Goal: Task Accomplishment & Management: Manage account settings

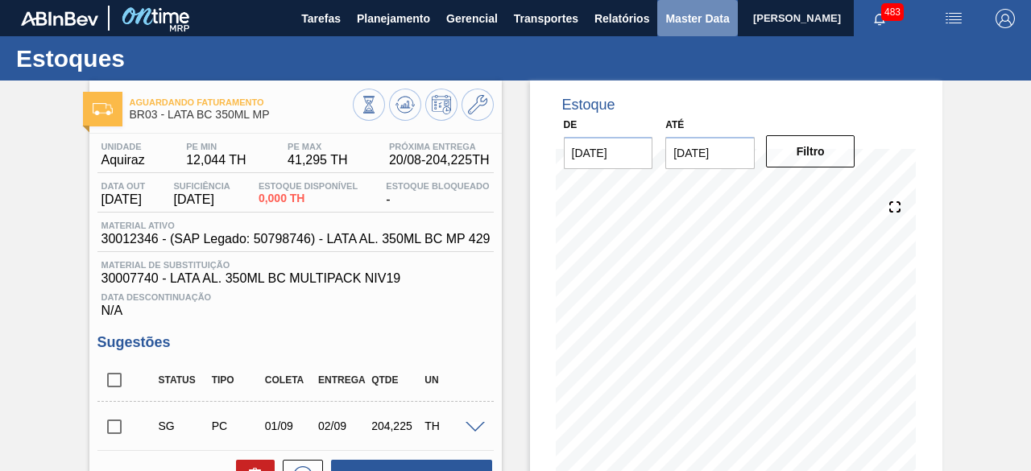
click at [674, 23] on span "Master Data" at bounding box center [698, 18] width 64 height 19
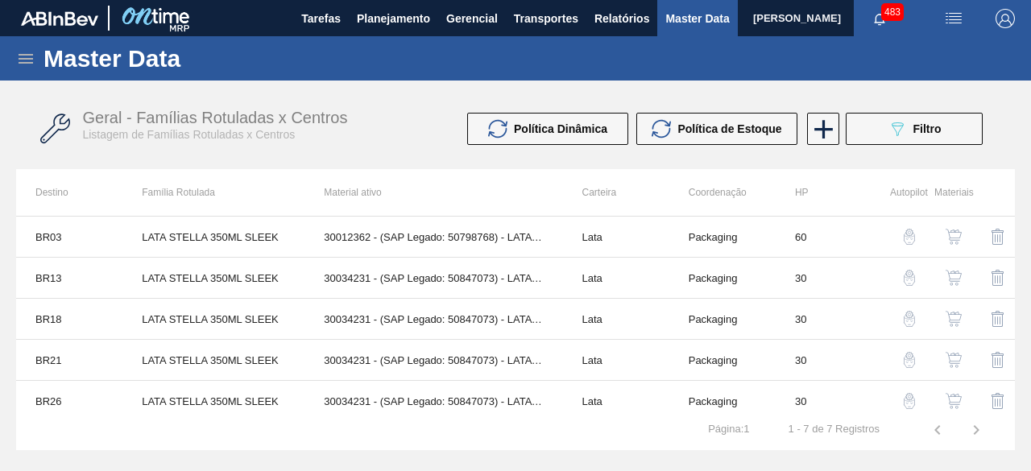
click at [941, 20] on span "button" at bounding box center [954, 18] width 39 height 19
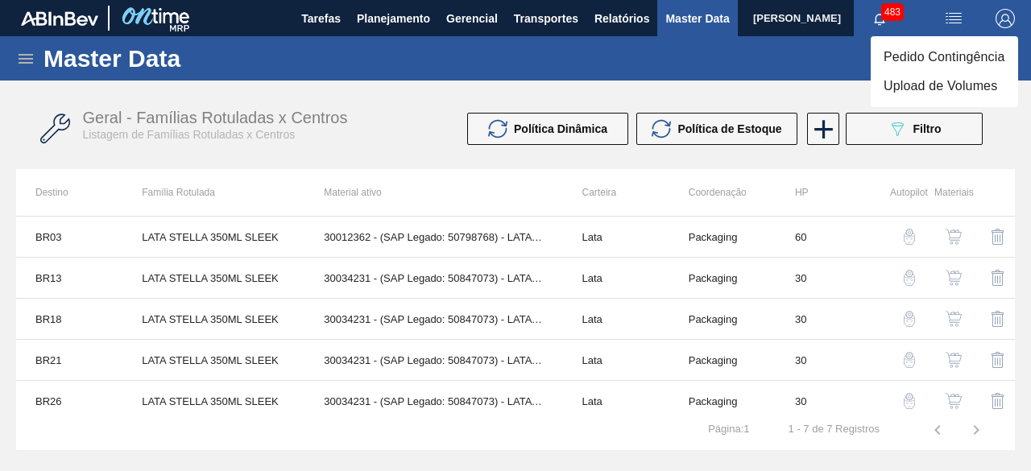
click at [923, 84] on li "Upload de Volumes" at bounding box center [944, 86] width 147 height 29
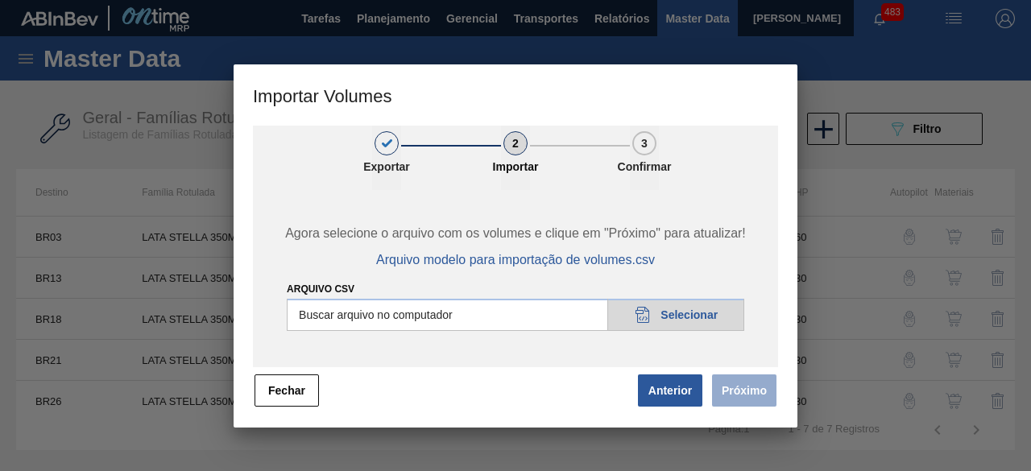
click at [725, 312] on input "Arquivo csv" at bounding box center [516, 315] width 458 height 32
type input "C:\fakepath\Subida Ball D0 + D3 20.08.csv"
click at [749, 389] on button "Próximo" at bounding box center [744, 391] width 64 height 32
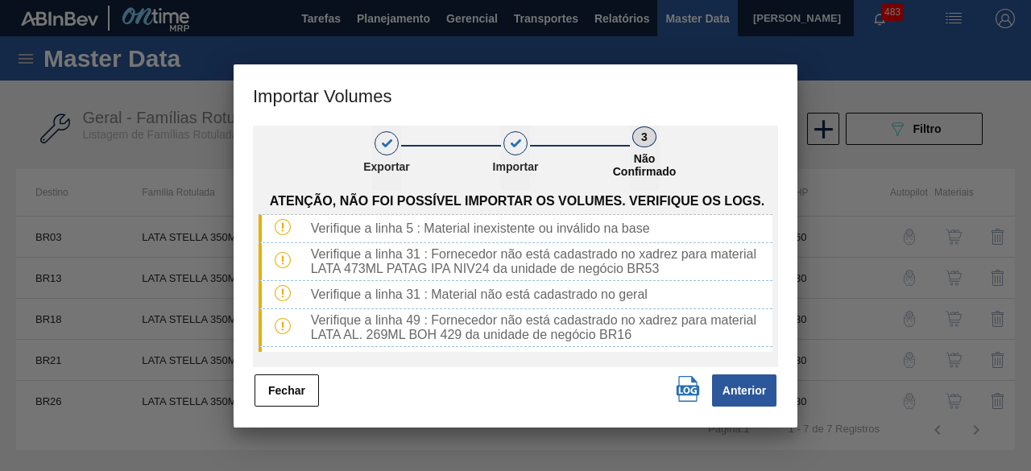
click at [688, 392] on img "button" at bounding box center [688, 389] width 26 height 26
click at [303, 391] on button "Fechar" at bounding box center [287, 391] width 64 height 32
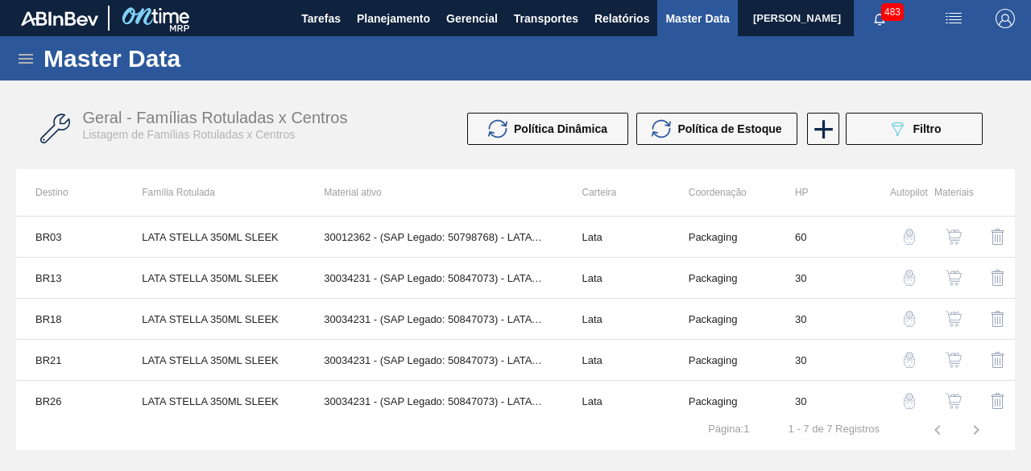
click at [952, 23] on img "button" at bounding box center [953, 18] width 19 height 19
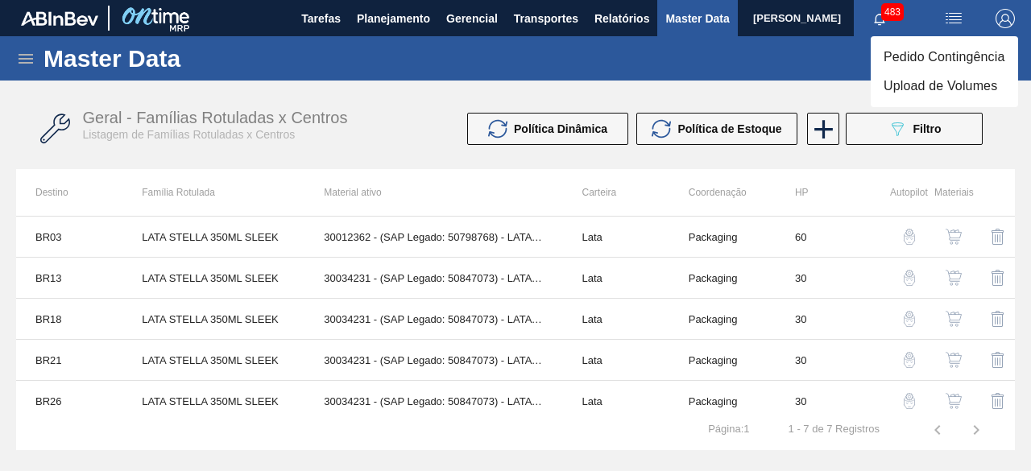
click at [816, 68] on div at bounding box center [515, 235] width 1031 height 471
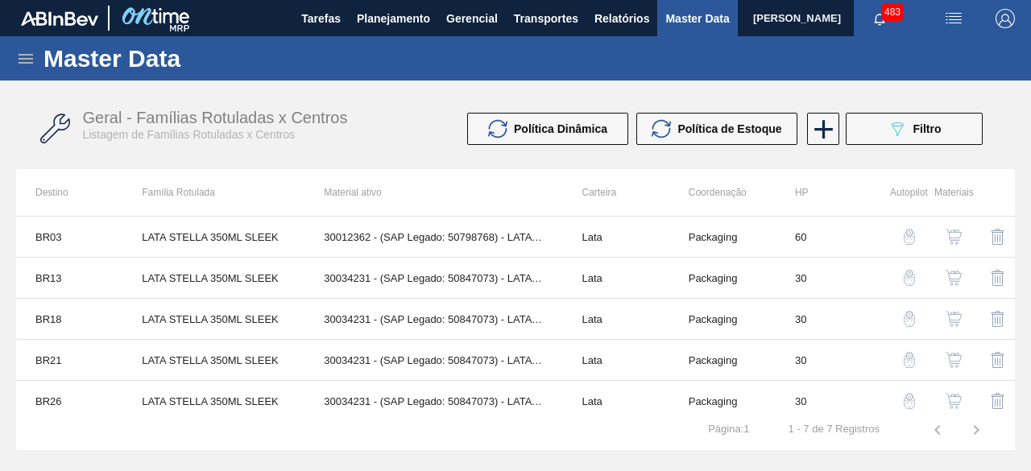
click at [22, 56] on icon at bounding box center [25, 58] width 19 height 19
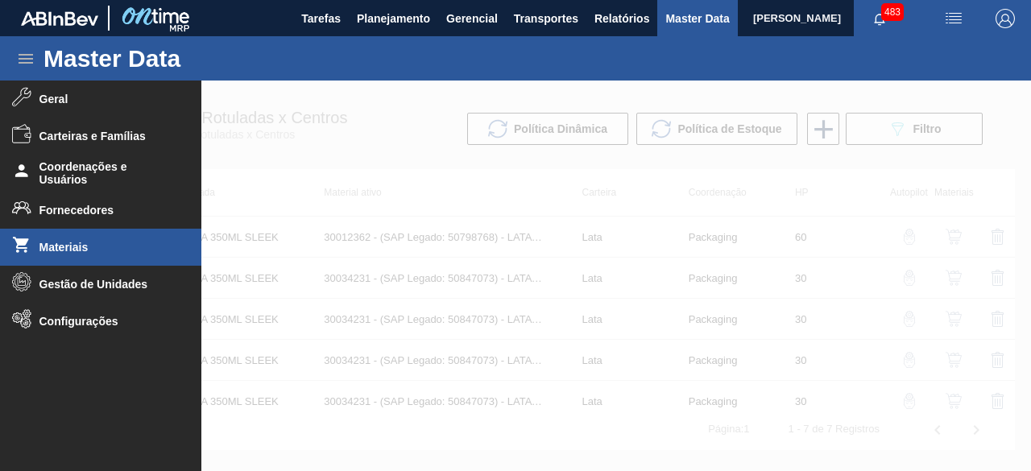
click at [95, 247] on span "Materiais" at bounding box center [105, 247] width 133 height 13
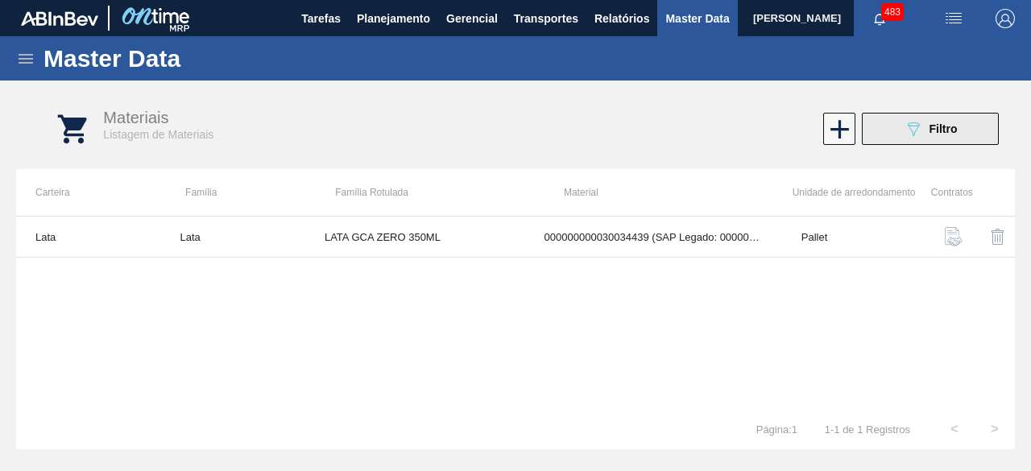
click at [917, 130] on icon "089F7B8B-B2A5-4AFE-B5C0-19BA573D28AC" at bounding box center [913, 128] width 19 height 19
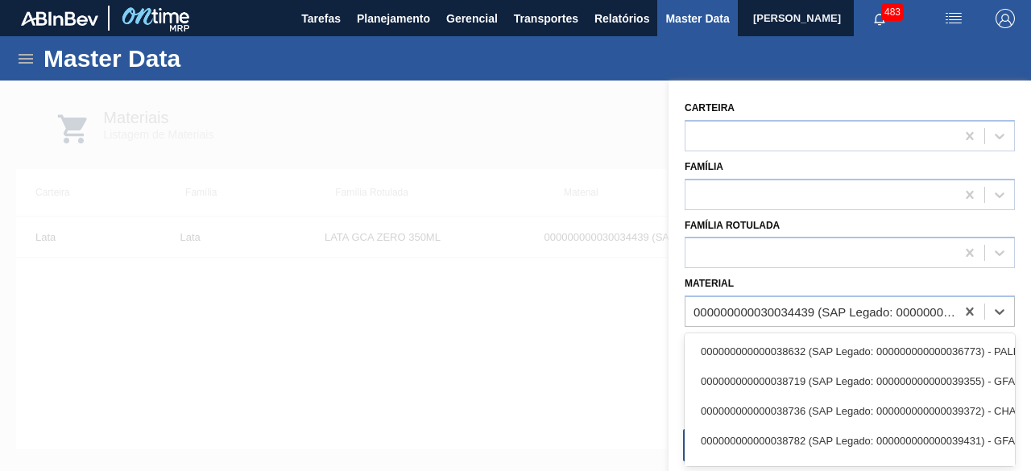
click at [815, 320] on div "000000000030034439 (SAP Legado: 000000000050851123) - LATA AL 350ML GCAZ WANDIN…" at bounding box center [821, 312] width 270 height 23
paste input "30012400"
type input "30012400"
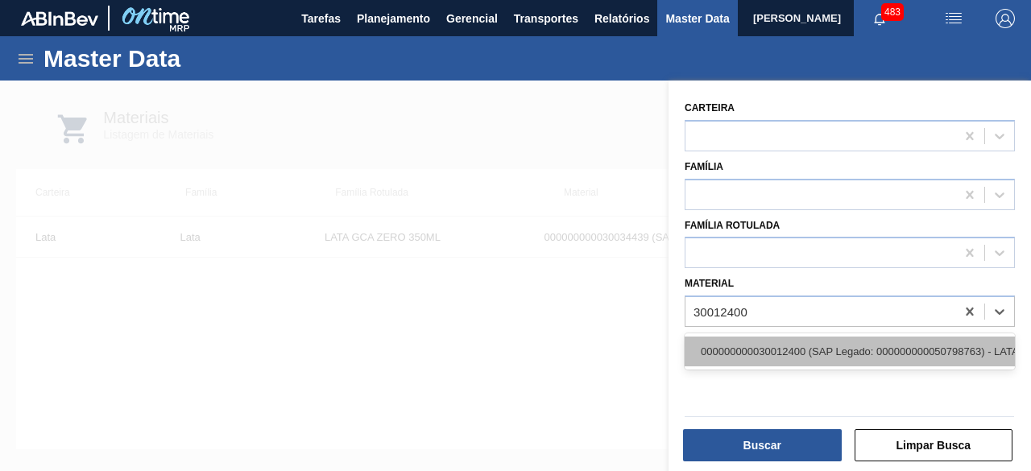
click at [819, 351] on div "000000000030012400 (SAP Legado: 000000000050798763) - LATA AL. 350ML SK MP 429" at bounding box center [850, 352] width 330 height 30
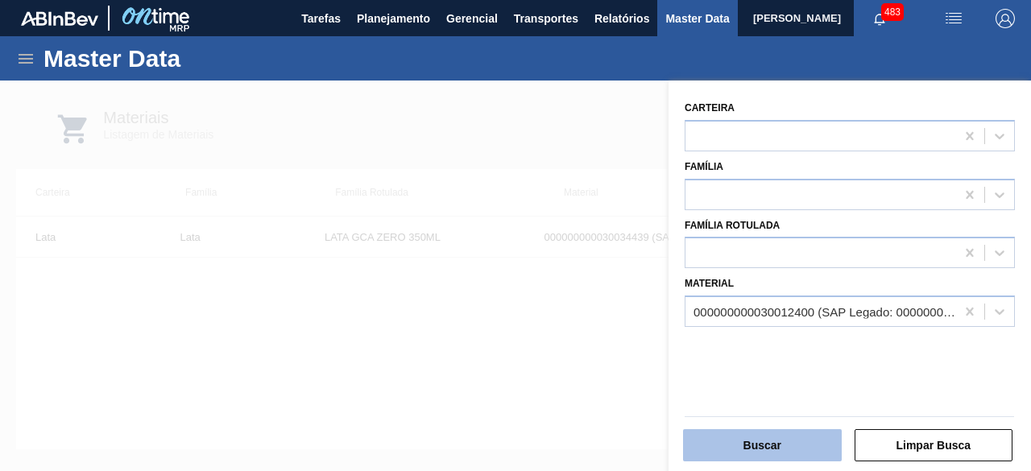
click at [796, 442] on button "Buscar" at bounding box center [762, 445] width 159 height 32
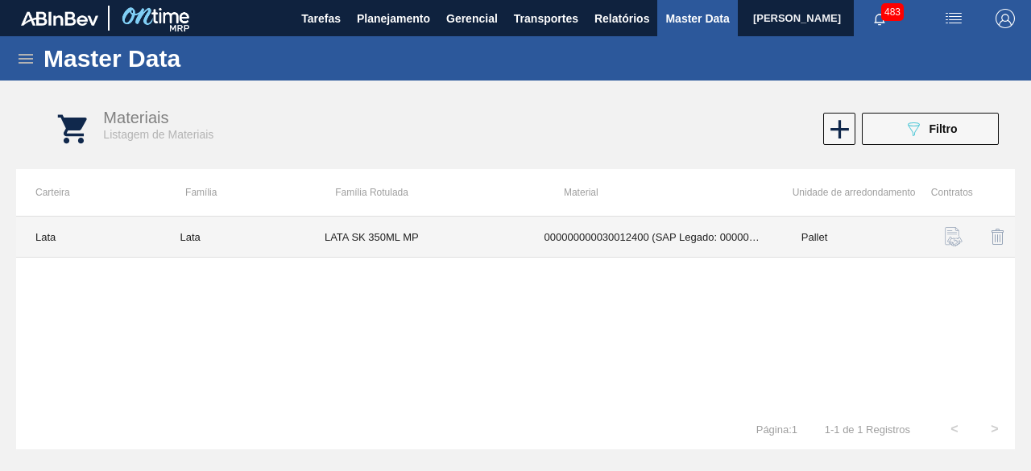
click at [541, 242] on td "000000000030012400 (SAP Legado: 000000000050798763) - LATA AL. 350ML SK MP 429" at bounding box center [653, 237] width 257 height 41
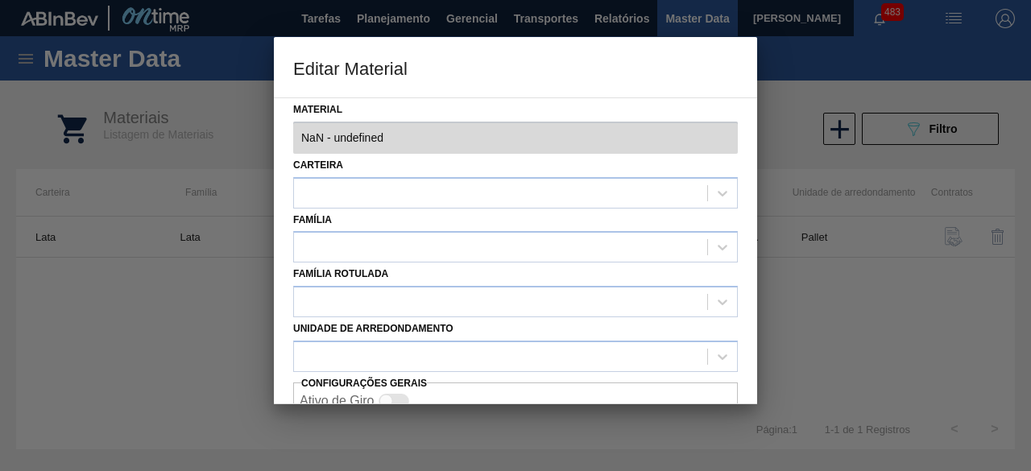
type input "30012400 - 000000000030012400 (SAP Legado: 000000000050798763) - LATA AL. 350ML…"
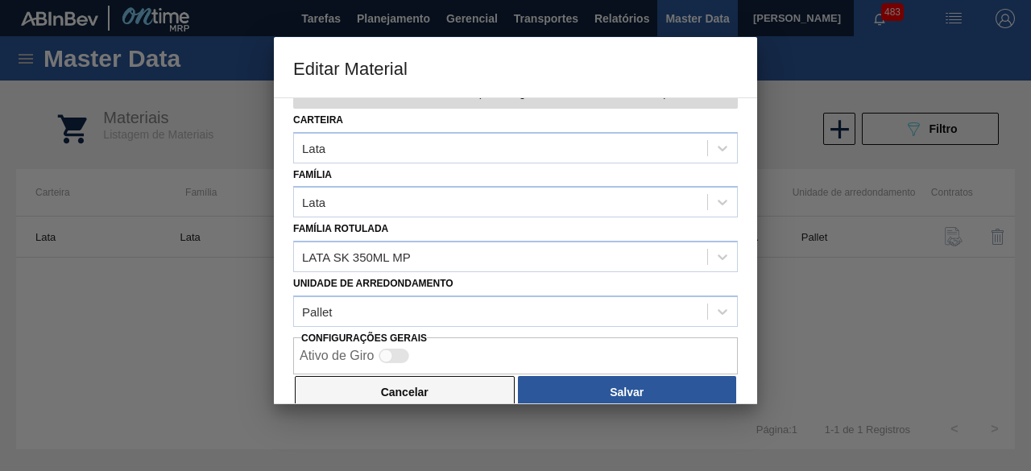
scroll to position [68, 0]
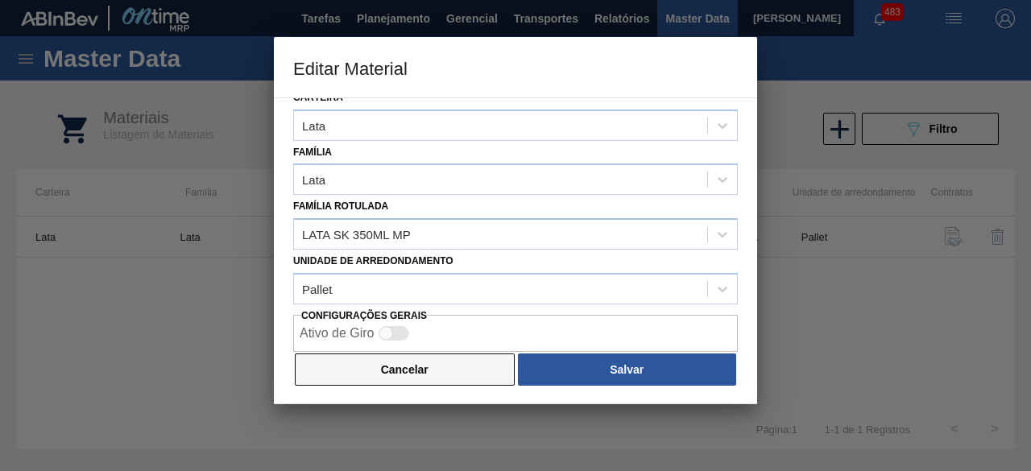
click at [471, 368] on button "Cancelar" at bounding box center [405, 370] width 220 height 32
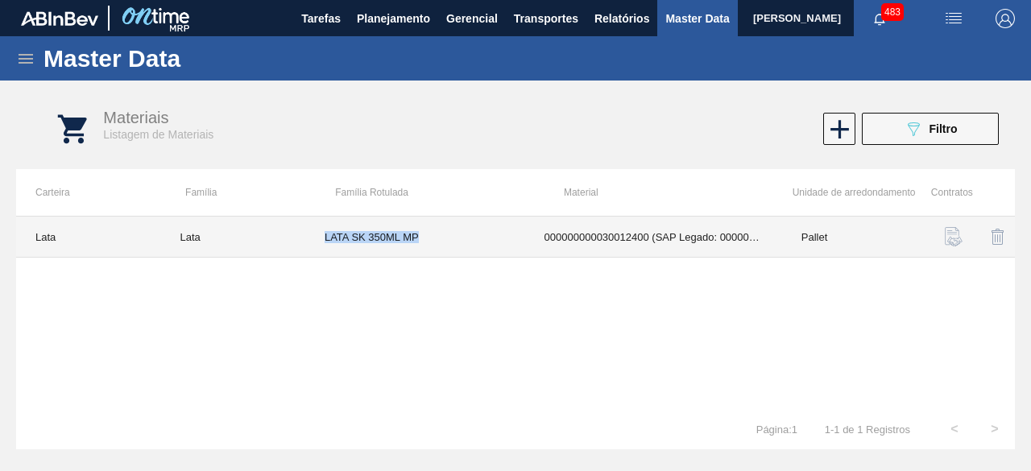
drag, startPoint x: 325, startPoint y: 238, endPoint x: 424, endPoint y: 249, distance: 98.9
click at [424, 249] on td "LATA SK 350ML MP" at bounding box center [415, 237] width 220 height 41
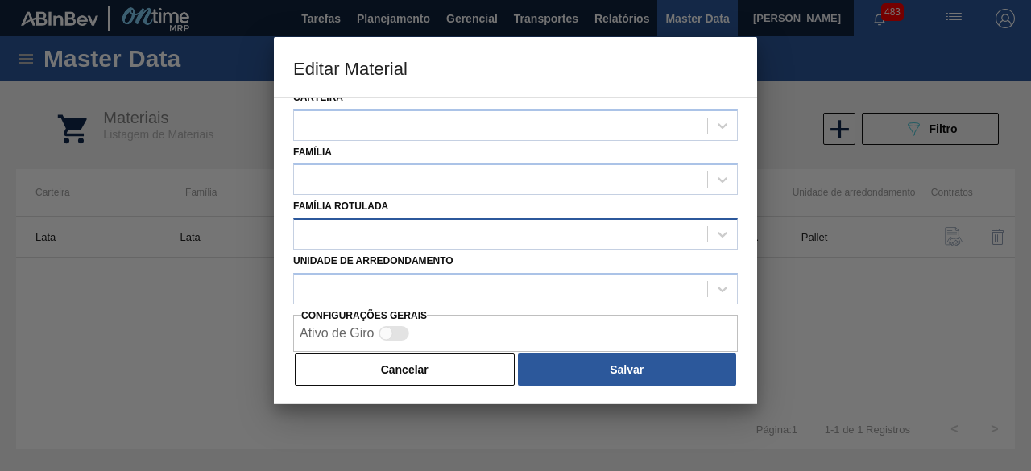
type input "30012400 - 000000000030012400 (SAP Legado: 000000000050798763) - LATA AL. 350ML…"
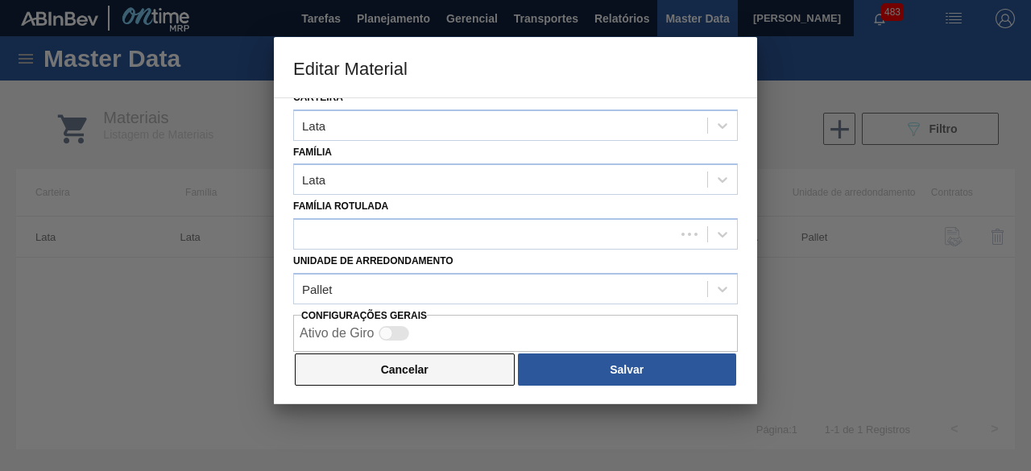
click at [469, 365] on button "Cancelar" at bounding box center [405, 370] width 220 height 32
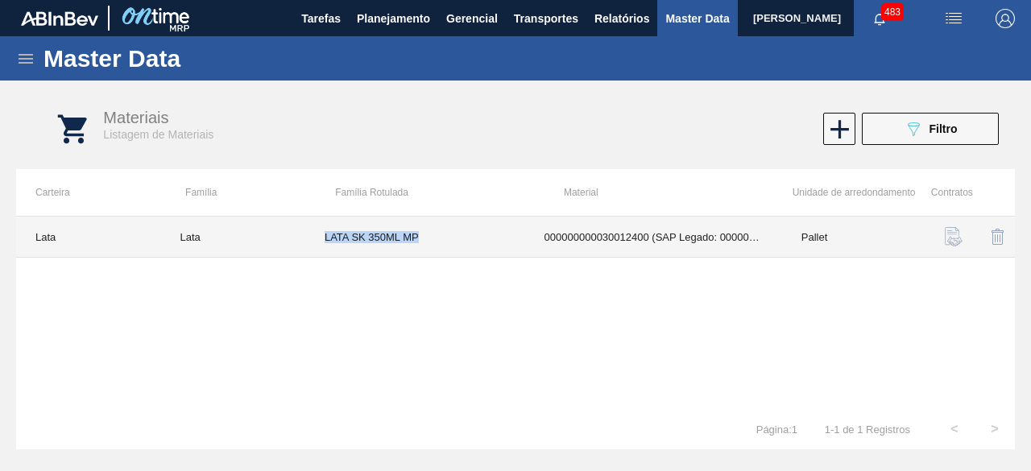
copy td "LATA SK 350ML MP"
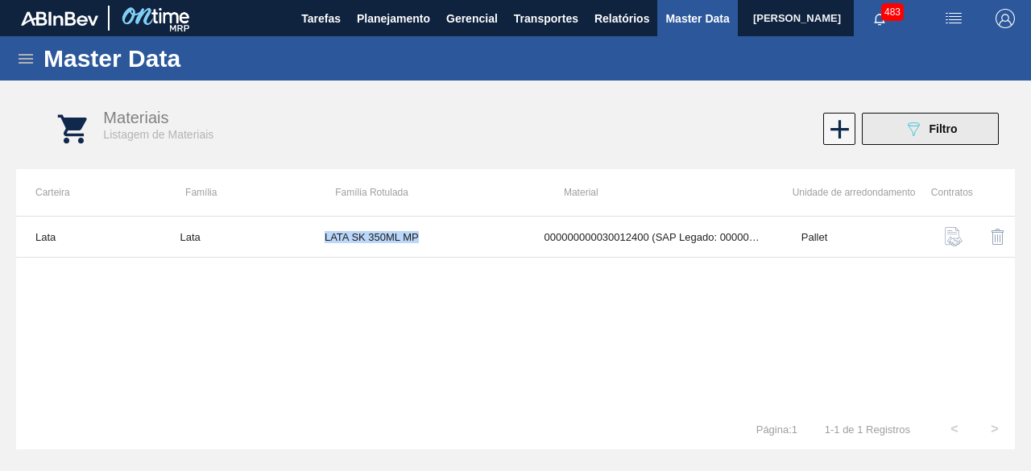
click at [900, 138] on button "089F7B8B-B2A5-4AFE-B5C0-19BA573D28AC Filtro" at bounding box center [930, 129] width 137 height 32
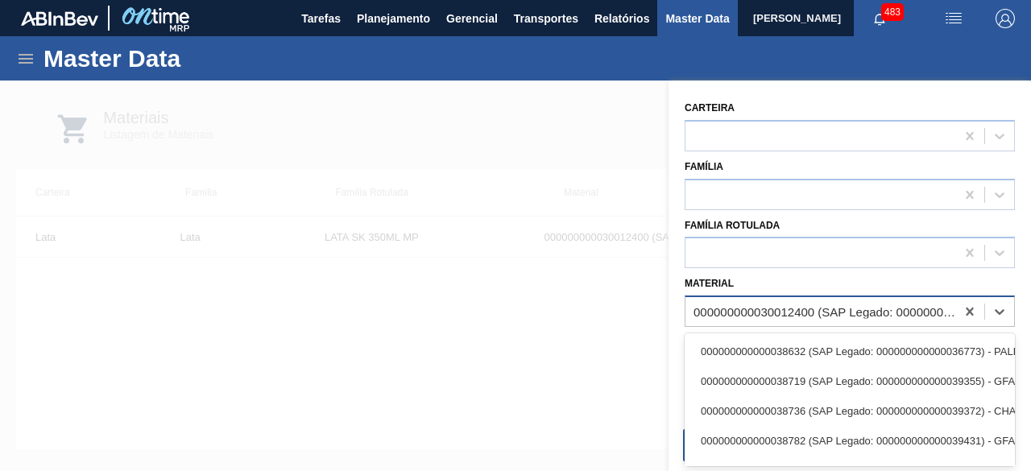
click at [837, 307] on div "000000000030012400 (SAP Legado: 000000000050798763) - LATA AL. 350ML SK MP 429" at bounding box center [825, 312] width 263 height 14
paste input "30012330"
type input "30012330"
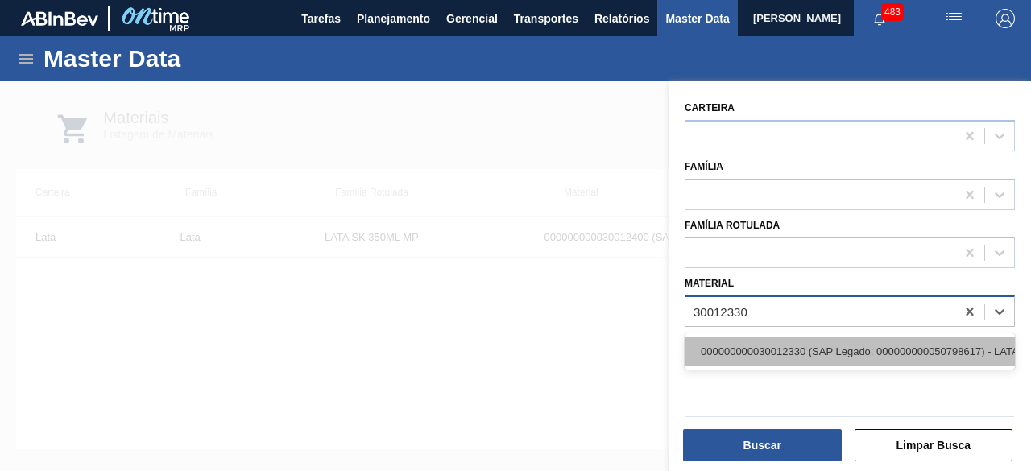
click at [764, 355] on div "000000000030012330 (SAP Legado: 000000000050798617) - LATA AL. 269ML BOH 429" at bounding box center [850, 352] width 330 height 30
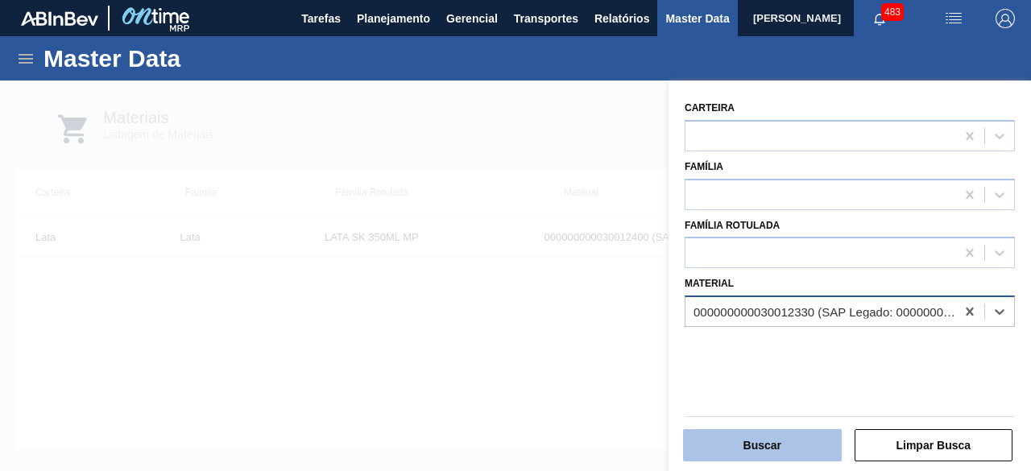
click at [786, 440] on button "Buscar" at bounding box center [762, 445] width 159 height 32
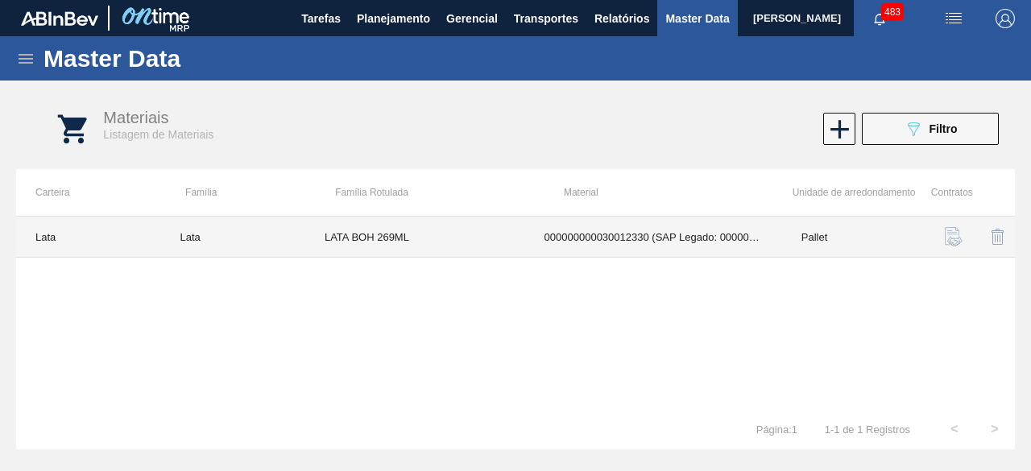
click at [520, 244] on td "LATA BOH 269ML" at bounding box center [415, 237] width 220 height 41
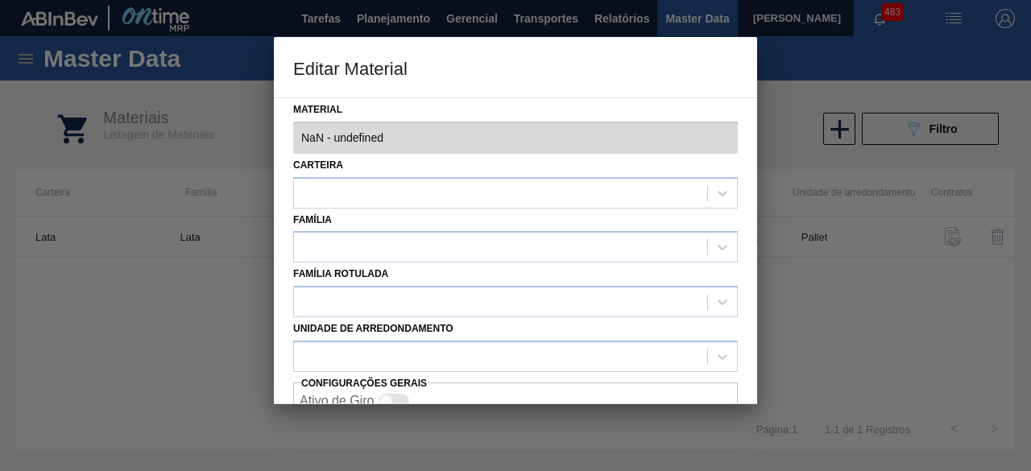
type input "30012330 - 000000000030012330 (SAP Legado: 000000000050798617) - LATA AL. 269ML…"
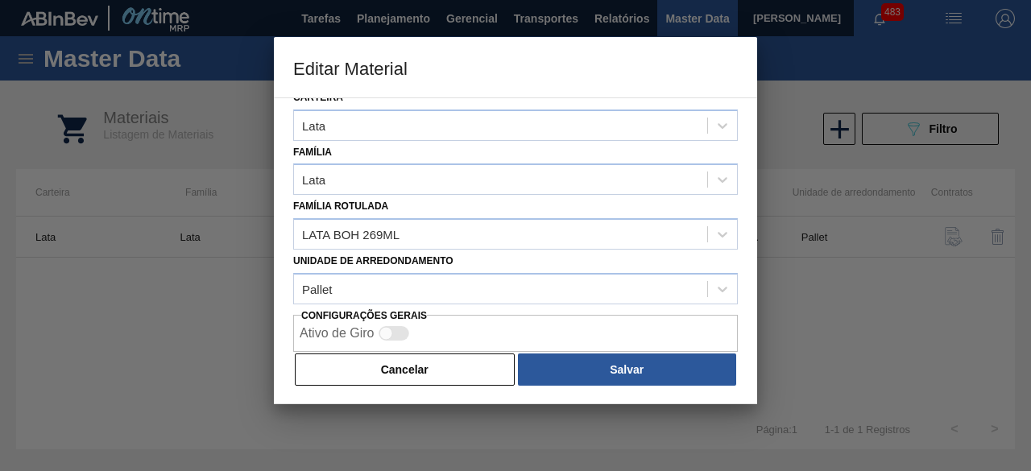
drag, startPoint x: 438, startPoint y: 375, endPoint x: 434, endPoint y: 357, distance: 19.0
click at [440, 375] on button "Cancelar" at bounding box center [405, 370] width 220 height 32
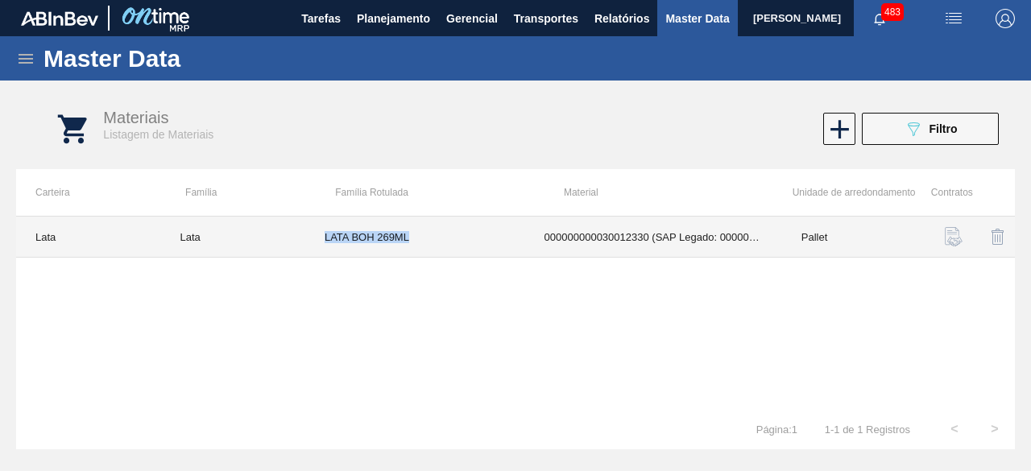
drag, startPoint x: 322, startPoint y: 236, endPoint x: 474, endPoint y: 230, distance: 151.6
click at [474, 230] on td "LATA BOH 269ML" at bounding box center [415, 237] width 220 height 41
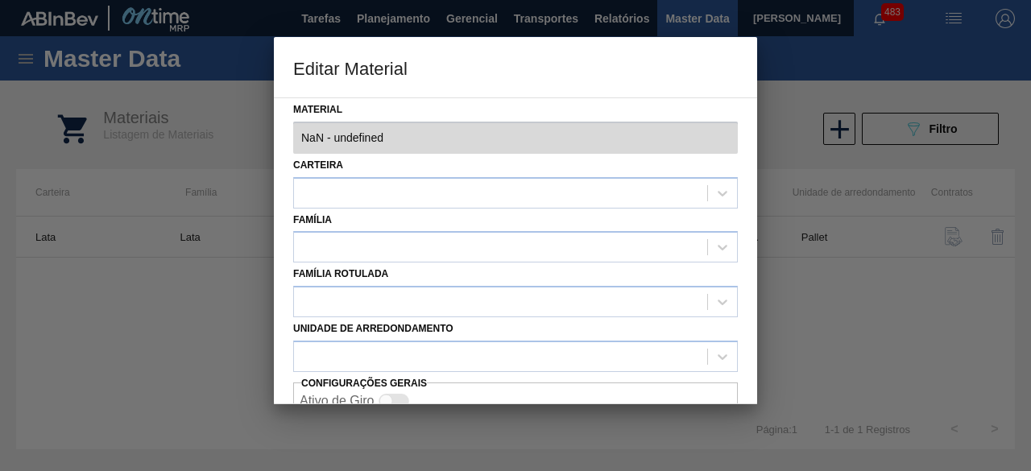
type input "30012330 - 000000000030012330 (SAP Legado: 000000000050798617) - LATA AL. 269ML…"
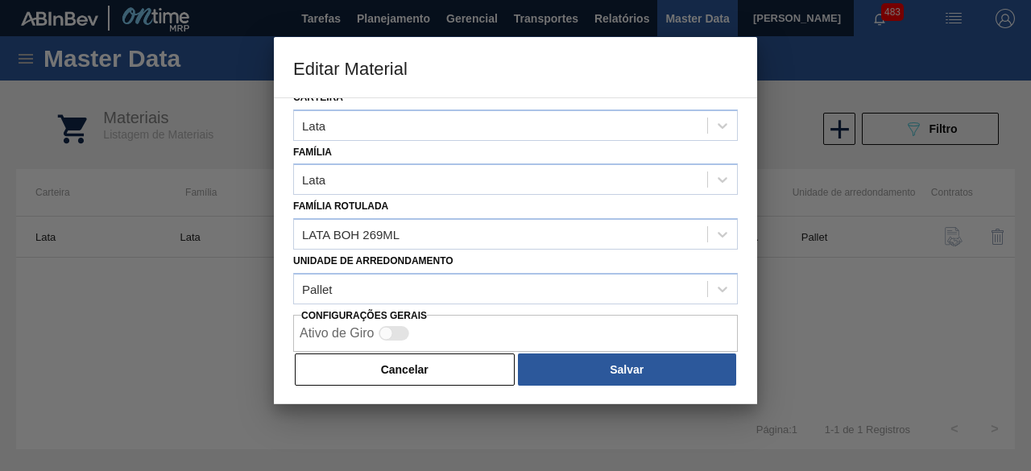
drag, startPoint x: 469, startPoint y: 367, endPoint x: 466, endPoint y: 328, distance: 39.6
click at [471, 365] on button "Cancelar" at bounding box center [405, 370] width 220 height 32
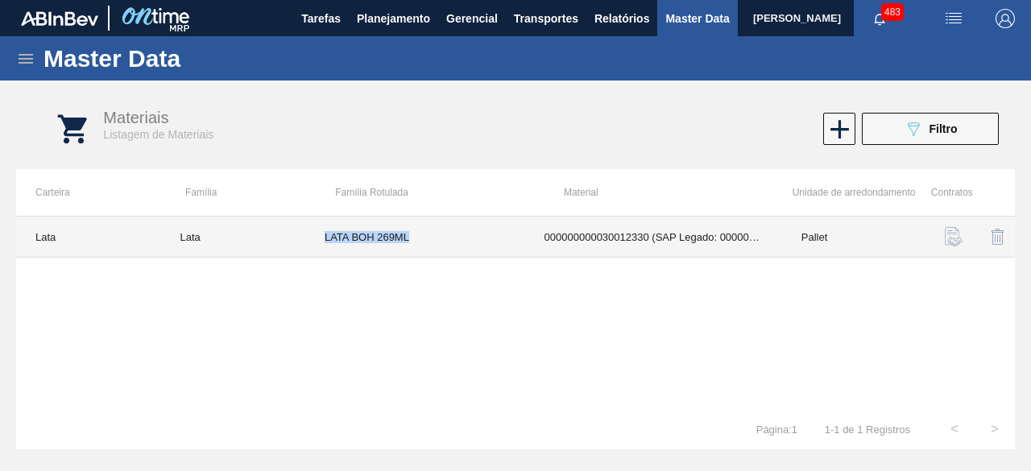
copy td "LATA BOH 269ML"
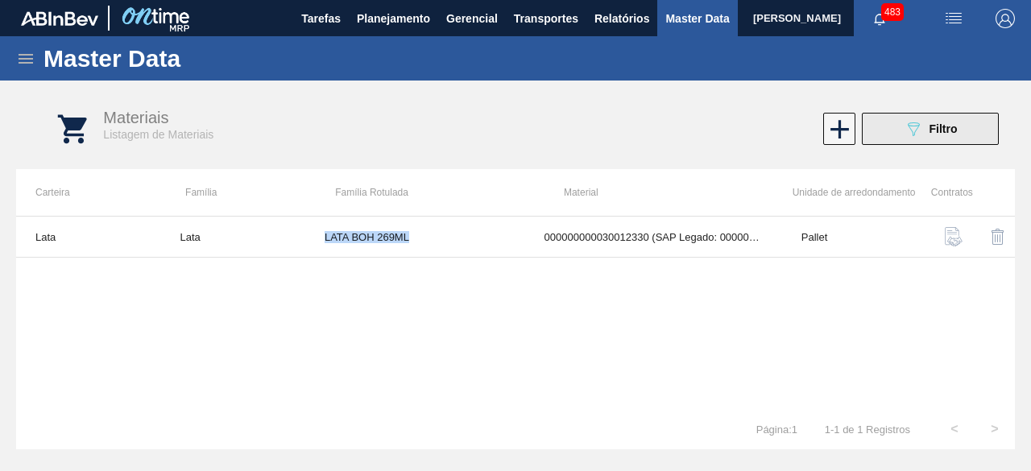
click at [912, 141] on button "089F7B8B-B2A5-4AFE-B5C0-19BA573D28AC Filtro" at bounding box center [930, 129] width 137 height 32
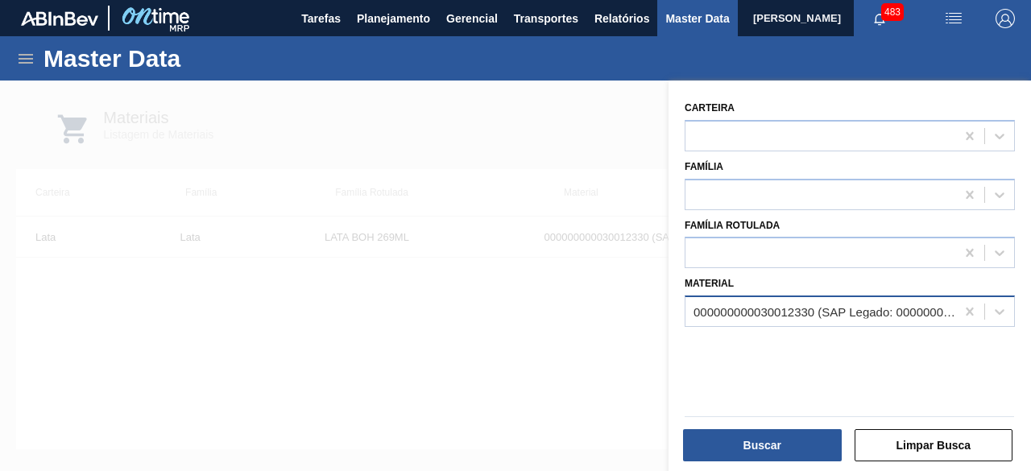
click at [778, 303] on div "000000000030012330 (SAP Legado: 000000000050798617) - LATA AL. 269ML BOH 429" at bounding box center [821, 312] width 270 height 23
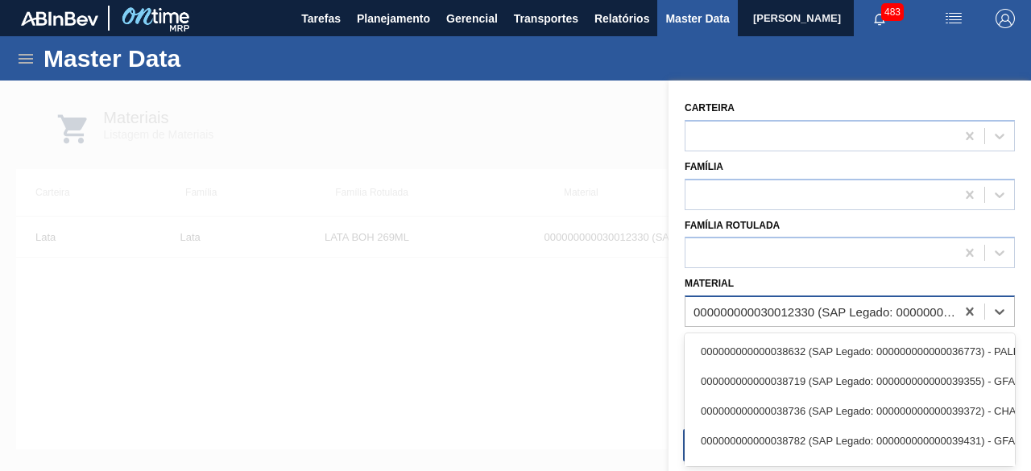
paste input "30029629"
type input "30029629"
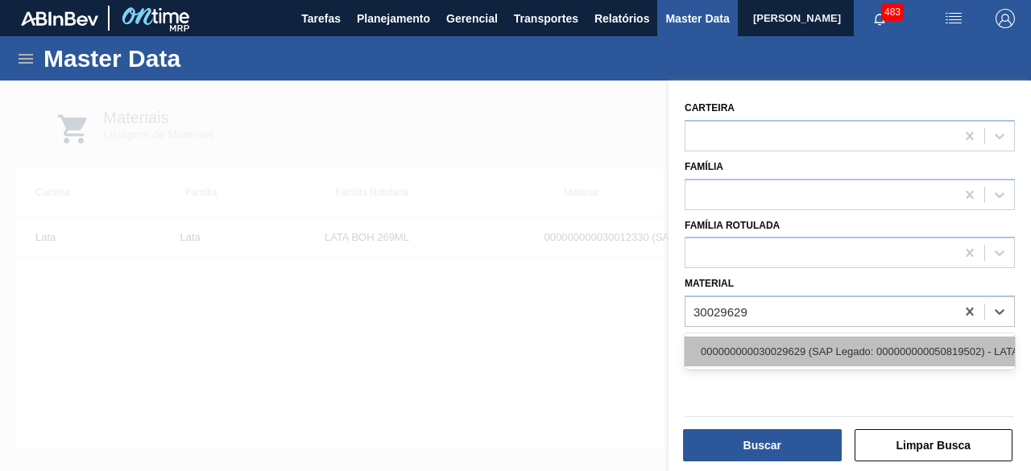
click at [767, 347] on div "000000000030029629 (SAP Legado: 000000000050819502) - LATA 473ML PATAG IPA NIV24" at bounding box center [850, 352] width 330 height 30
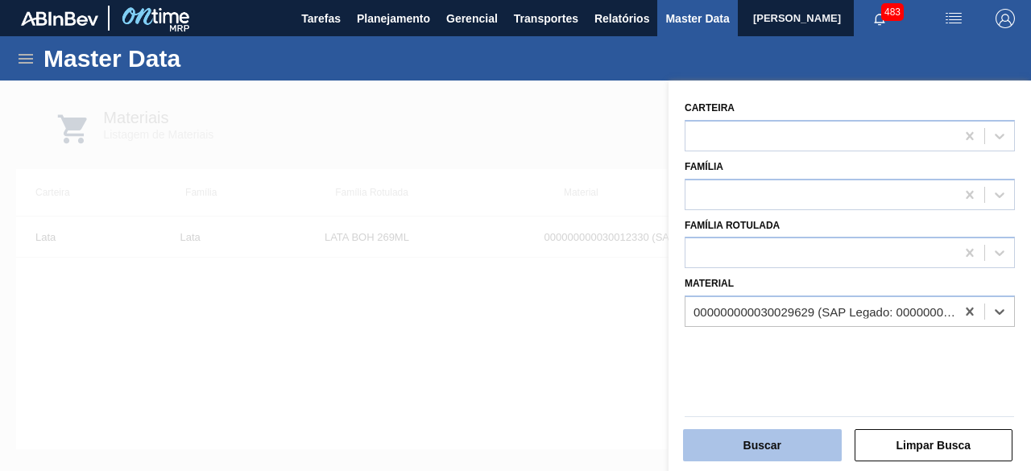
click at [769, 450] on button "Buscar" at bounding box center [762, 445] width 159 height 32
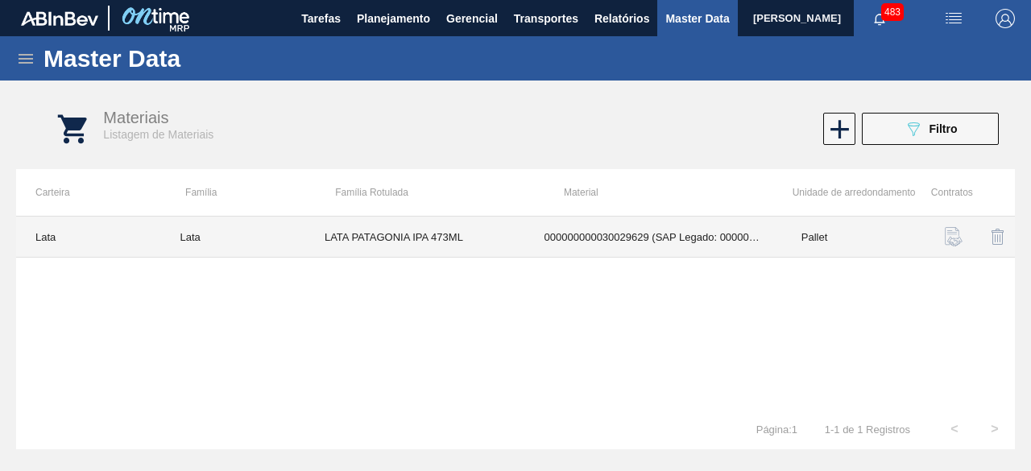
click at [491, 222] on td "LATA PATAGONIA IPA 473ML" at bounding box center [415, 237] width 220 height 41
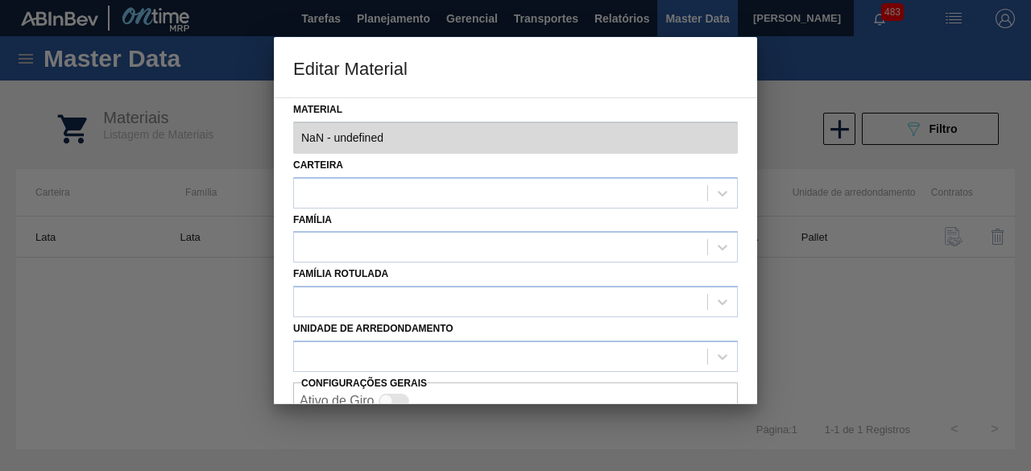
type input "30029629 - 000000000030029629 (SAP Legado: 000000000050819502) - LATA 473ML PAT…"
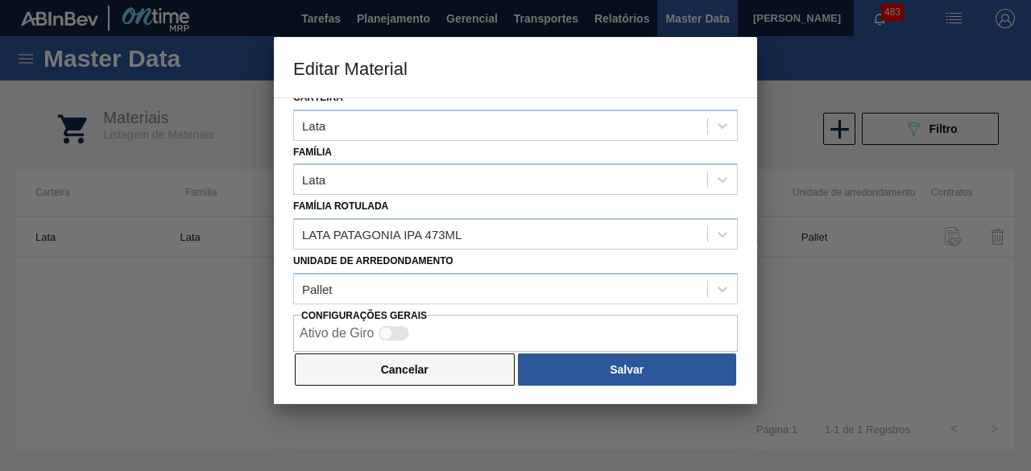
click at [421, 378] on button "Cancelar" at bounding box center [405, 370] width 220 height 32
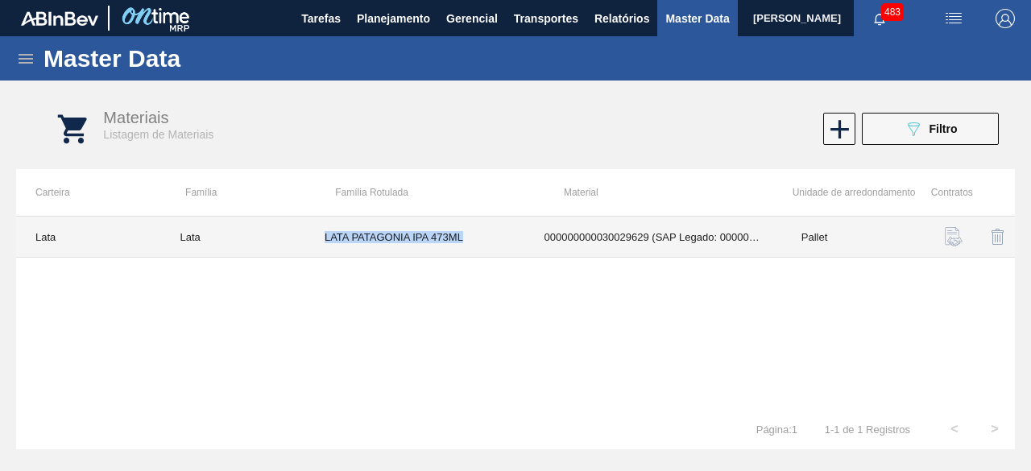
drag, startPoint x: 325, startPoint y: 238, endPoint x: 483, endPoint y: 235, distance: 157.1
click at [483, 235] on td "LATA PATAGONIA IPA 473ML" at bounding box center [415, 237] width 220 height 41
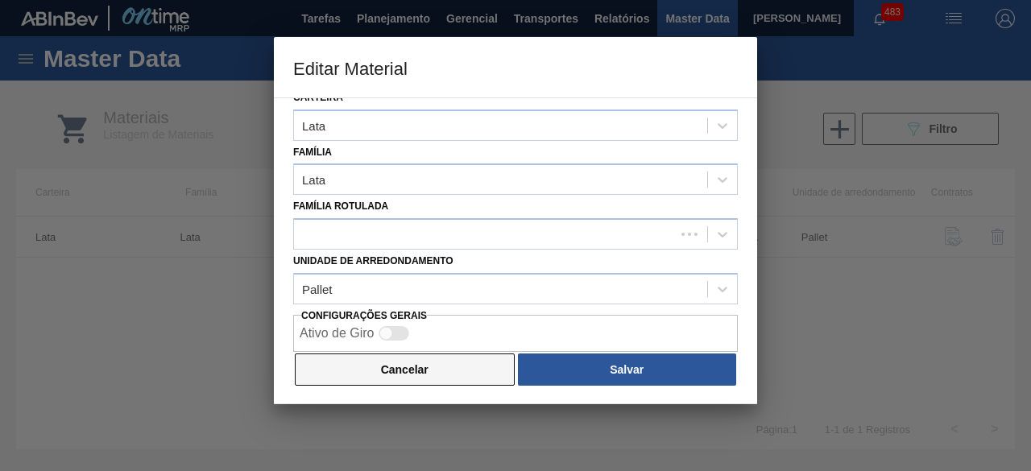
click at [458, 378] on button "Cancelar" at bounding box center [405, 370] width 220 height 32
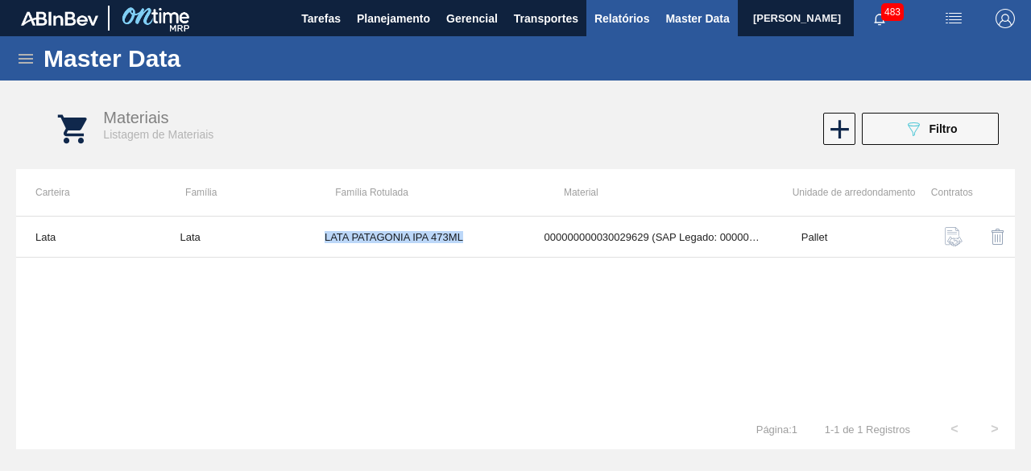
copy td "LATA PATAGONIA IPA 473ML"
click at [919, 131] on icon "089F7B8B-B2A5-4AFE-B5C0-19BA573D28AC" at bounding box center [913, 128] width 19 height 19
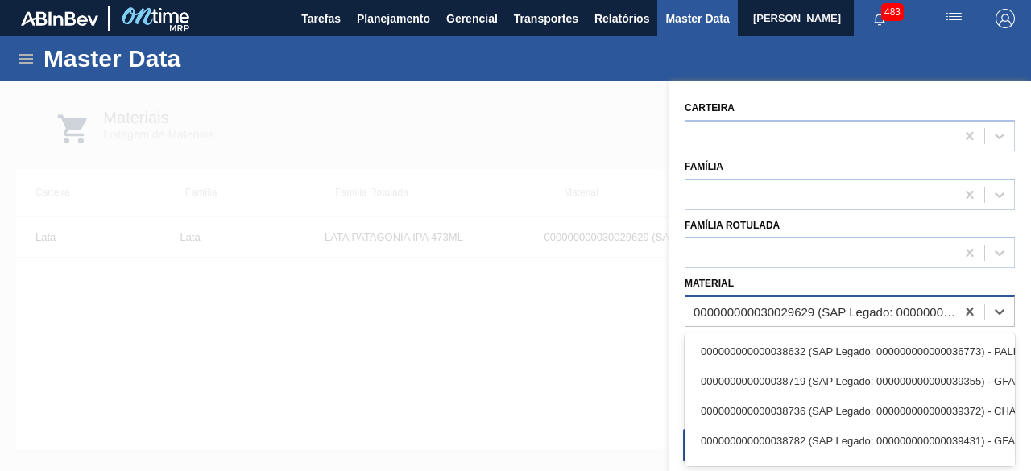
click at [886, 305] on div "000000000030029629 (SAP Legado: 000000000050819502) - LATA 473ML PATAG IPA NIV24" at bounding box center [825, 312] width 263 height 14
paste input "30033811"
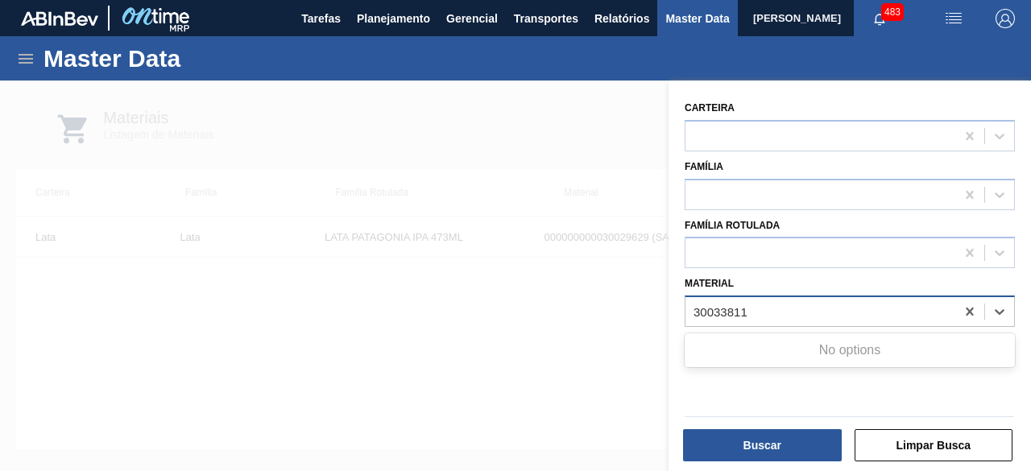
type input "30033811"
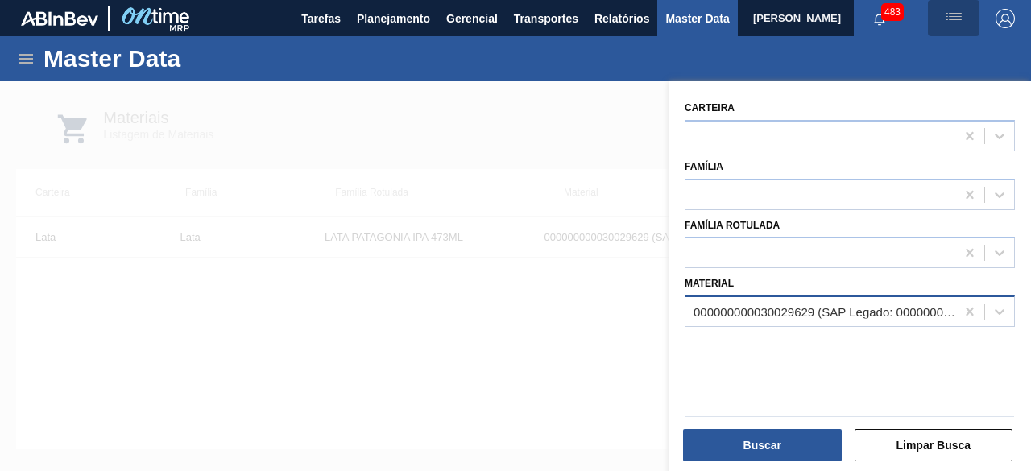
click at [951, 31] on button "button" at bounding box center [954, 18] width 52 height 36
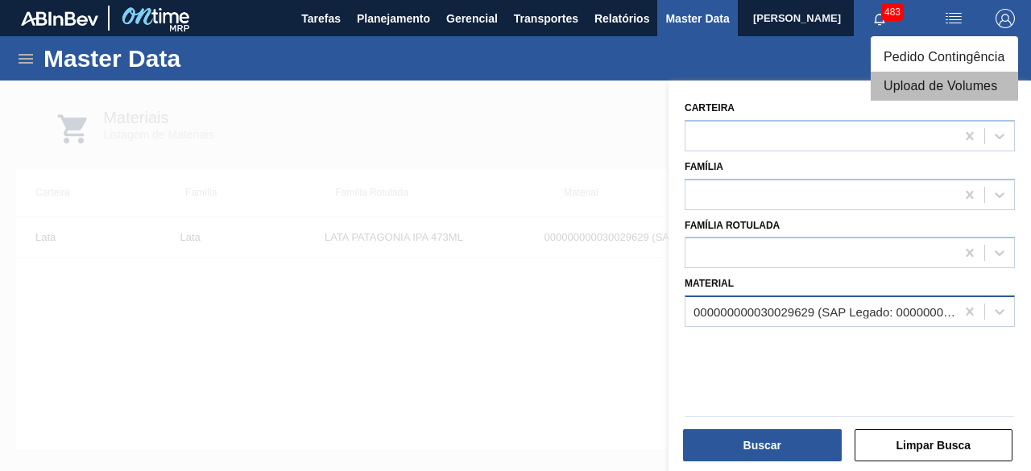
click at [901, 85] on li "Upload de Volumes" at bounding box center [944, 86] width 147 height 29
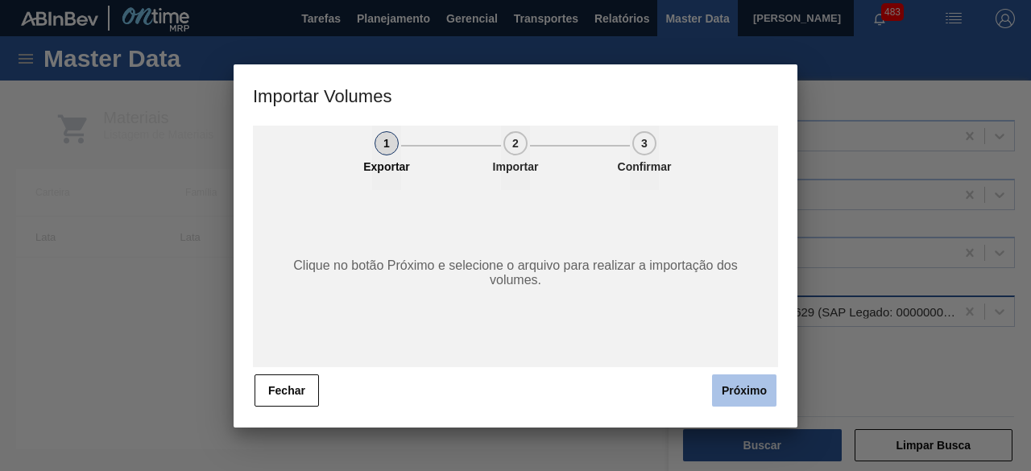
click at [757, 392] on button "Próximo" at bounding box center [744, 391] width 64 height 32
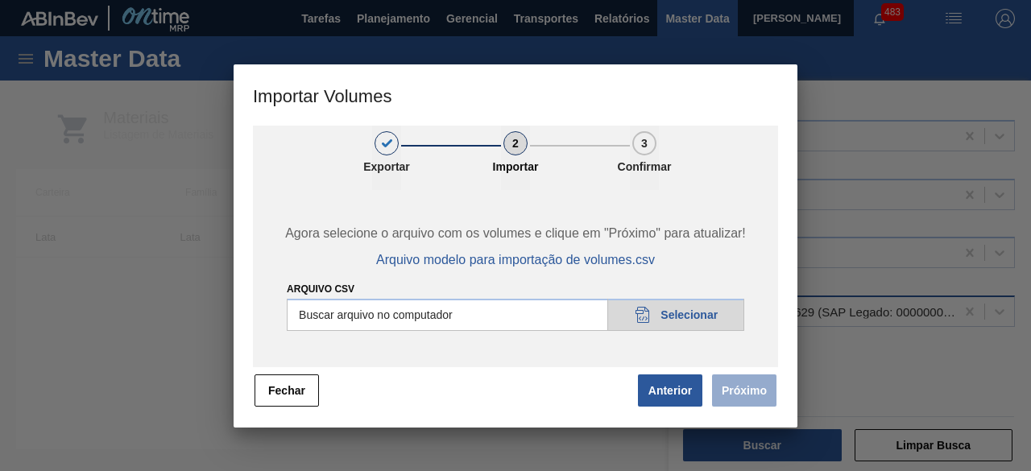
click at [698, 308] on input "Arquivo csv" at bounding box center [516, 315] width 458 height 32
type input "C:\fakepath\Subida Ball D0 + D3 20.08.csv"
click at [765, 391] on button "Próximo" at bounding box center [744, 391] width 64 height 32
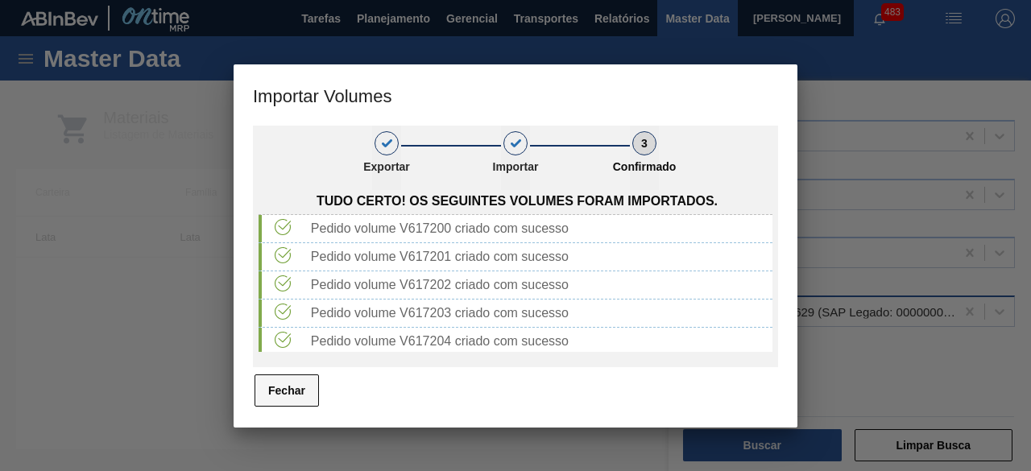
click at [285, 388] on button "Fechar" at bounding box center [287, 391] width 64 height 32
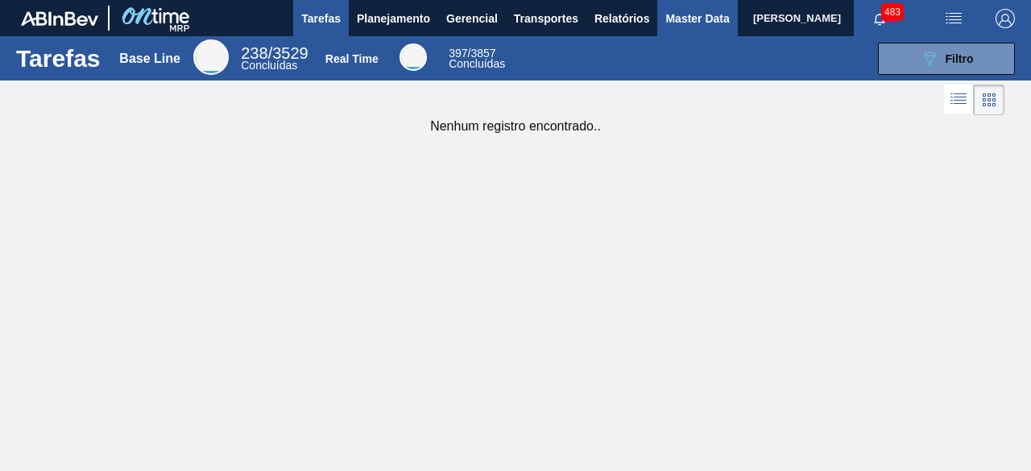
click at [683, 22] on span "Master Data" at bounding box center [698, 18] width 64 height 19
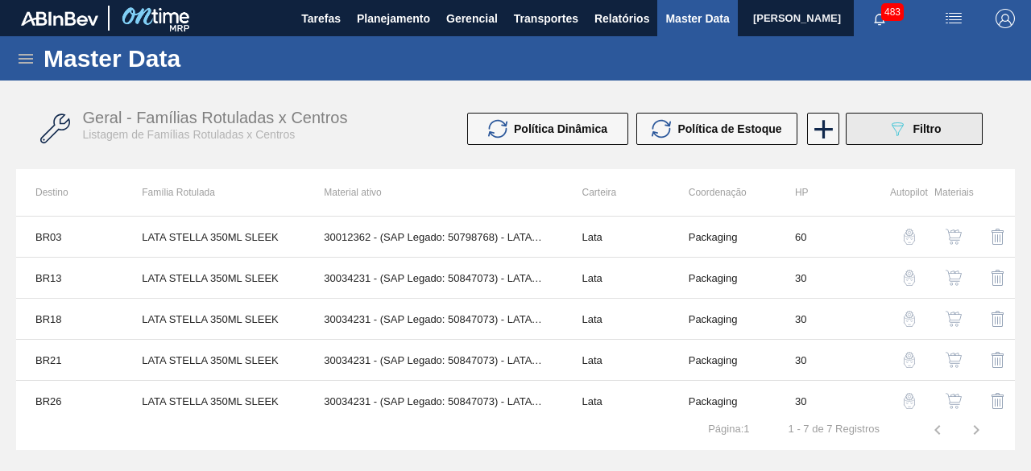
click at [906, 122] on icon "089F7B8B-B2A5-4AFE-B5C0-19BA573D28AC" at bounding box center [897, 128] width 19 height 19
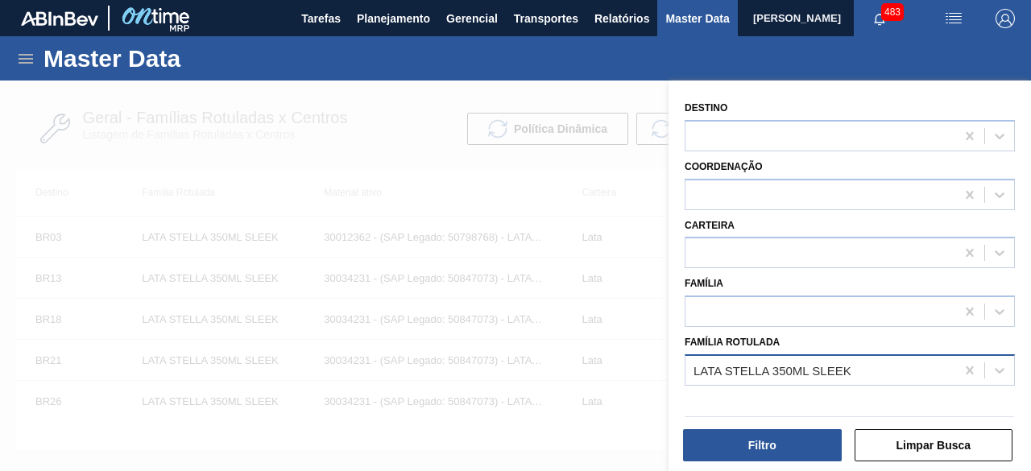
click at [843, 363] on div "LATA STELLA 350ML SLEEK" at bounding box center [773, 370] width 158 height 14
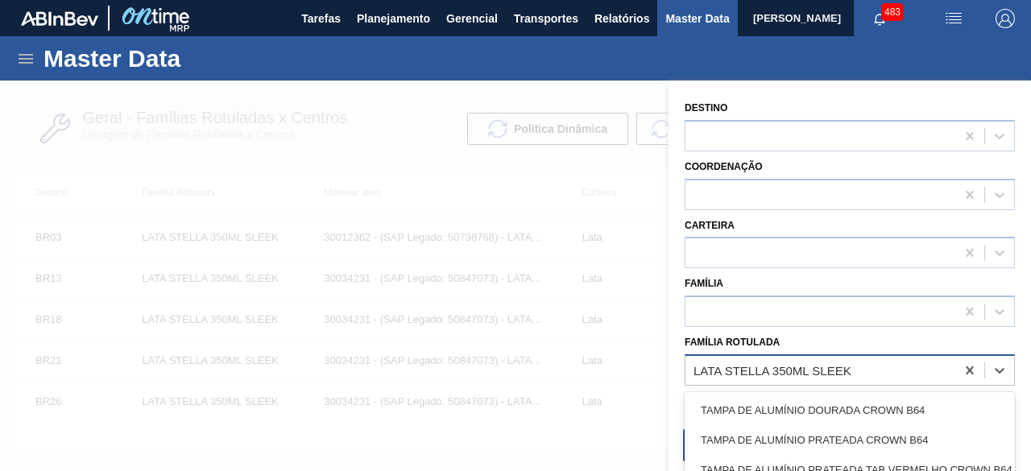
paste Rotulada "LATA SK 350ML MP"
type Rotulada "LATA SK 350ML MP"
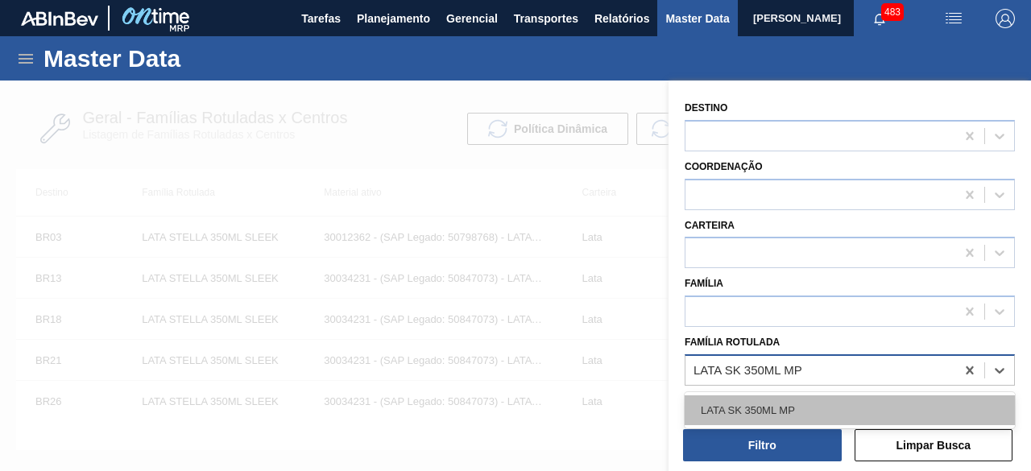
click at [794, 412] on div "LATA SK 350ML MP" at bounding box center [850, 411] width 330 height 30
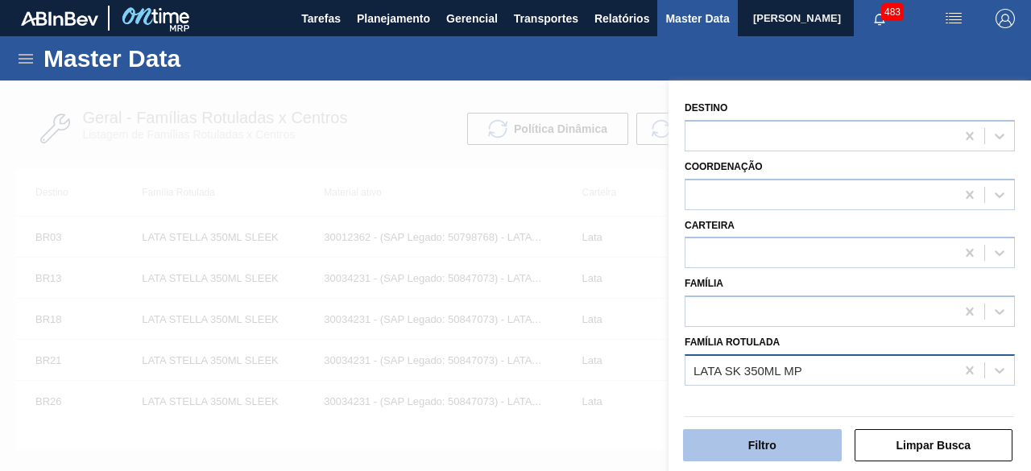
click at [798, 450] on button "Filtro" at bounding box center [762, 445] width 159 height 32
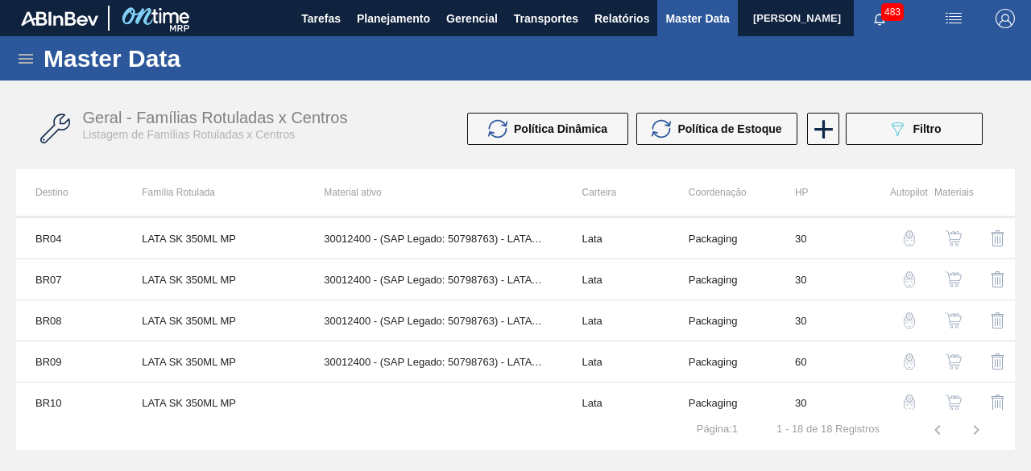
scroll to position [242, 0]
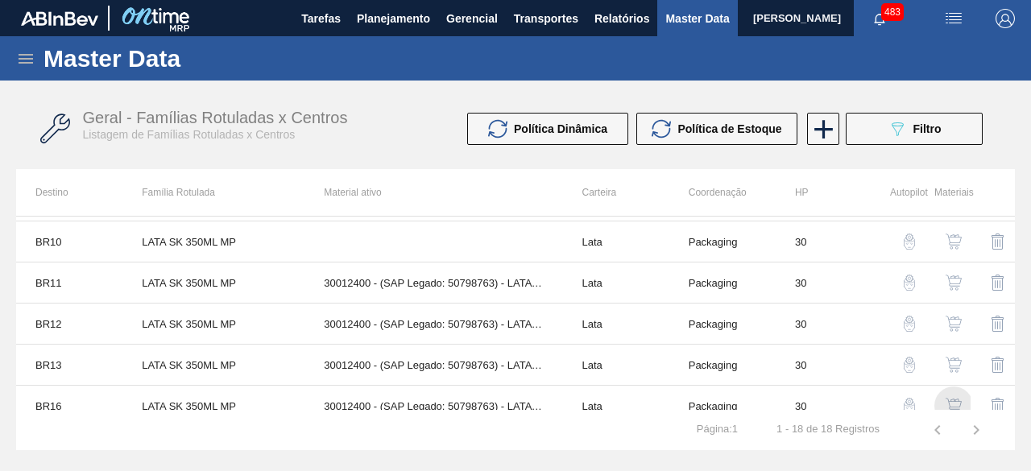
click at [953, 398] on img "button" at bounding box center [954, 406] width 16 height 16
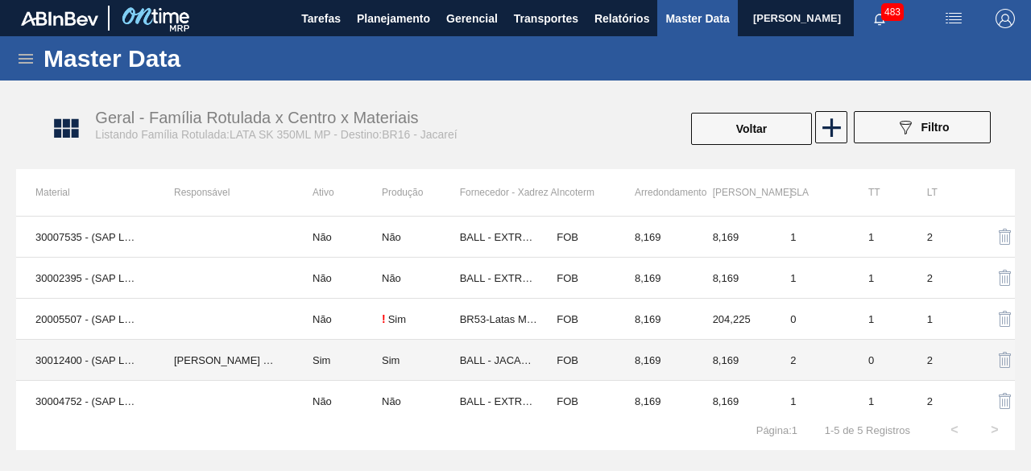
click at [136, 358] on td "30012400 - (SAP Legado: 50798763) - LATA AL. 350ML SK MP 429" at bounding box center [85, 360] width 139 height 41
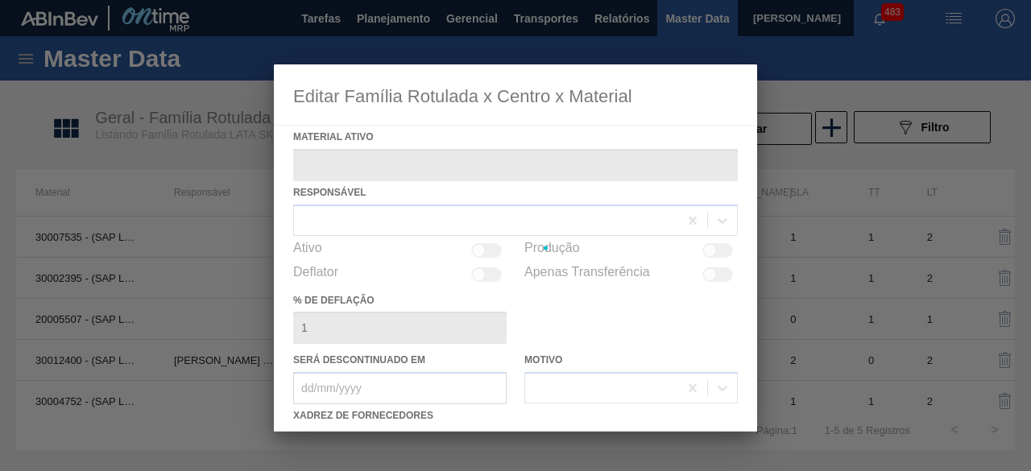
type ativo "30012400 - (SAP Legado: 50798763) - LATA AL. 350ML SK MP 429"
checkbox input "true"
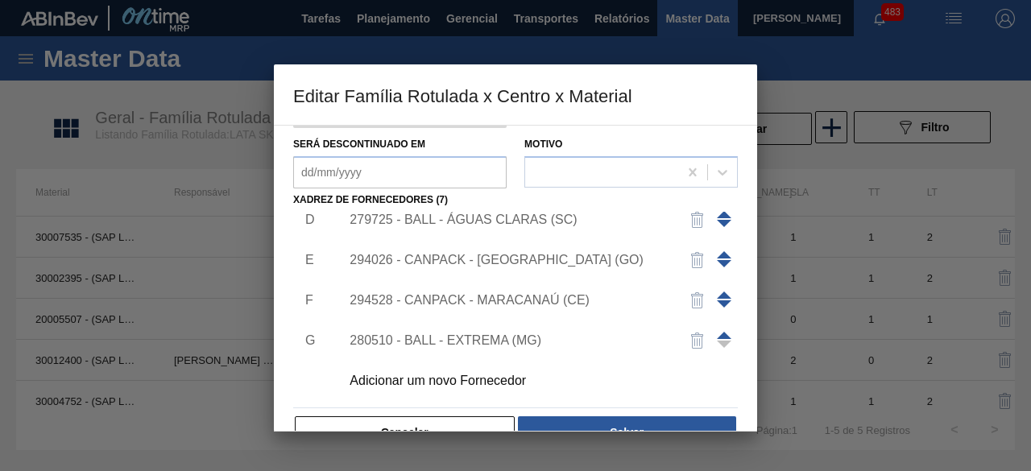
scroll to position [242, 0]
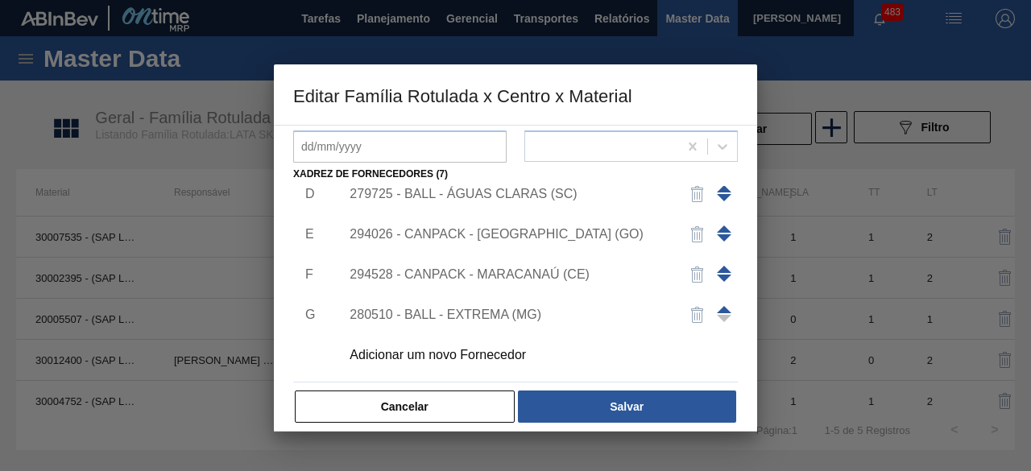
click at [458, 355] on div "Adicionar um novo Fornecedor" at bounding box center [508, 355] width 316 height 15
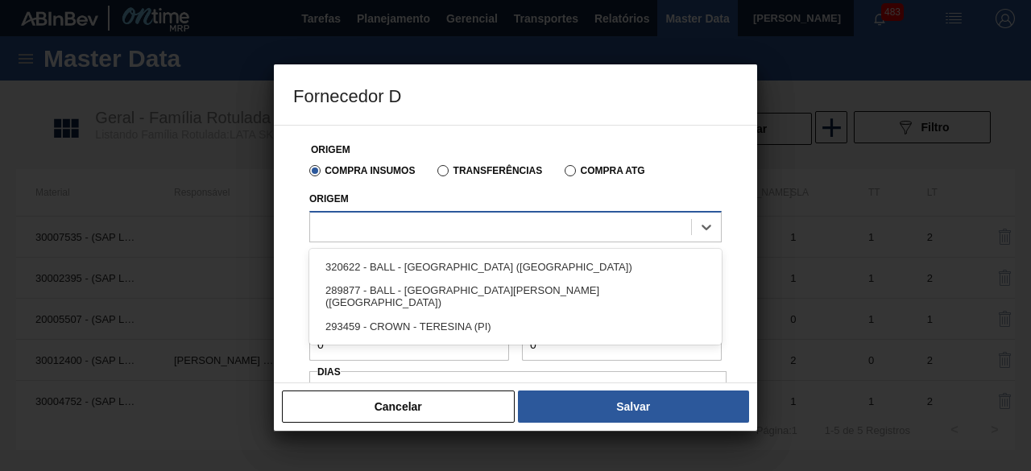
click at [511, 217] on div at bounding box center [500, 226] width 381 height 23
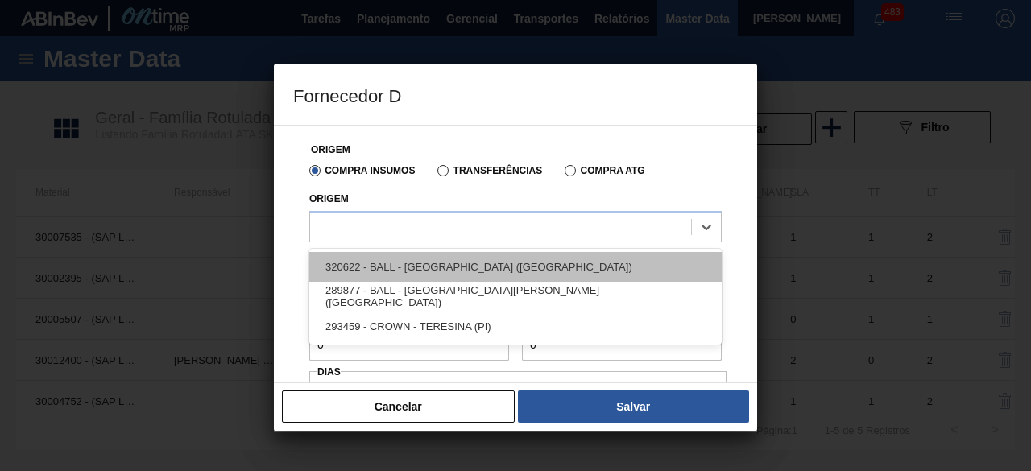
click at [456, 259] on div "320622 - BALL - RECIFE (PE)" at bounding box center [515, 267] width 413 height 30
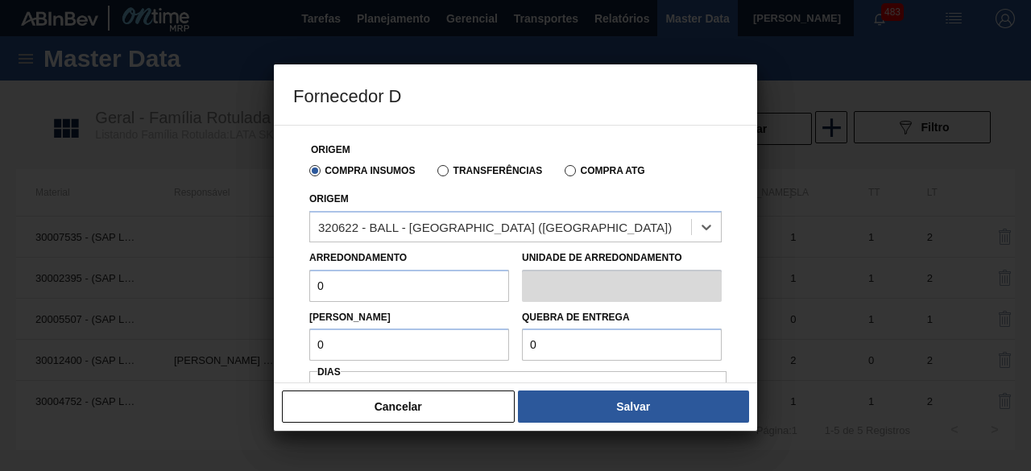
click at [457, 281] on input "0" at bounding box center [409, 286] width 200 height 32
type input "8,169"
click at [431, 347] on input "0" at bounding box center [409, 345] width 200 height 32
type input "8,169"
click at [608, 342] on input "0" at bounding box center [622, 345] width 200 height 32
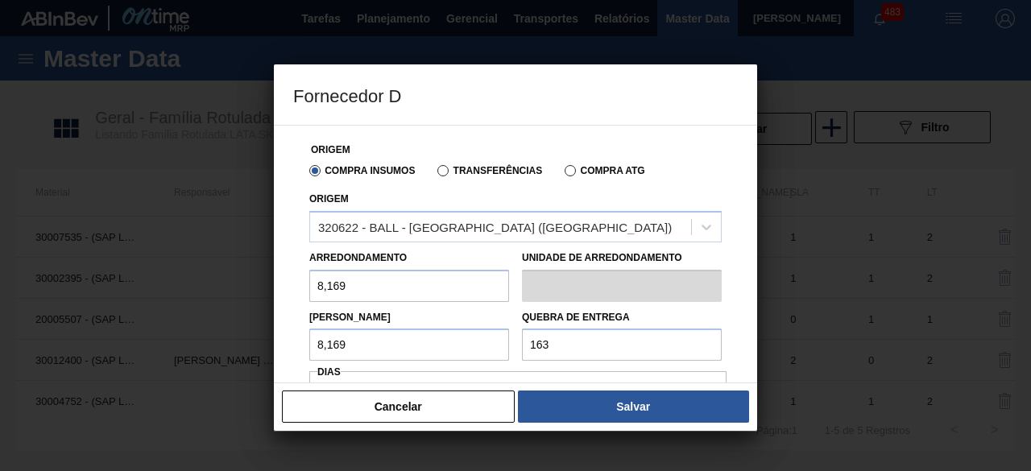
type input "163,38"
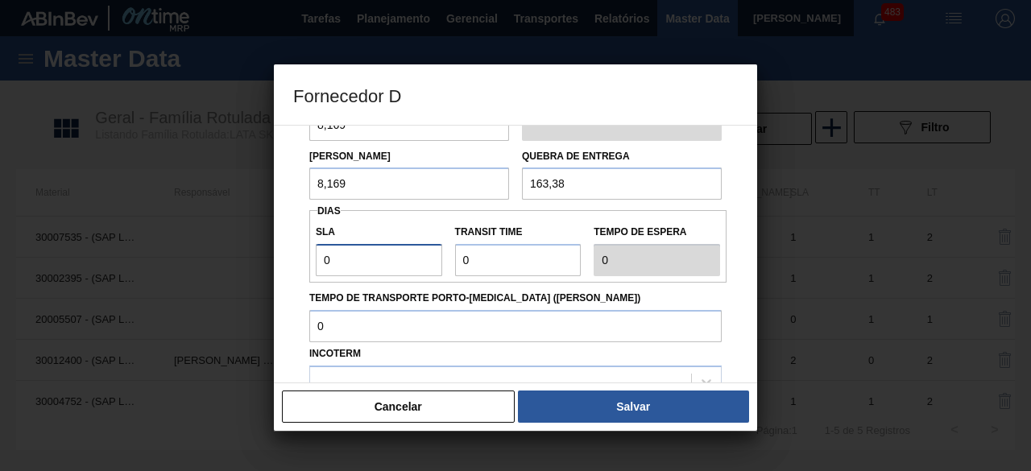
click at [392, 263] on input "0" at bounding box center [379, 260] width 126 height 32
type input "01"
type input "1"
click at [501, 259] on input "Transit Time" at bounding box center [518, 260] width 126 height 32
type input "01"
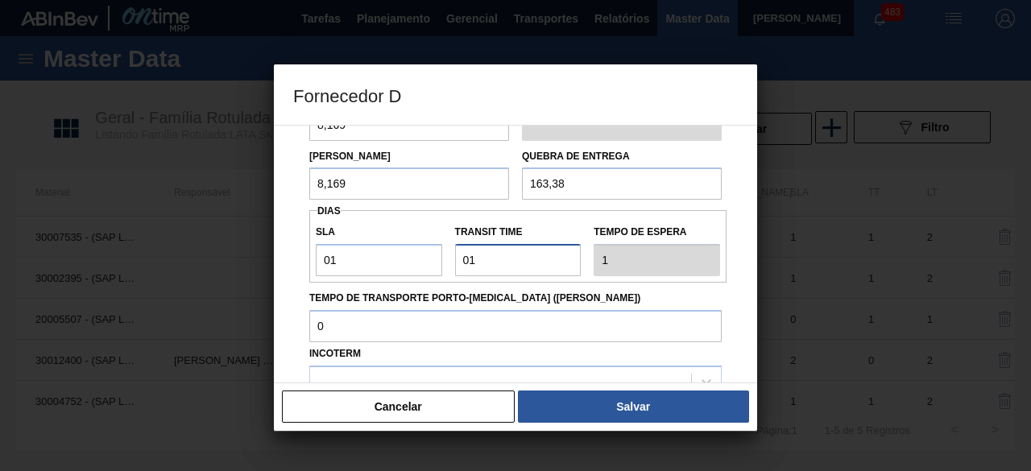
type input "2"
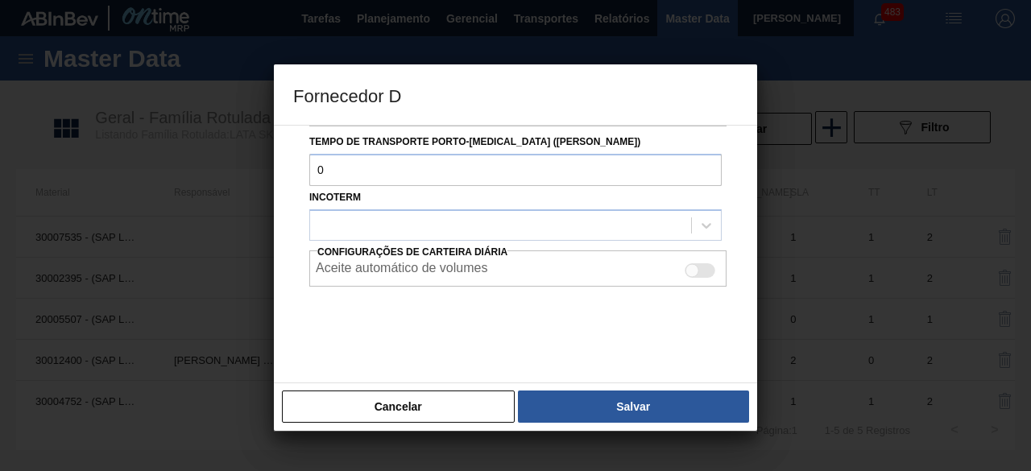
scroll to position [321, 0]
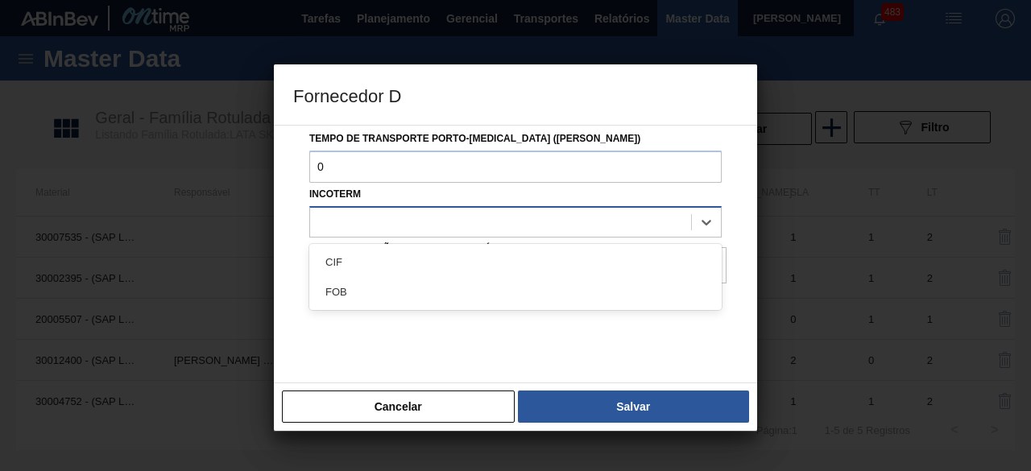
click at [510, 225] on div at bounding box center [500, 221] width 381 height 23
click at [437, 288] on div "FOB" at bounding box center [515, 292] width 413 height 30
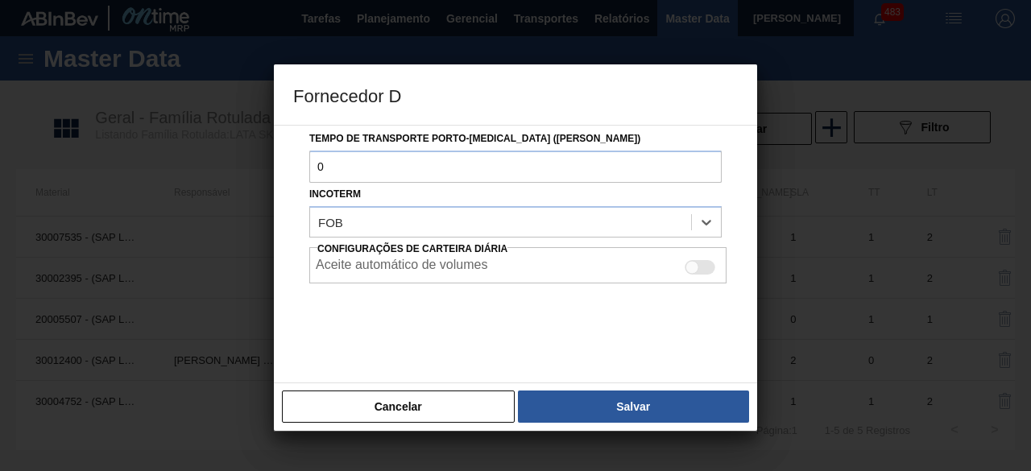
click at [695, 267] on div at bounding box center [693, 268] width 14 height 14
checkbox input "true"
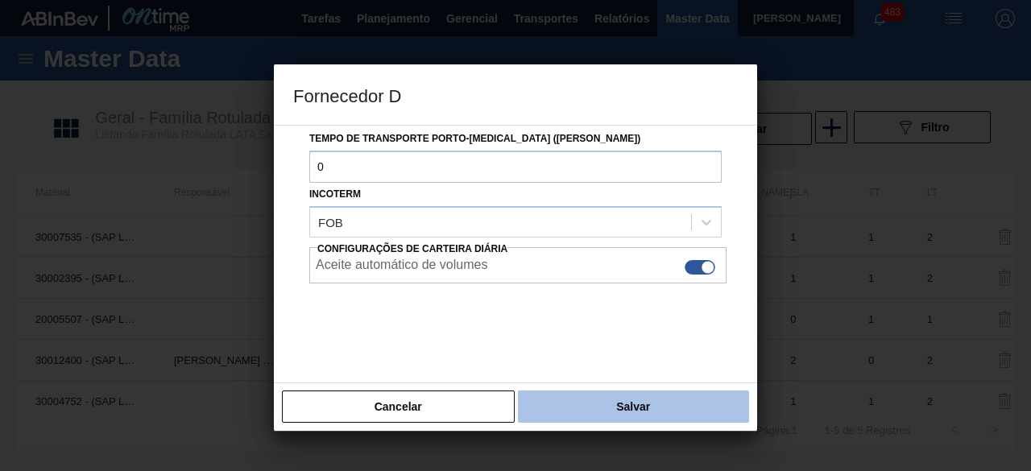
click at [695, 401] on button "Salvar" at bounding box center [633, 407] width 231 height 32
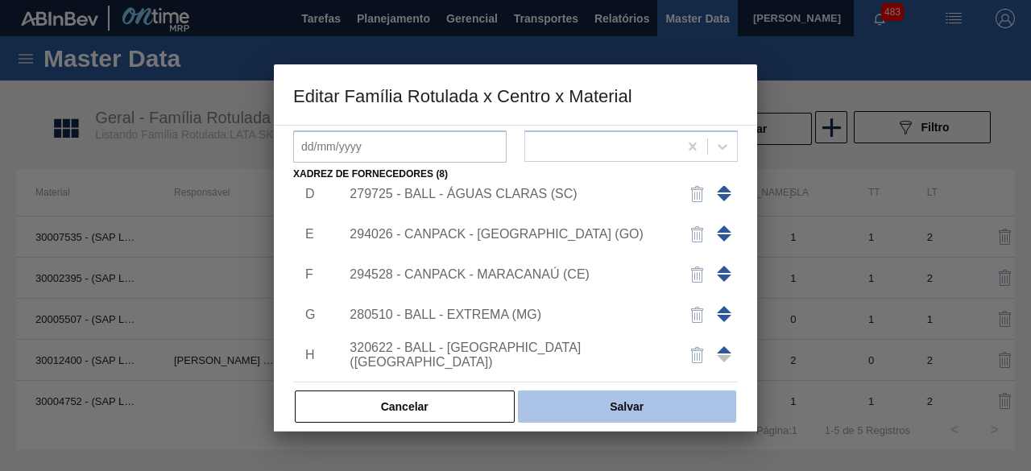
click at [628, 399] on button "Salvar" at bounding box center [627, 407] width 218 height 32
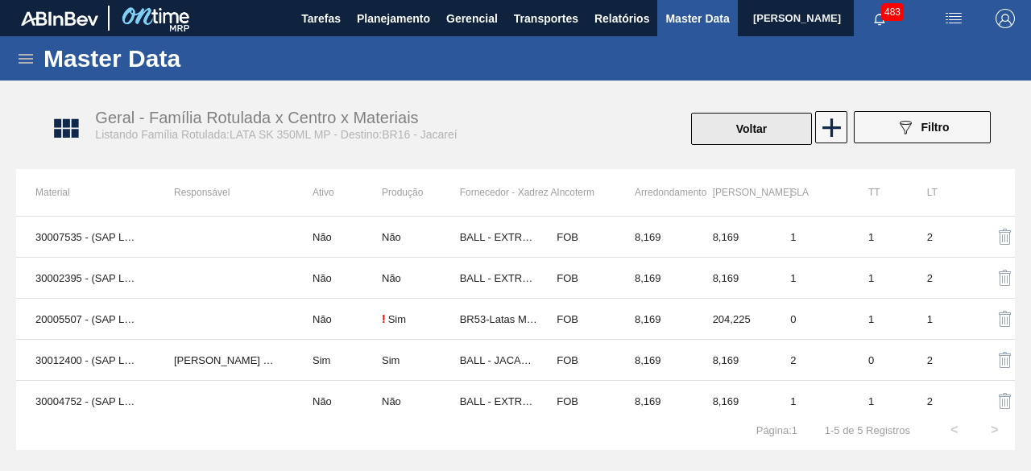
click at [719, 140] on button "Voltar" at bounding box center [751, 129] width 121 height 32
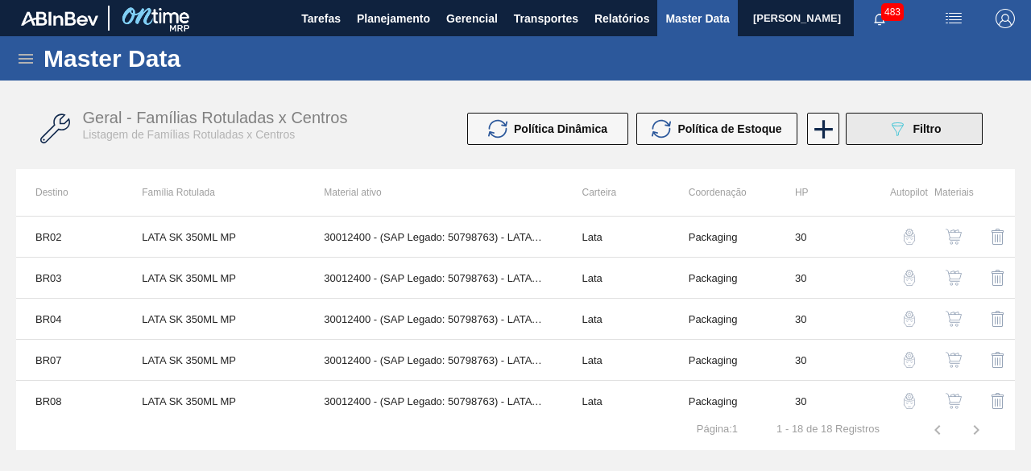
click at [878, 122] on button "089F7B8B-B2A5-4AFE-B5C0-19BA573D28AC Filtro" at bounding box center [914, 129] width 137 height 32
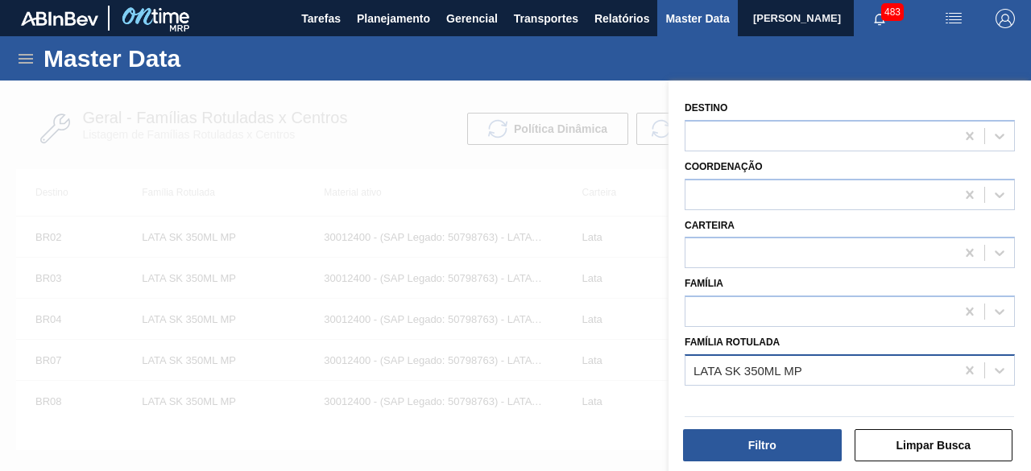
click at [839, 363] on div "LATA SK 350ML MP" at bounding box center [821, 370] width 270 height 23
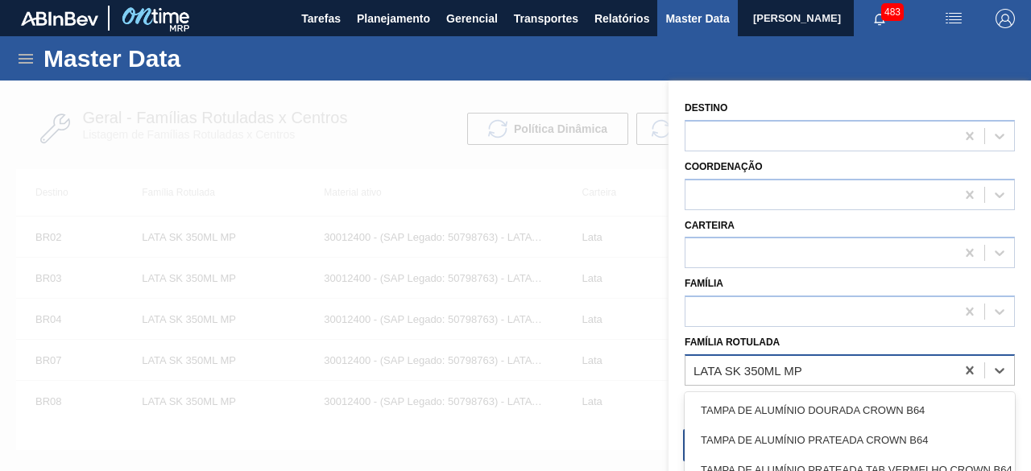
paste Rotulada "LATA BOH 269ML"
type Rotulada "LATA BOH 269ML"
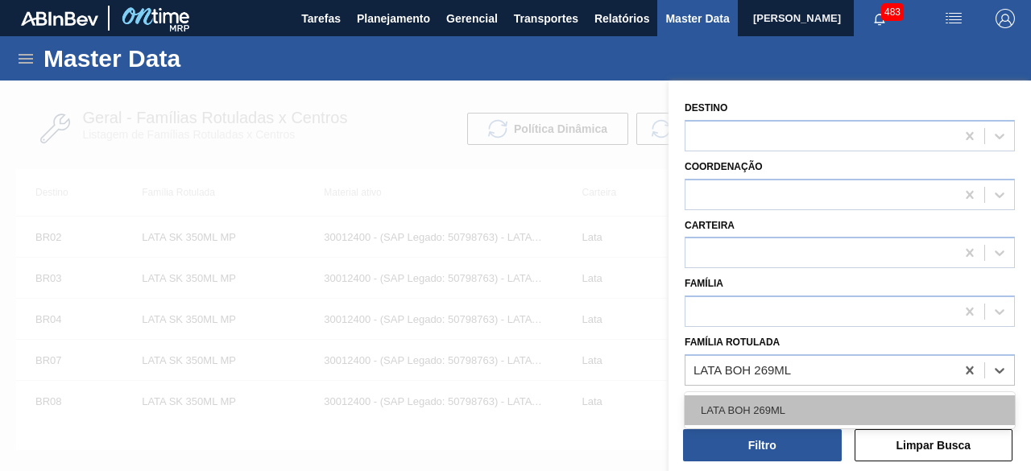
click at [806, 405] on div "LATA BOH 269ML" at bounding box center [850, 411] width 330 height 30
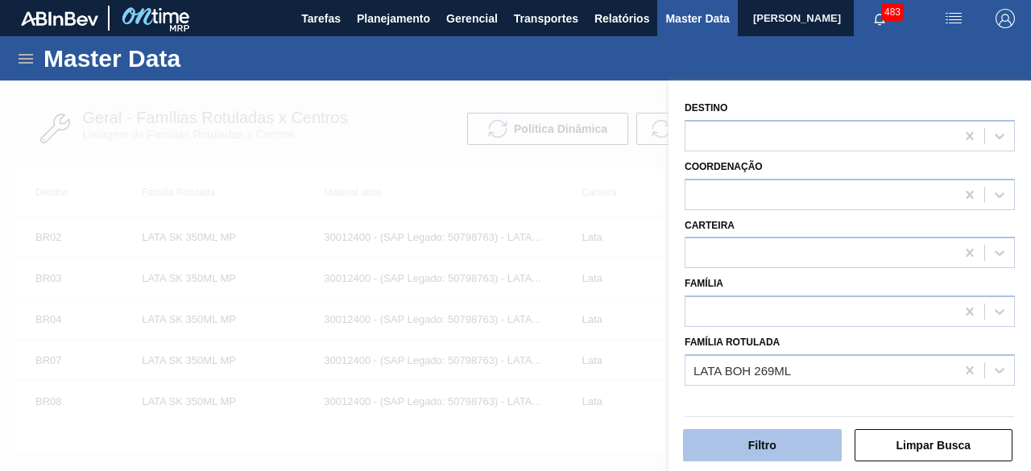
click at [793, 449] on button "Filtro" at bounding box center [762, 445] width 159 height 32
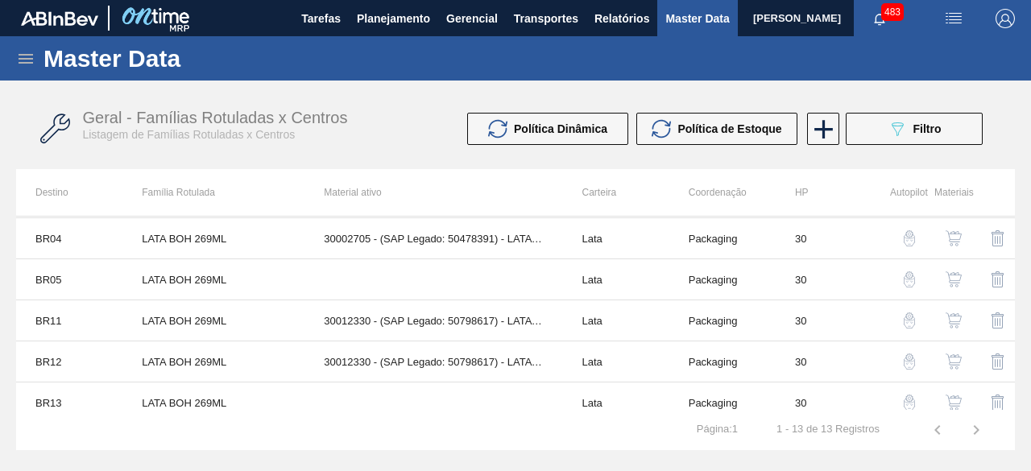
scroll to position [161, 0]
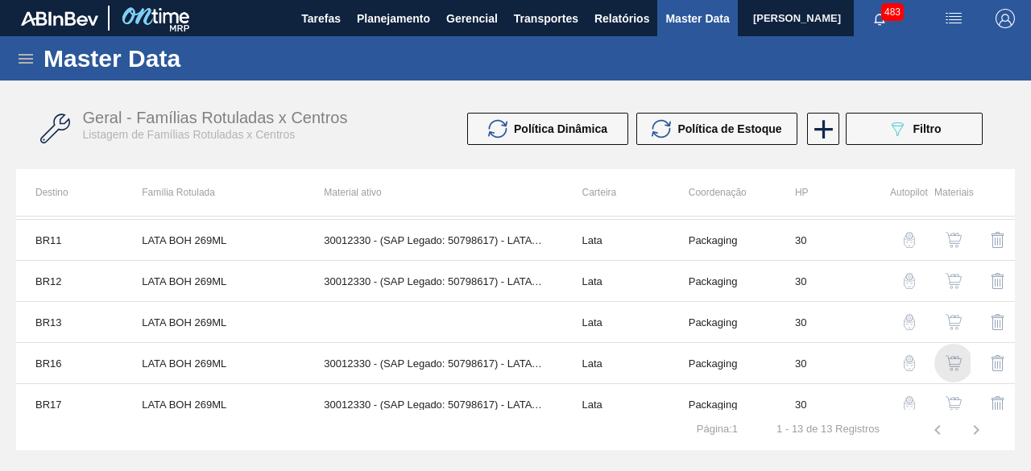
click at [955, 365] on img "button" at bounding box center [954, 363] width 16 height 16
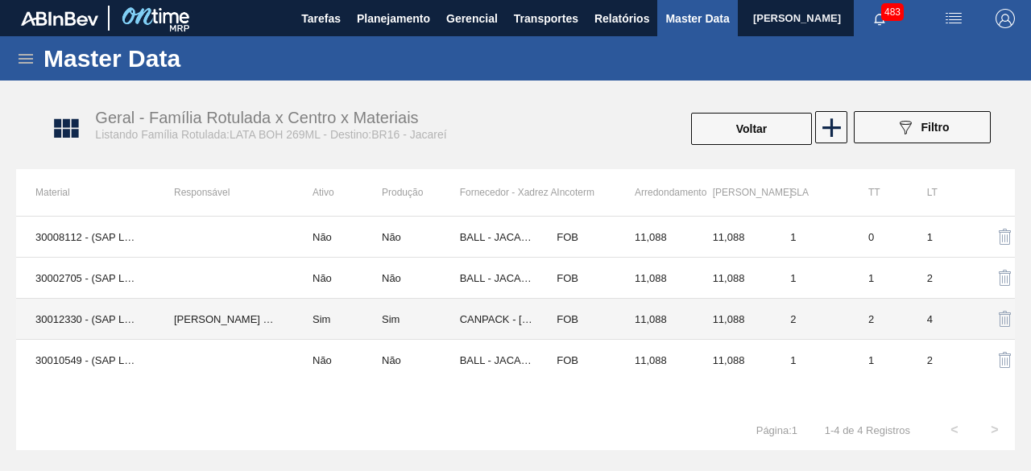
click at [155, 318] on td "IGOR FERREIRA MOURA" at bounding box center [224, 319] width 139 height 41
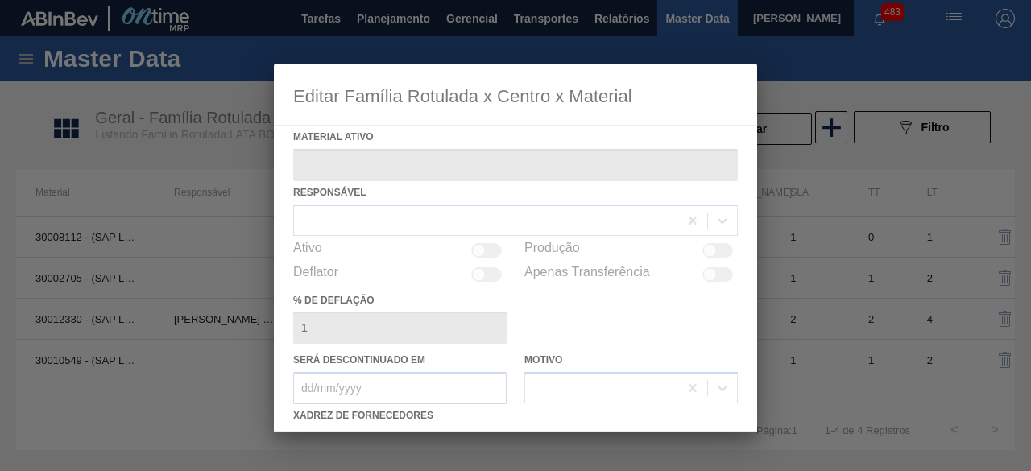
type ativo "30012330 - (SAP Legado: 50798617) - LATA AL. 269ML BOH 429"
checkbox input "true"
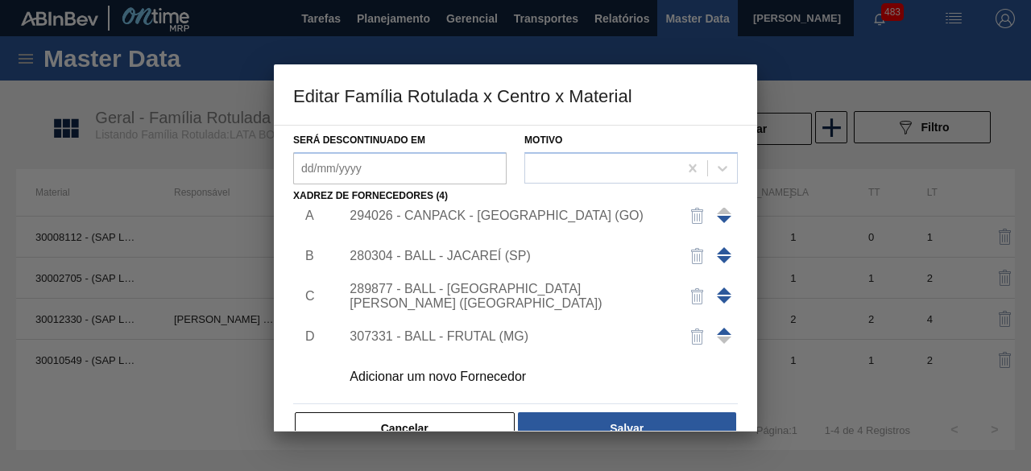
scroll to position [242, 0]
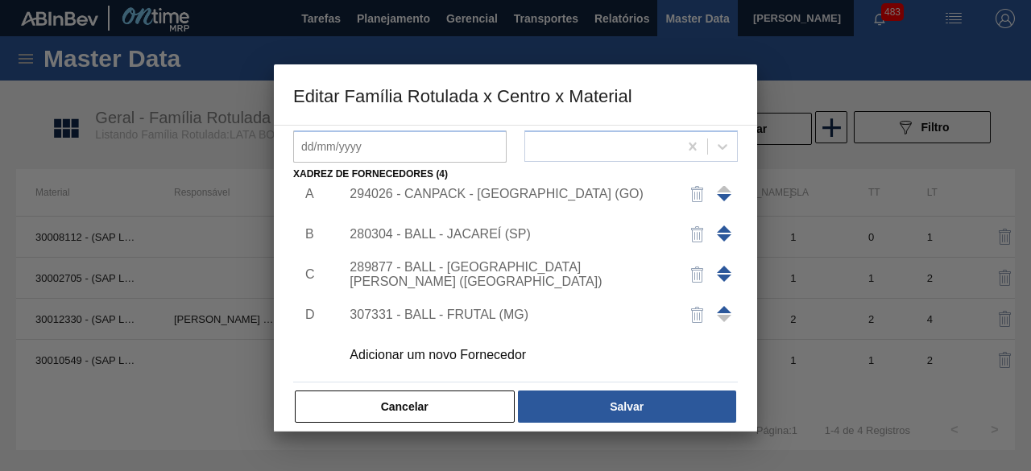
click at [513, 356] on div "Adicionar um novo Fornecedor" at bounding box center [508, 355] width 316 height 15
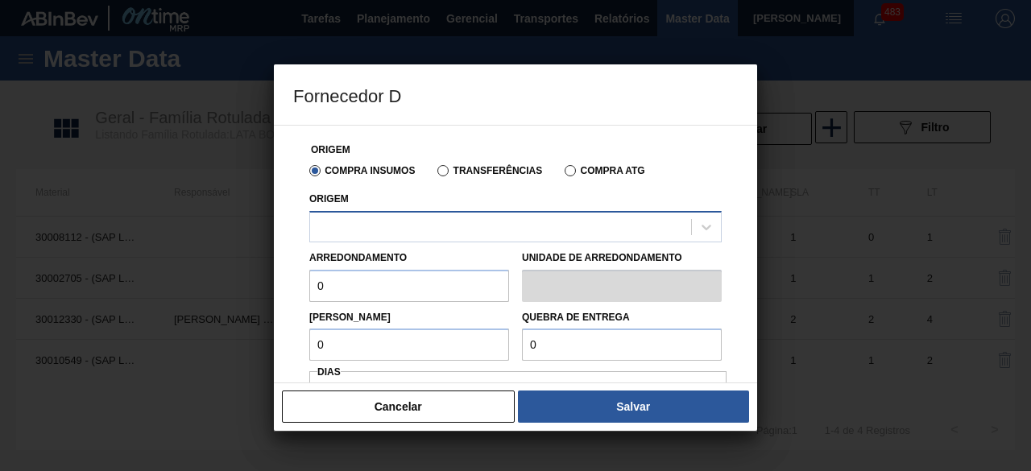
click at [543, 230] on div at bounding box center [500, 226] width 381 height 23
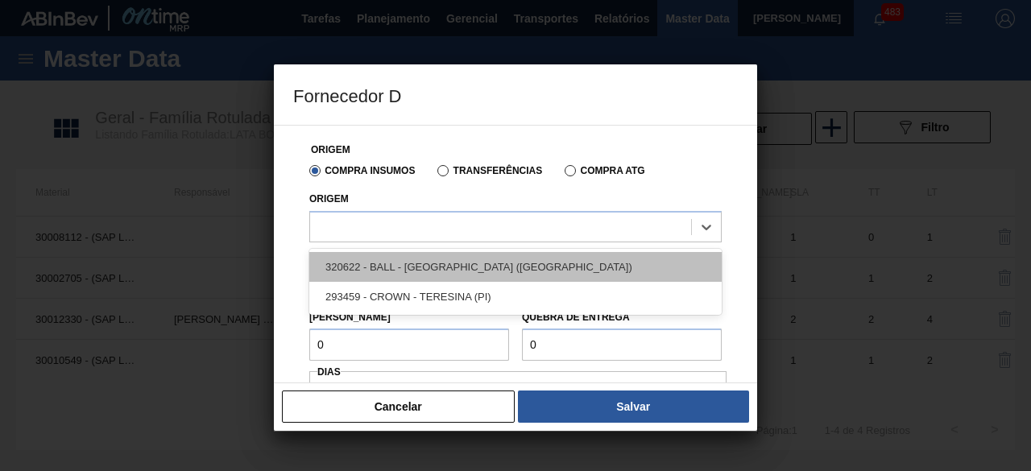
click at [481, 265] on div "320622 - BALL - RECIFE (PE)" at bounding box center [515, 267] width 413 height 30
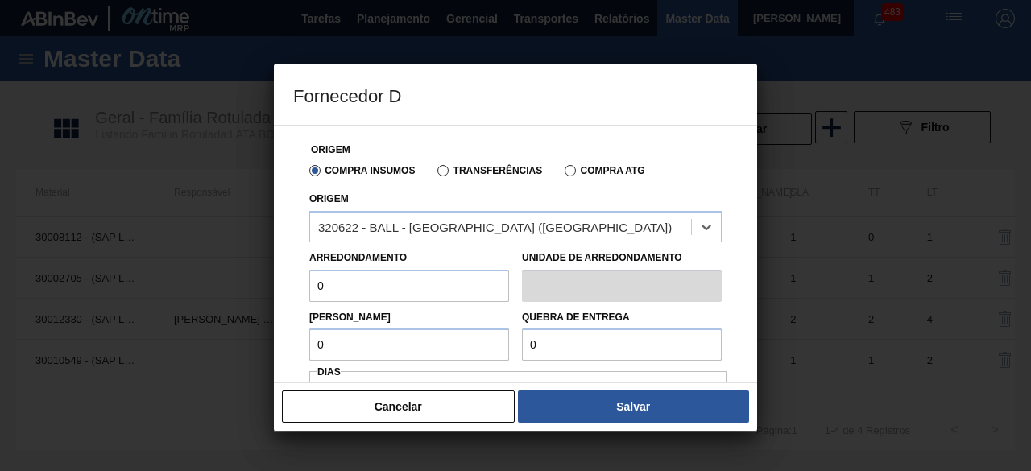
click at [460, 291] on input "0" at bounding box center [409, 286] width 200 height 32
type input "11,088"
click at [422, 344] on input "0" at bounding box center [409, 345] width 200 height 32
type input "11,088"
click at [548, 350] on input "0" at bounding box center [622, 345] width 200 height 32
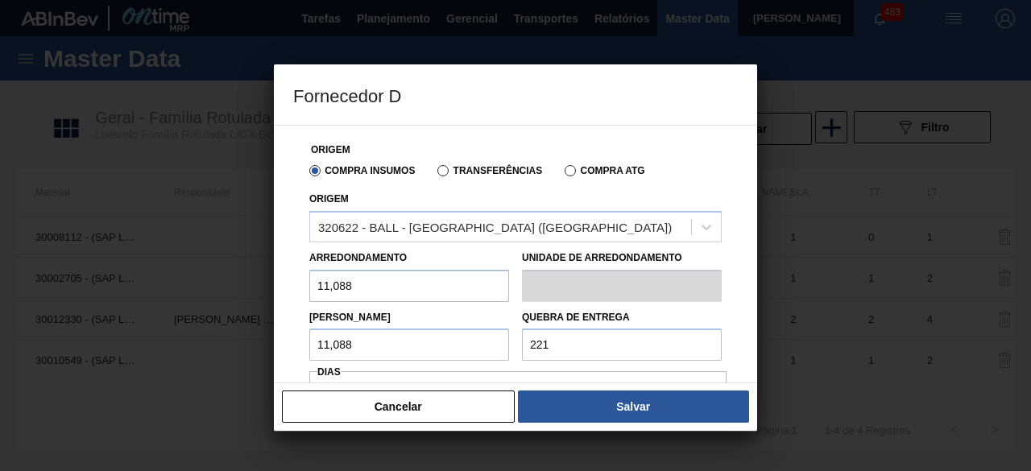
type input "221,76"
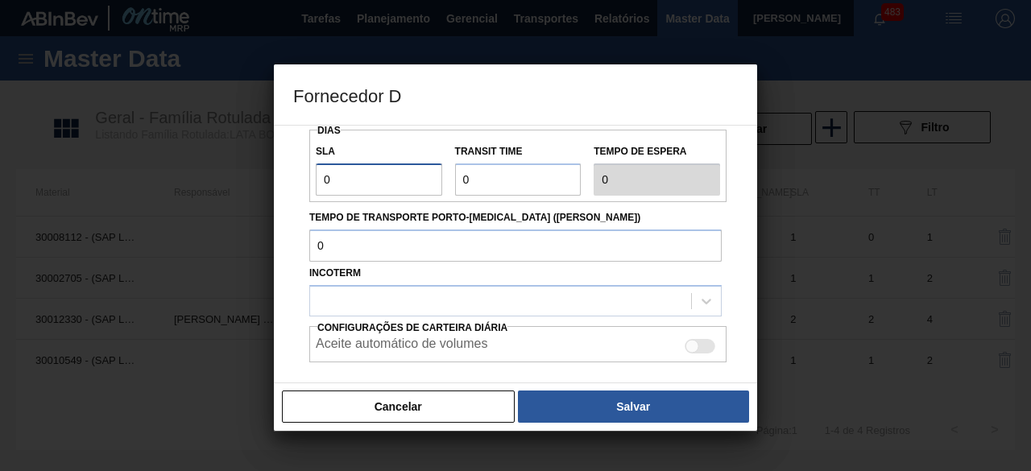
click at [370, 180] on input "0" at bounding box center [379, 180] width 126 height 32
type input "01"
type input "1"
drag, startPoint x: 486, startPoint y: 182, endPoint x: 498, endPoint y: 183, distance: 12.1
click at [487, 182] on input "Transit Time" at bounding box center [518, 180] width 126 height 32
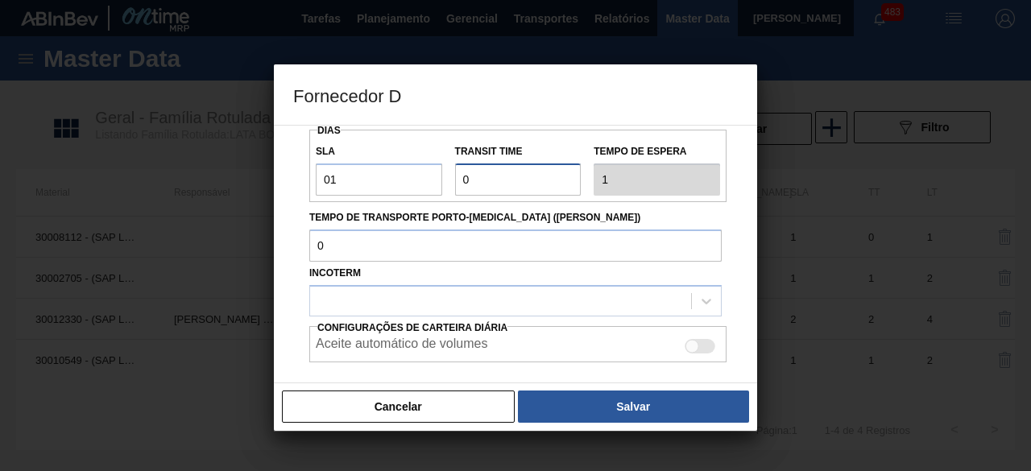
type input "01"
type input "2"
click at [512, 296] on div at bounding box center [500, 300] width 381 height 23
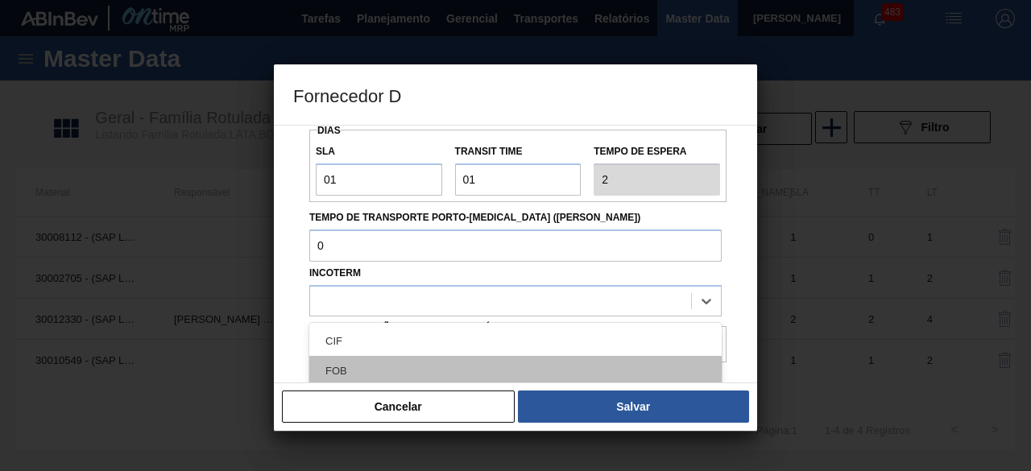
click at [483, 373] on div "FOB" at bounding box center [515, 371] width 413 height 30
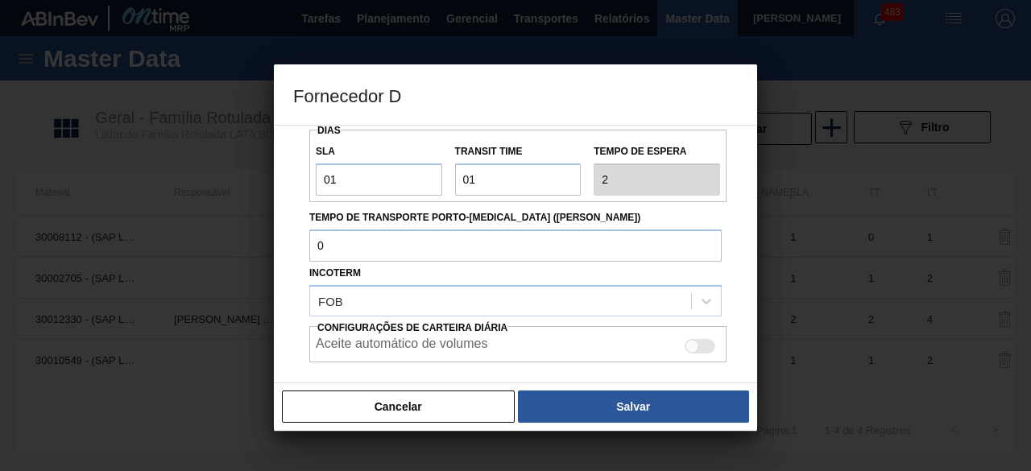
click at [689, 344] on div at bounding box center [693, 347] width 14 height 14
checkbox input "true"
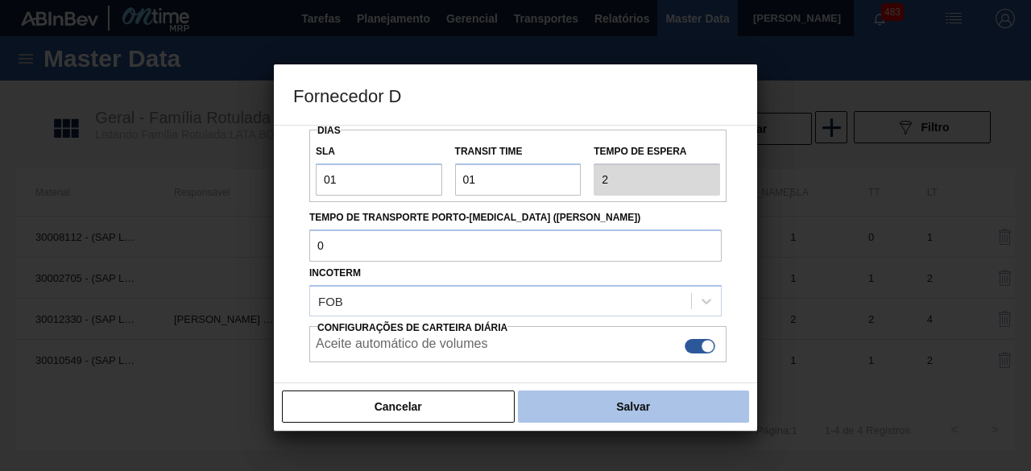
click at [689, 402] on button "Salvar" at bounding box center [633, 407] width 231 height 32
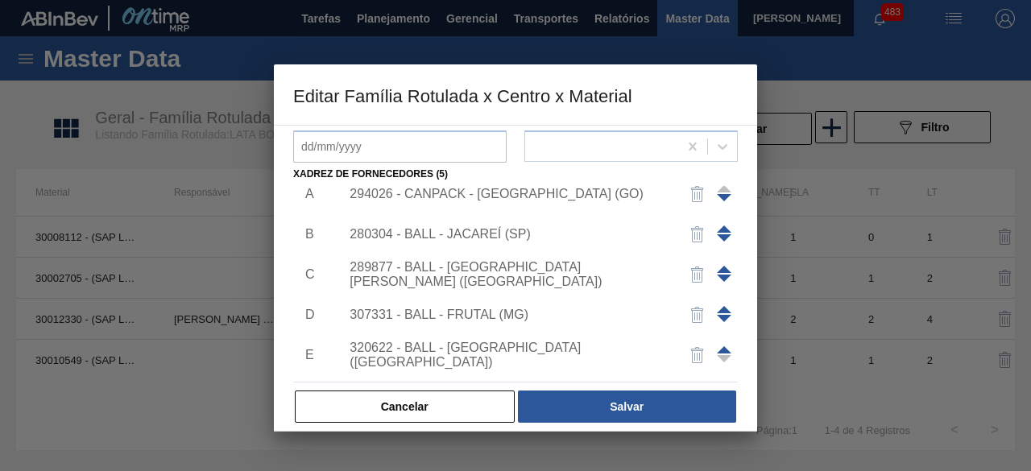
click at [689, 402] on button "Salvar" at bounding box center [627, 407] width 218 height 32
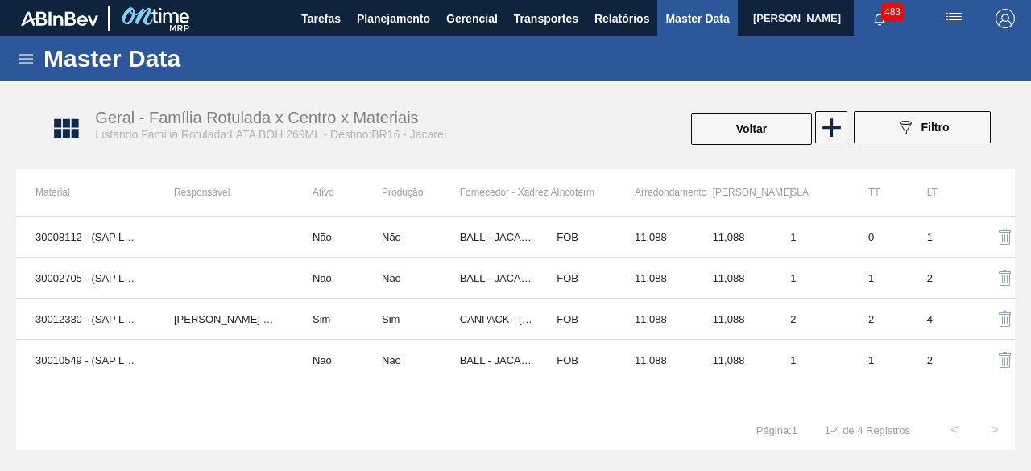
click at [748, 132] on button "Voltar" at bounding box center [751, 129] width 121 height 32
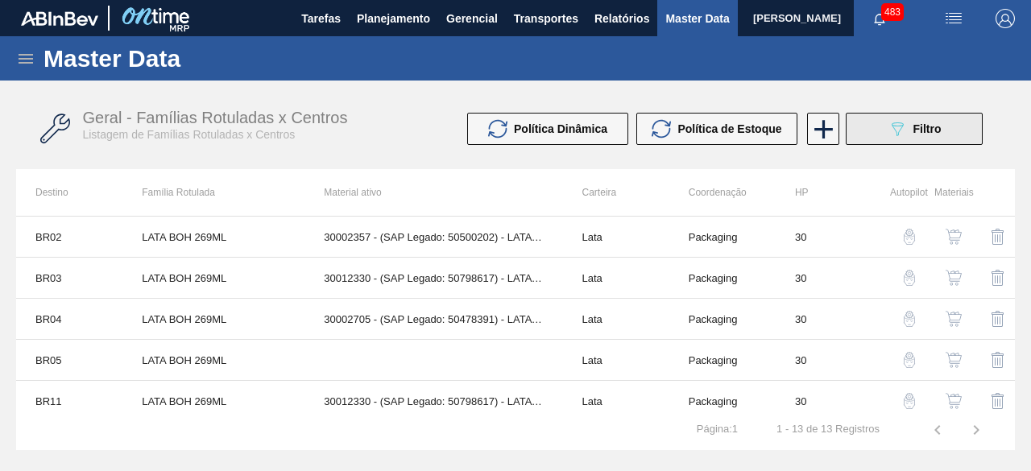
click at [893, 126] on icon at bounding box center [898, 129] width 12 height 14
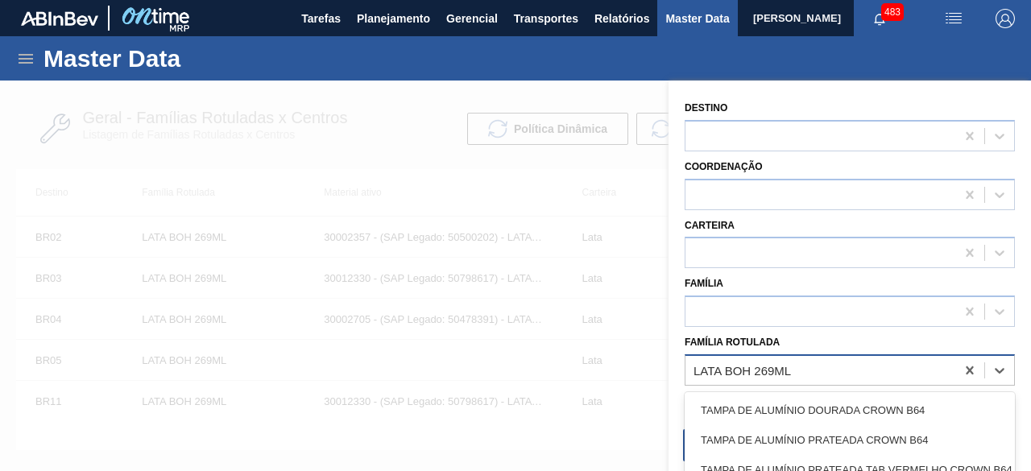
click at [794, 363] on div "LATA BOH 269ML" at bounding box center [821, 370] width 270 height 23
paste Rotulada "LATA PATAGONIA IPA 473ML"
type Rotulada "LATA PATAGONIA IPA 473ML"
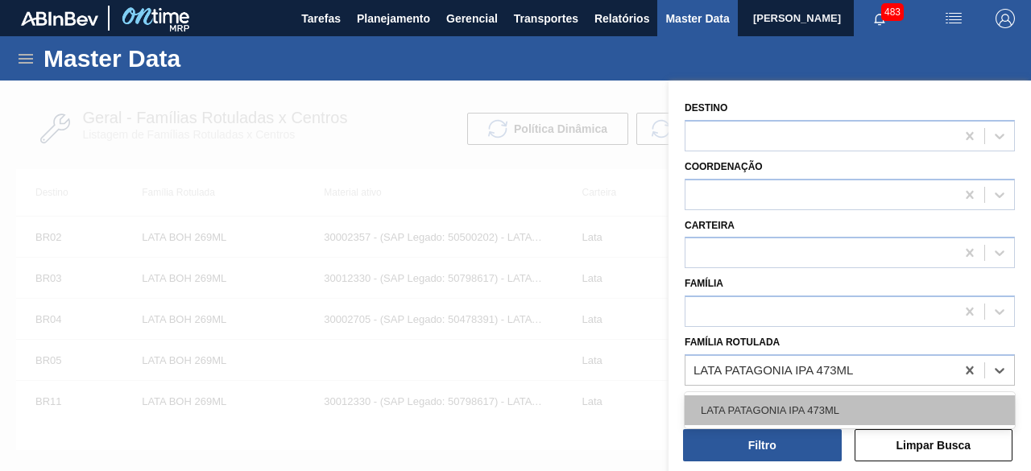
click at [790, 418] on div "LATA PATAGONIA IPA 473ML" at bounding box center [850, 411] width 330 height 30
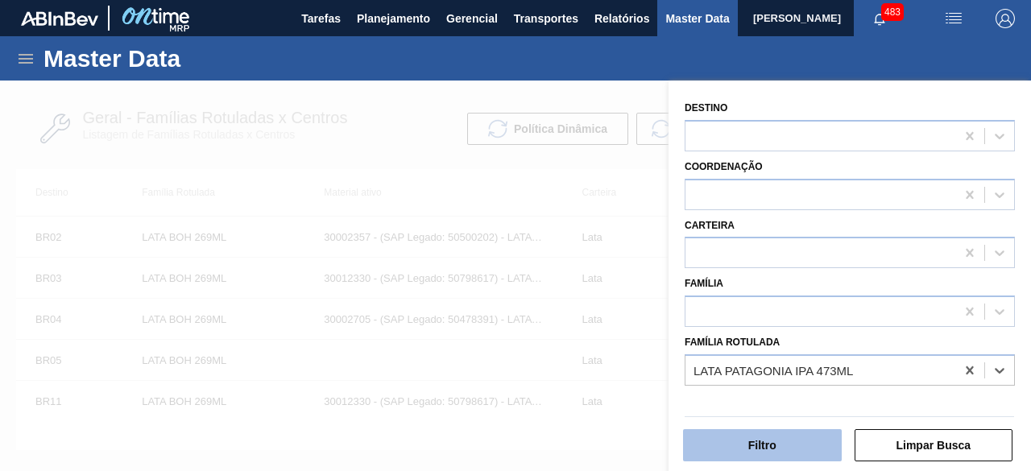
click at [791, 450] on button "Filtro" at bounding box center [762, 445] width 159 height 32
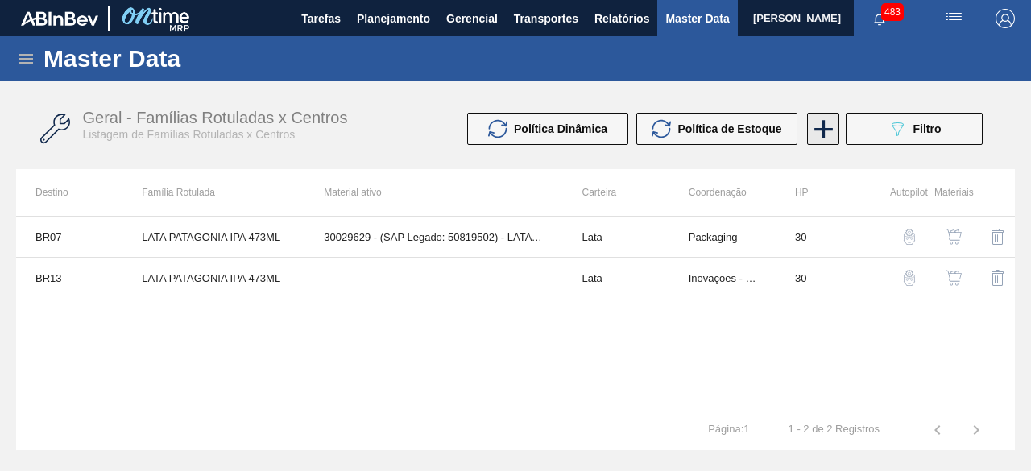
click at [825, 133] on icon at bounding box center [823, 129] width 31 height 31
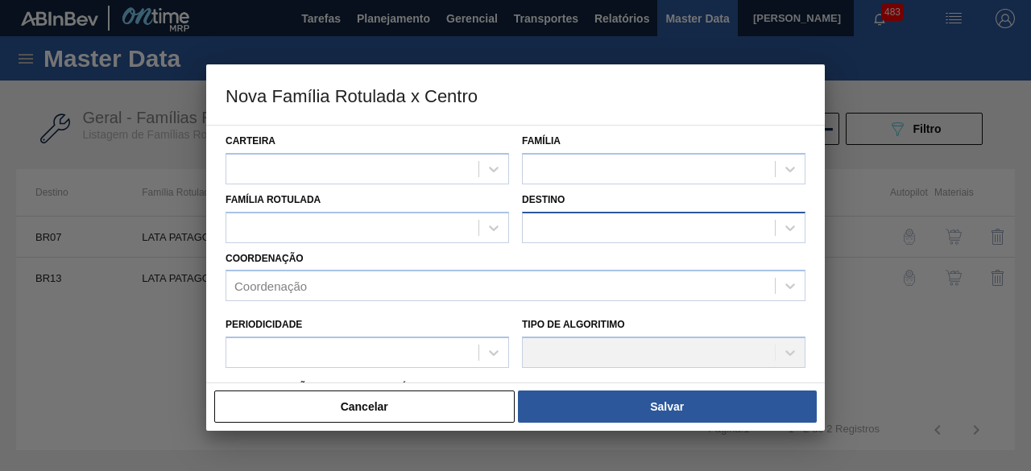
click at [564, 225] on div at bounding box center [649, 227] width 252 height 23
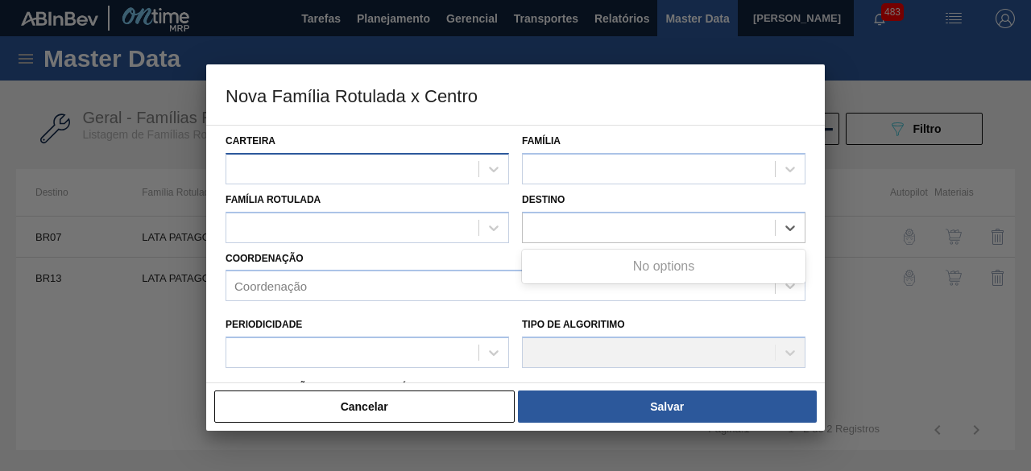
click at [438, 168] on div at bounding box center [352, 168] width 252 height 23
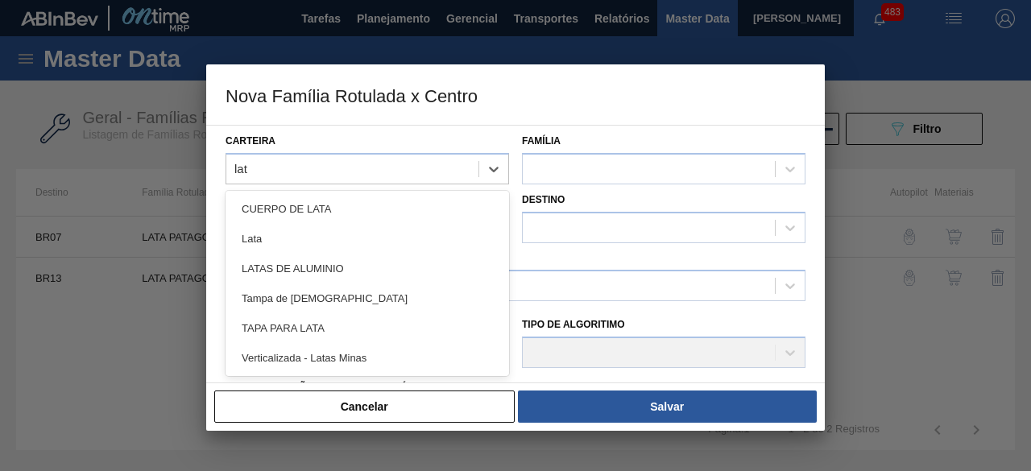
type input "lata"
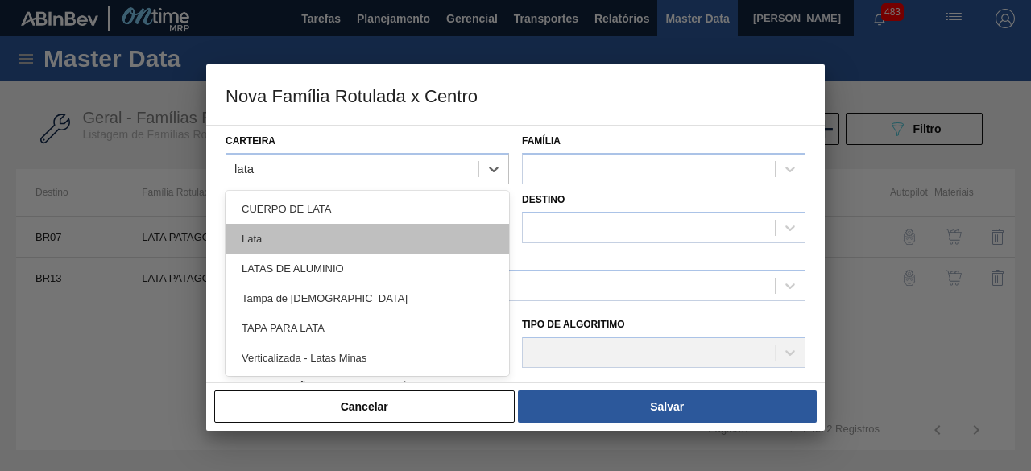
click at [355, 228] on div "Lata" at bounding box center [368, 239] width 284 height 30
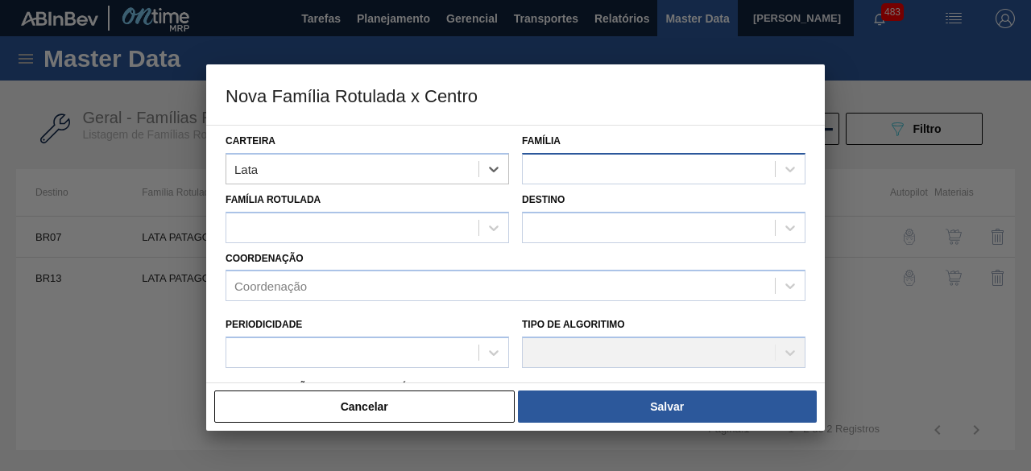
click at [557, 168] on div at bounding box center [649, 168] width 252 height 23
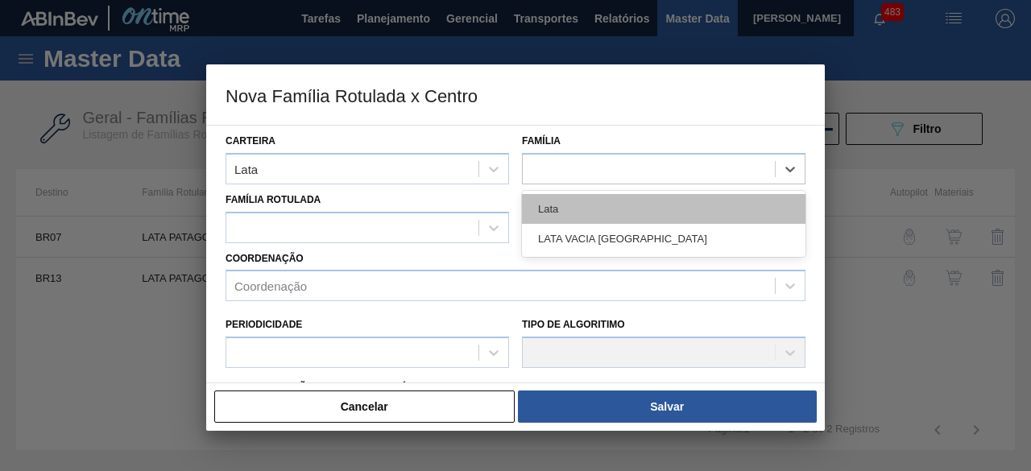
click at [707, 198] on div "Lata" at bounding box center [664, 209] width 284 height 30
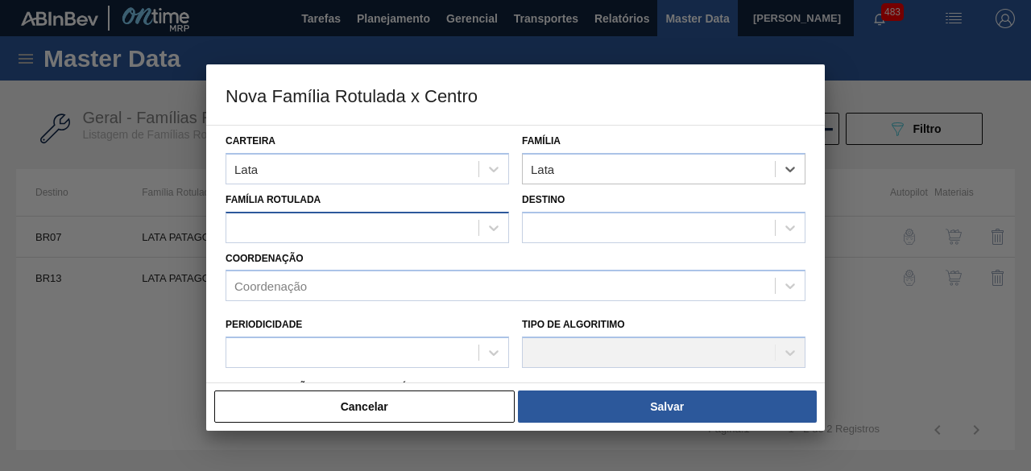
click at [430, 226] on div at bounding box center [352, 227] width 252 height 23
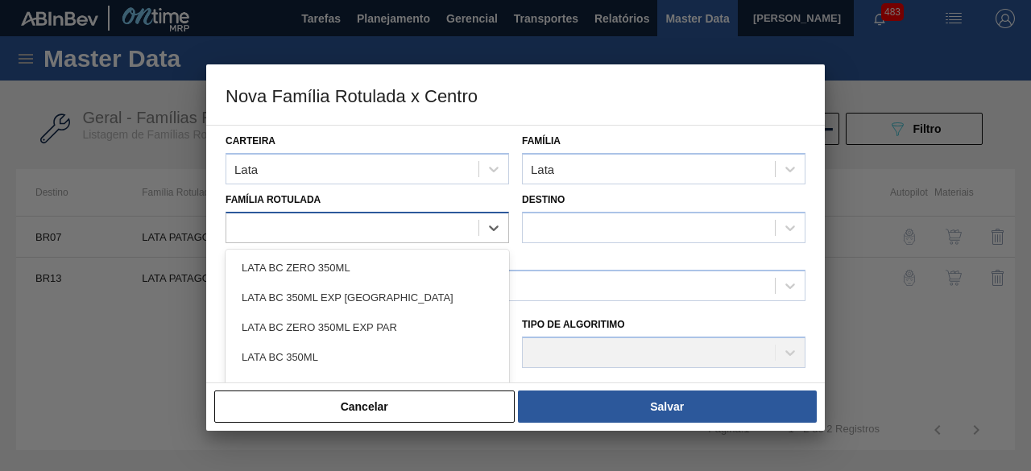
paste Rotulada "LATA PATAGONIA IPA 473ML"
type Rotulada "LATA PATAGONIA IPA 473ML"
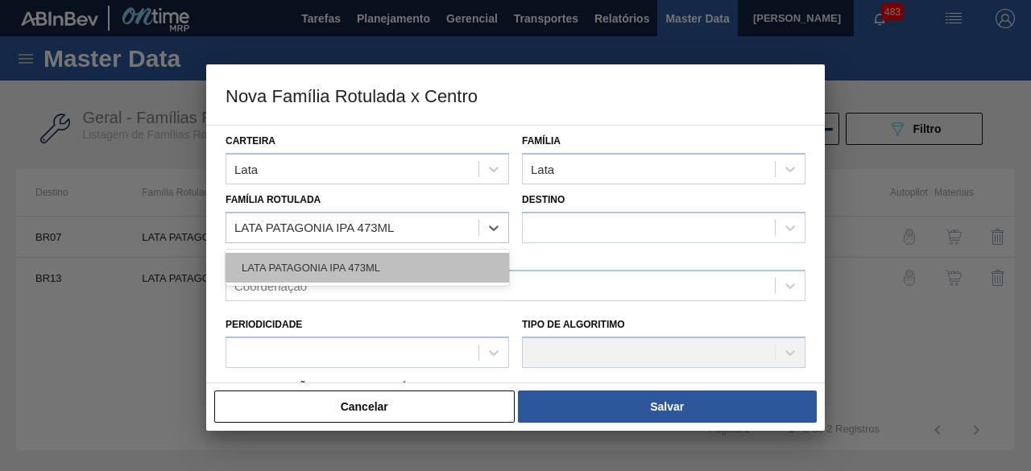
click at [423, 265] on div "LATA PATAGONIA IPA 473ML" at bounding box center [368, 268] width 284 height 30
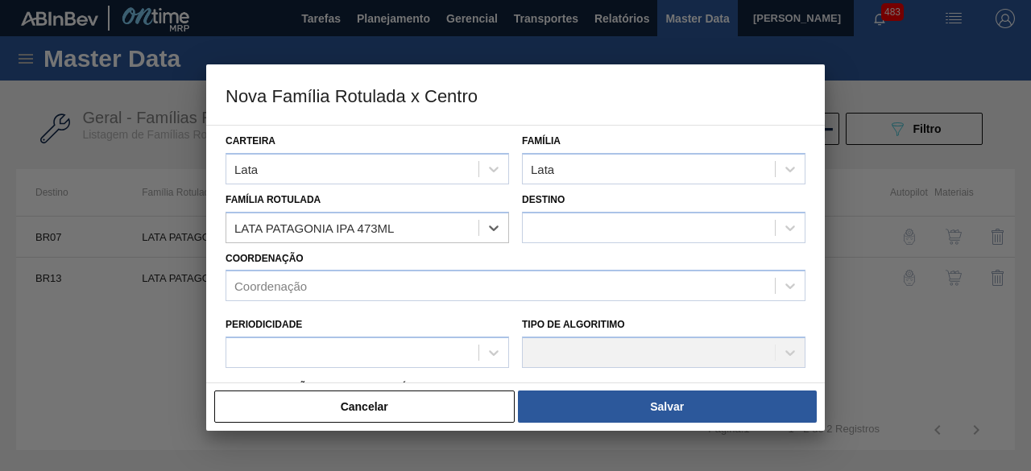
checkbox input "false"
click at [591, 226] on div at bounding box center [649, 227] width 252 height 23
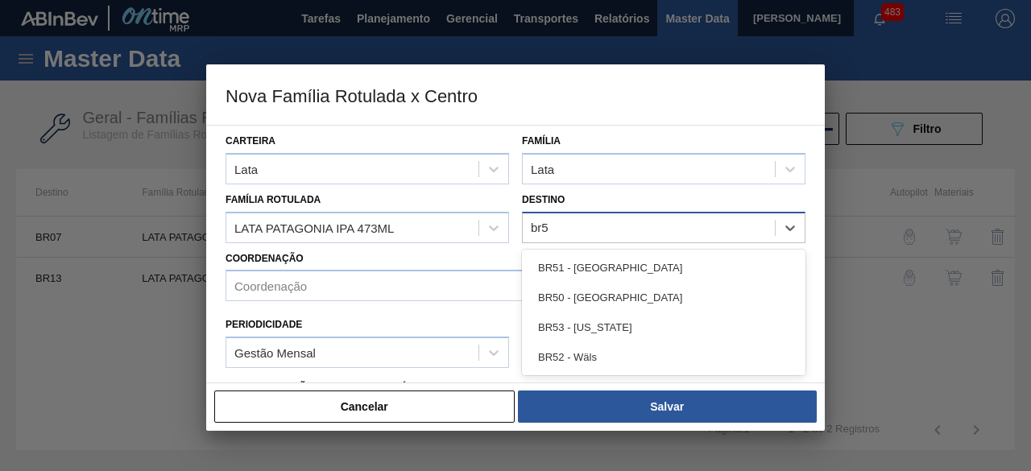
type input "br53"
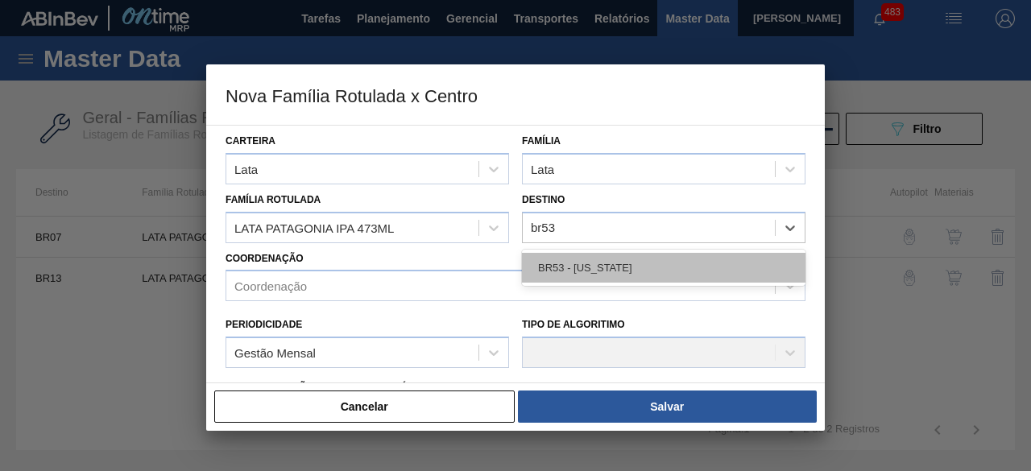
click at [598, 264] on div "BR53 - Colorado" at bounding box center [664, 268] width 284 height 30
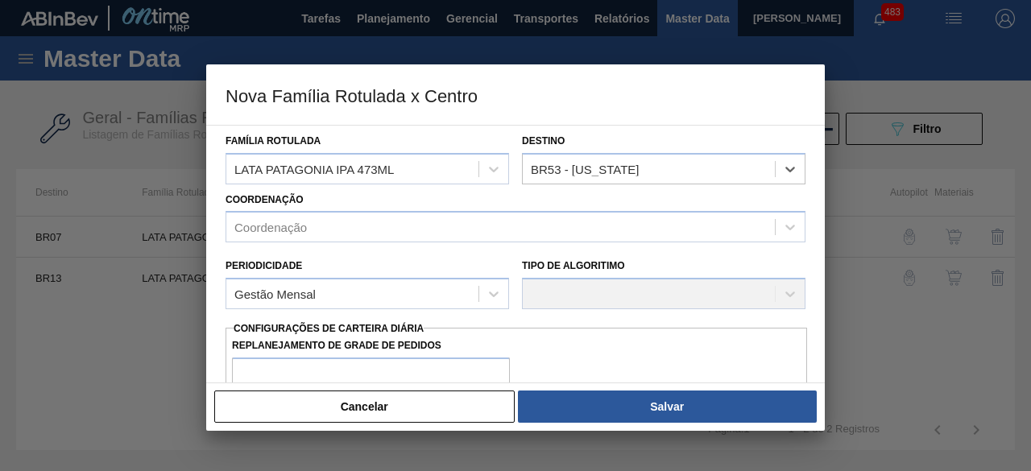
scroll to position [81, 0]
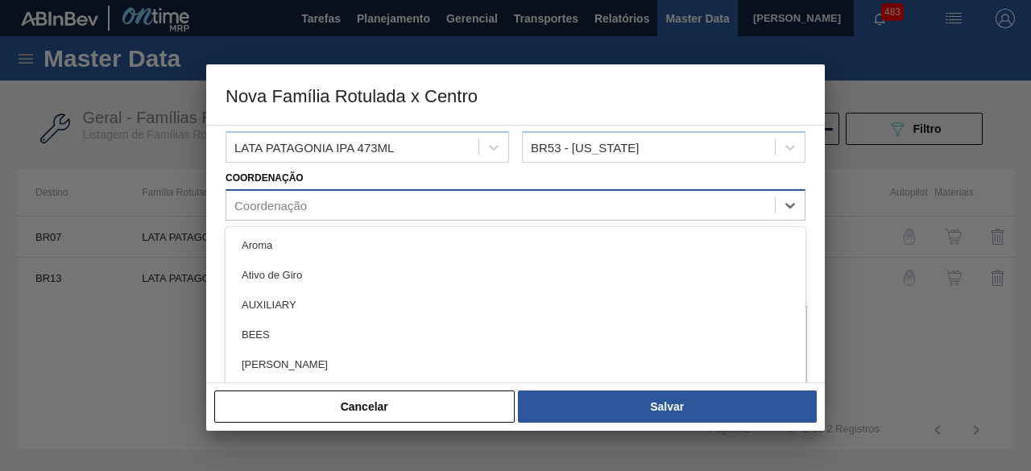
click at [626, 209] on div "Coordenação" at bounding box center [500, 205] width 549 height 23
type input "pack"
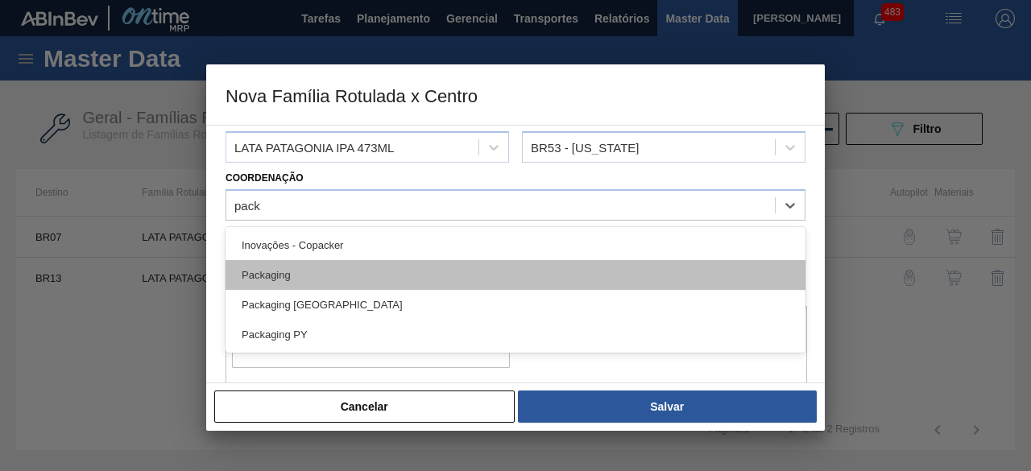
click at [392, 268] on div "Packaging" at bounding box center [516, 275] width 580 height 30
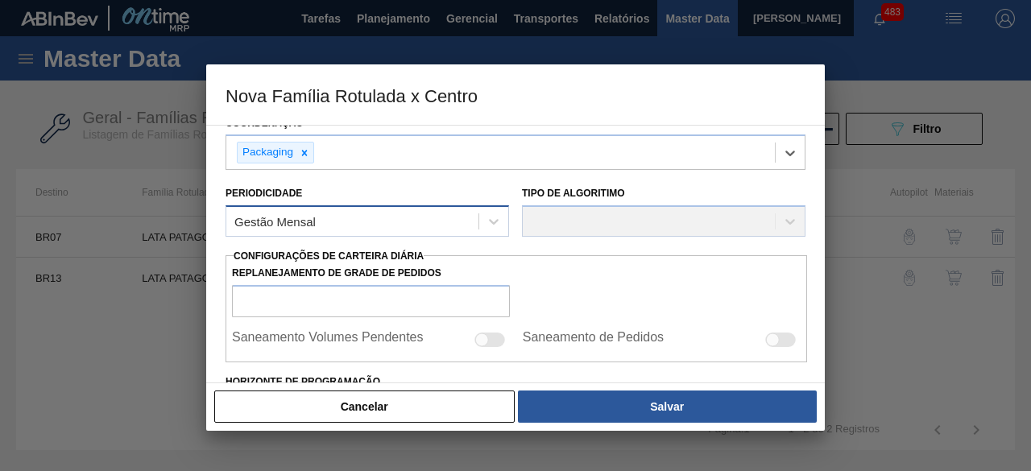
scroll to position [161, 0]
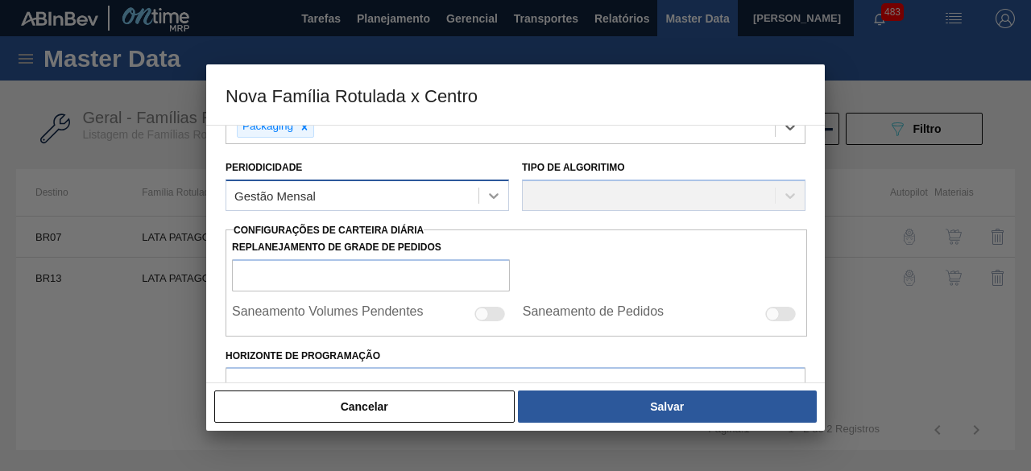
click at [493, 202] on div at bounding box center [493, 195] width 29 height 29
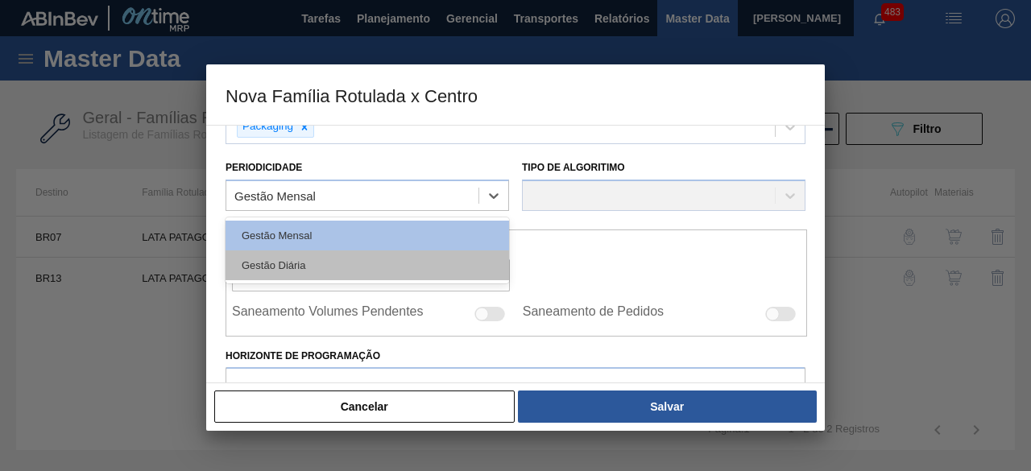
click at [393, 261] on div "Gestão Diária" at bounding box center [368, 266] width 284 height 30
checkbox input "true"
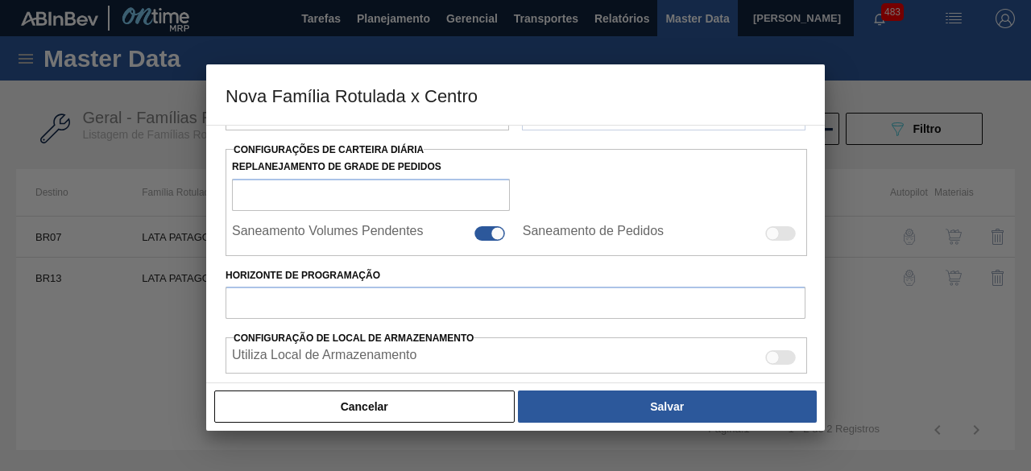
scroll to position [322, 0]
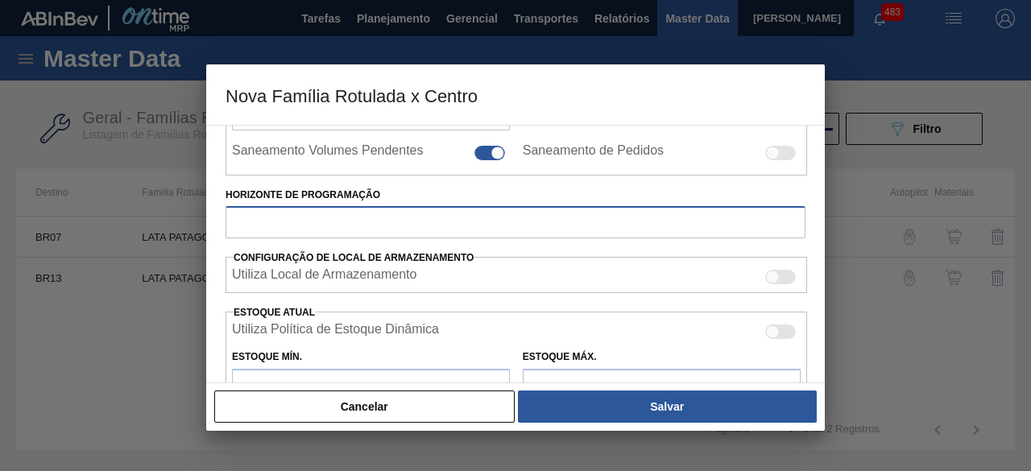
click at [603, 227] on input "Horizonte de Programação" at bounding box center [516, 222] width 580 height 32
type input "30"
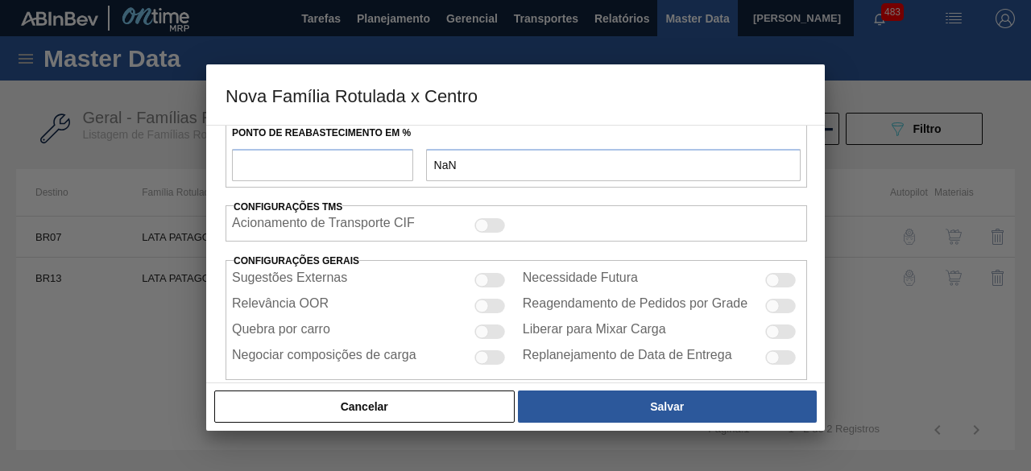
scroll to position [625, 0]
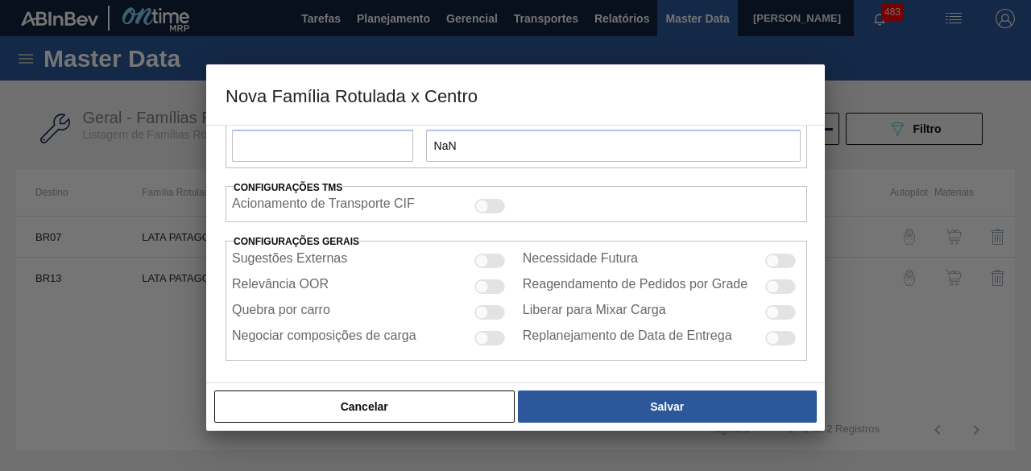
click at [487, 281] on div at bounding box center [490, 287] width 31 height 15
checkbox input "true"
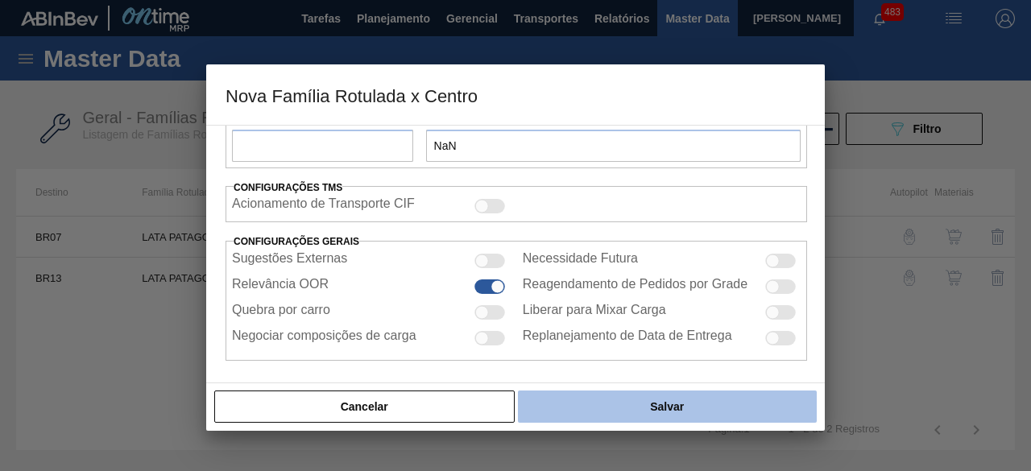
click at [667, 405] on button "Salvar" at bounding box center [667, 407] width 299 height 32
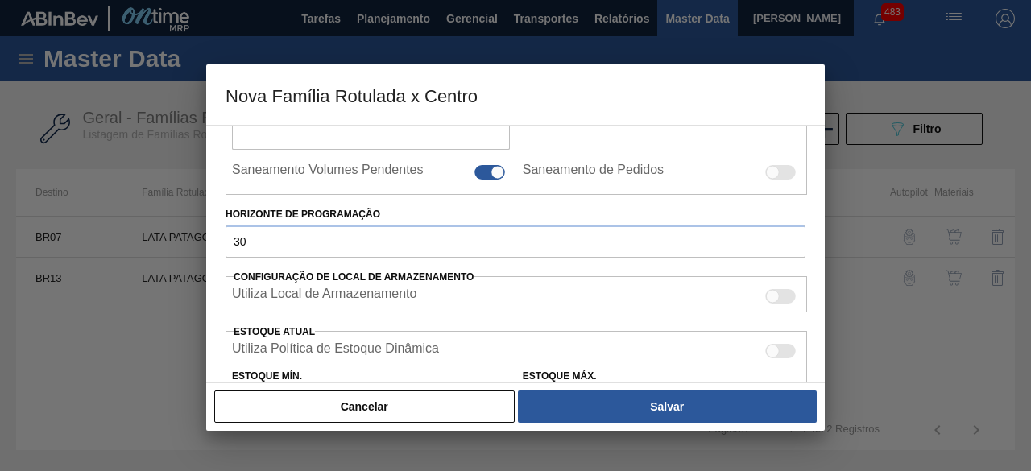
scroll to position [142, 0]
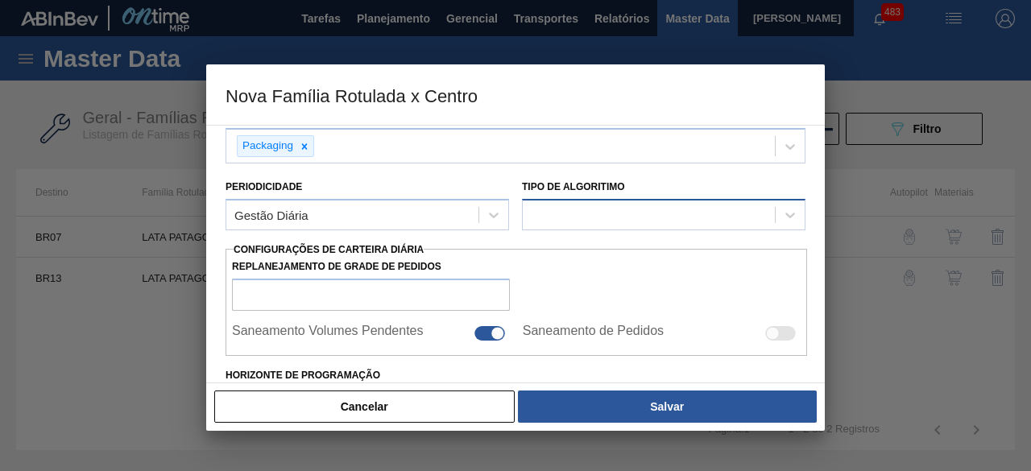
click at [609, 211] on div at bounding box center [649, 215] width 252 height 23
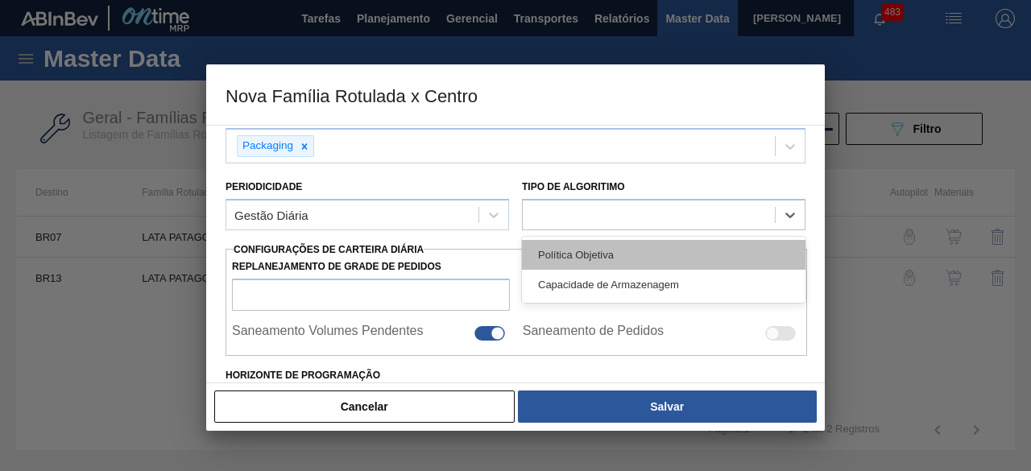
click at [585, 247] on div "Política Objetiva" at bounding box center [664, 255] width 284 height 30
type input "0"
type input "100"
type input "0,000"
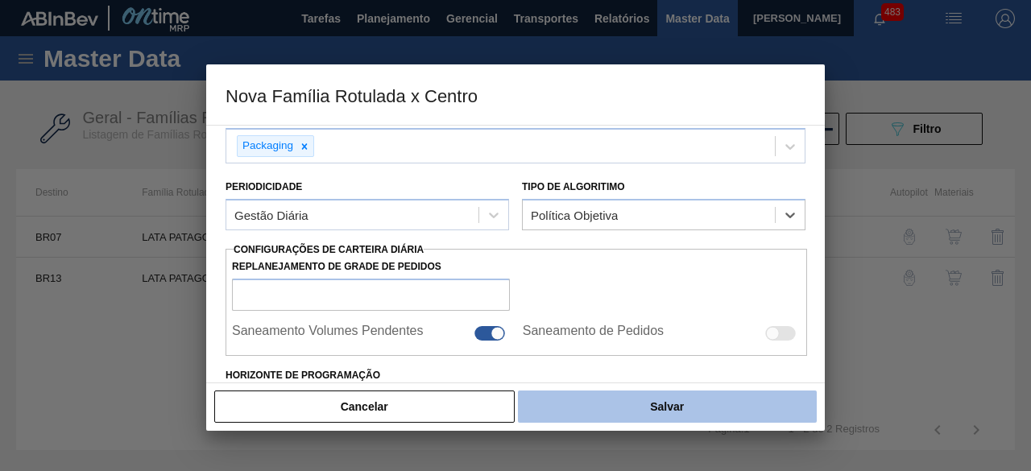
click at [648, 410] on button "Salvar" at bounding box center [667, 407] width 299 height 32
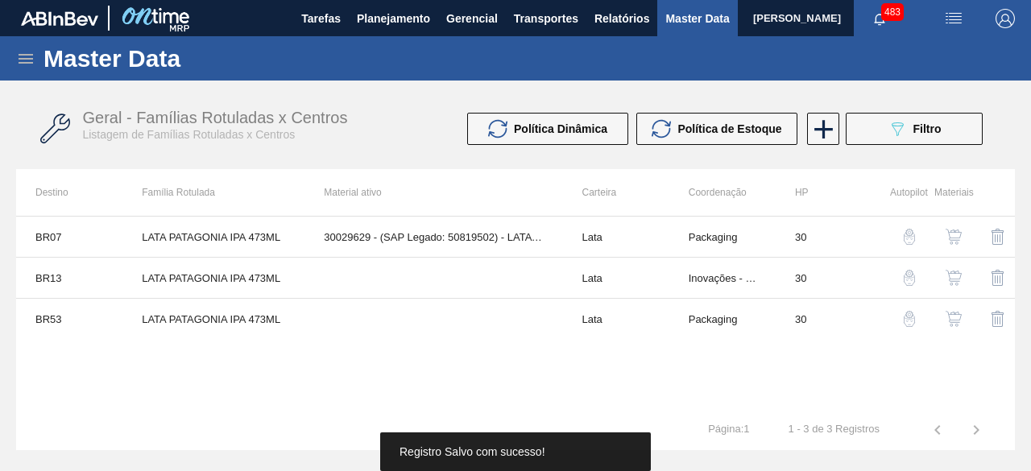
click at [952, 321] on img "button" at bounding box center [954, 319] width 16 height 16
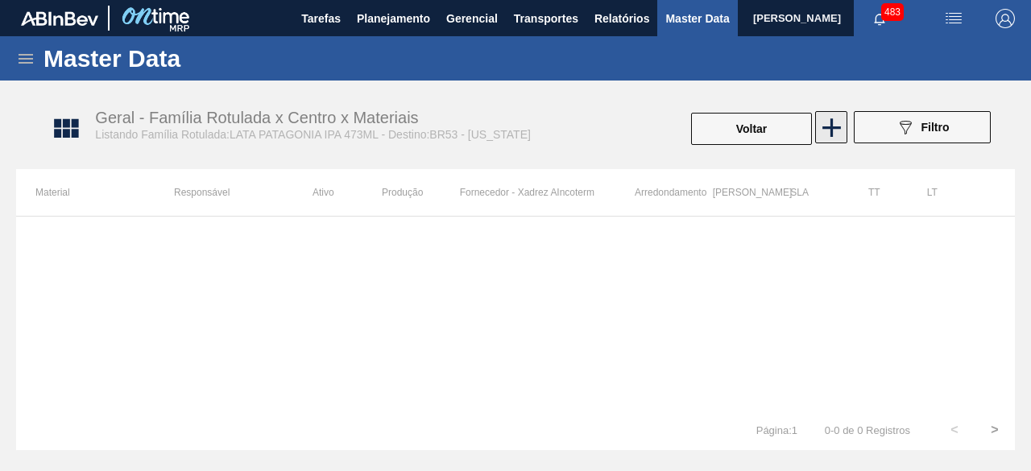
click at [828, 129] on icon at bounding box center [831, 127] width 31 height 31
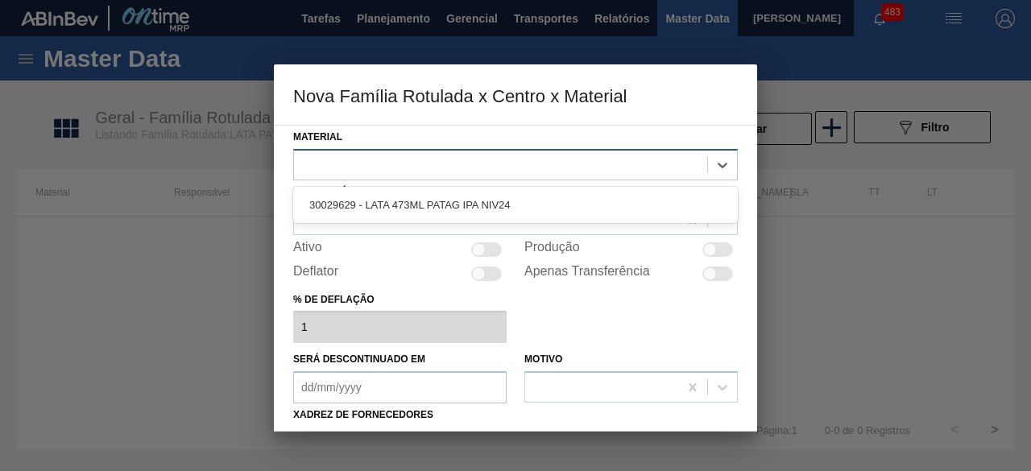
click at [628, 167] on div at bounding box center [500, 164] width 413 height 23
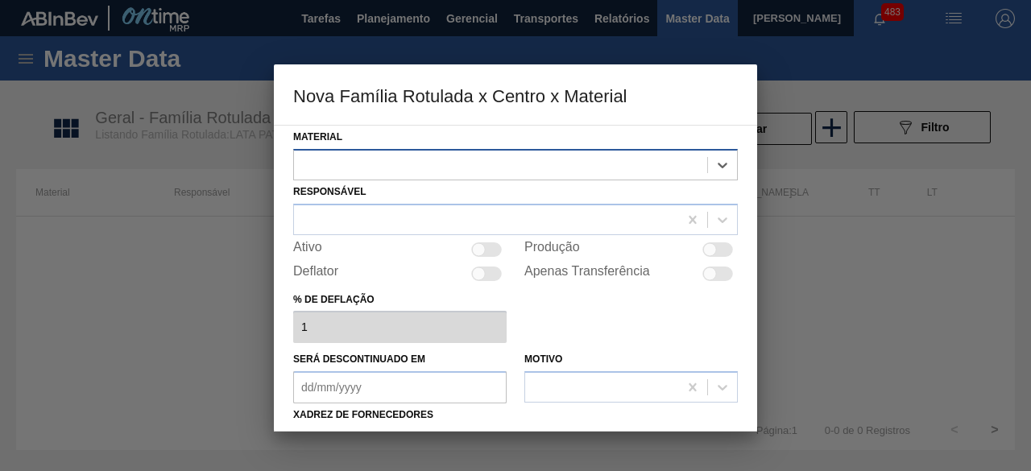
click at [485, 162] on div at bounding box center [500, 164] width 413 height 23
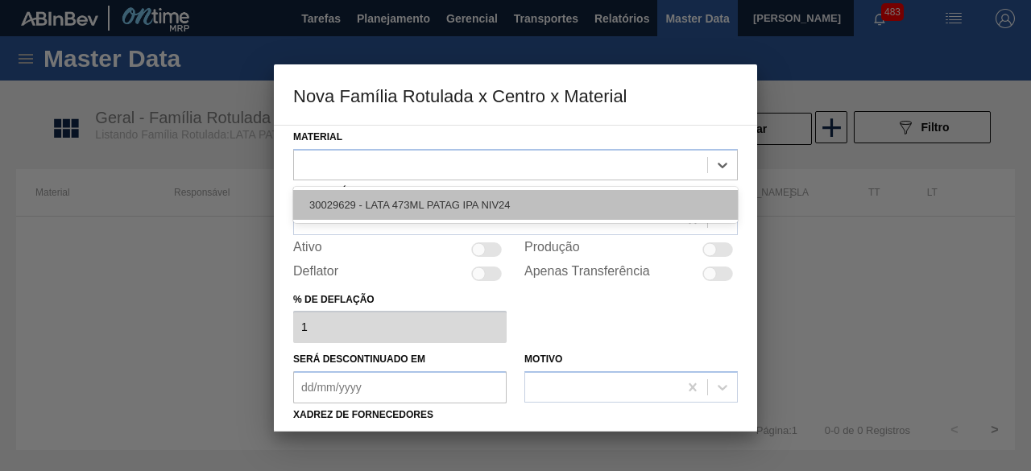
click at [454, 200] on div "30029629 - LATA 473ML PATAG IPA NIV24" at bounding box center [515, 205] width 445 height 30
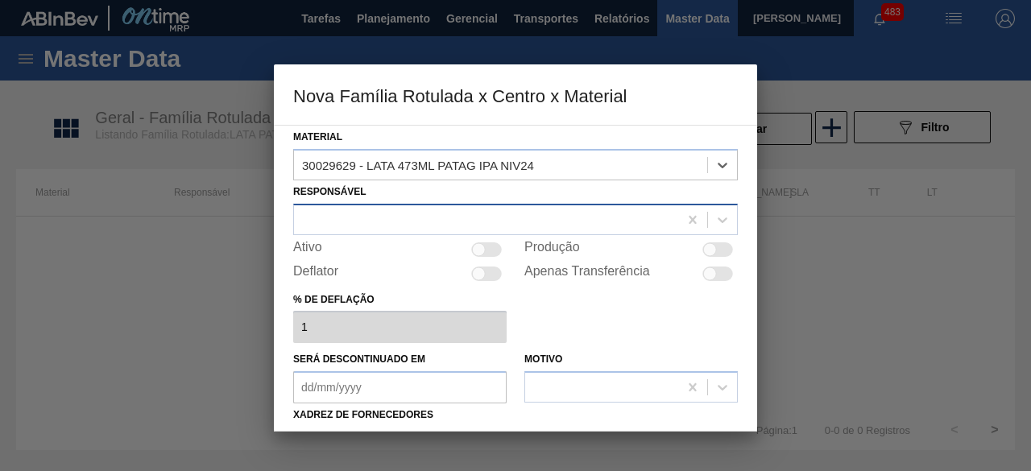
click at [451, 210] on div at bounding box center [486, 219] width 384 height 23
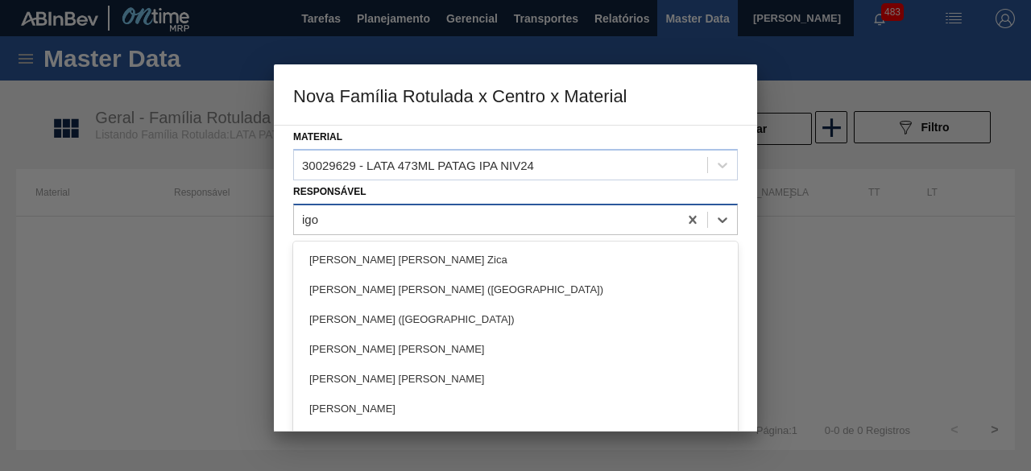
type input "igor"
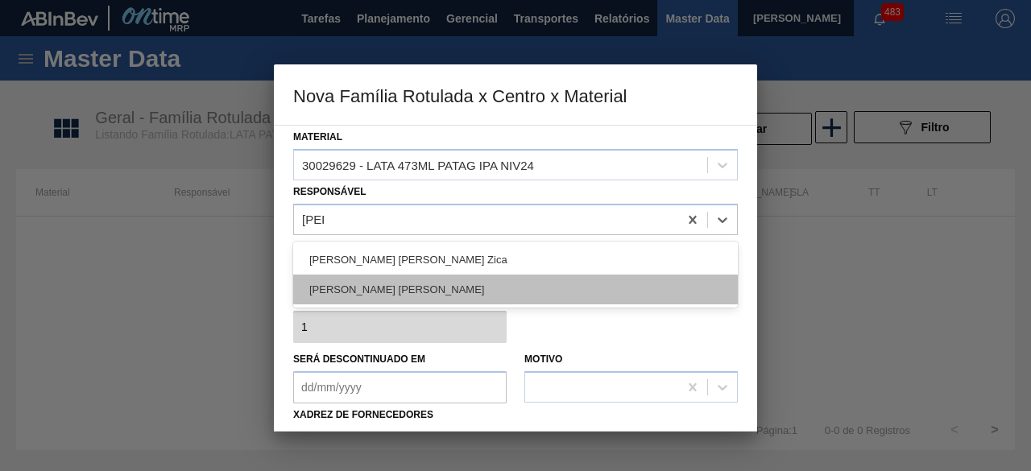
click at [435, 291] on div "IGOR FERREIRA MOURA" at bounding box center [515, 290] width 445 height 30
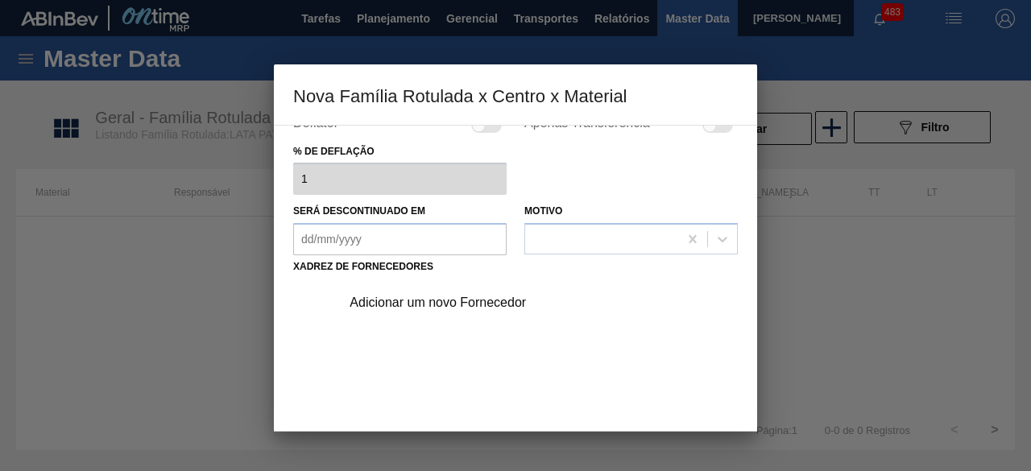
scroll to position [161, 0]
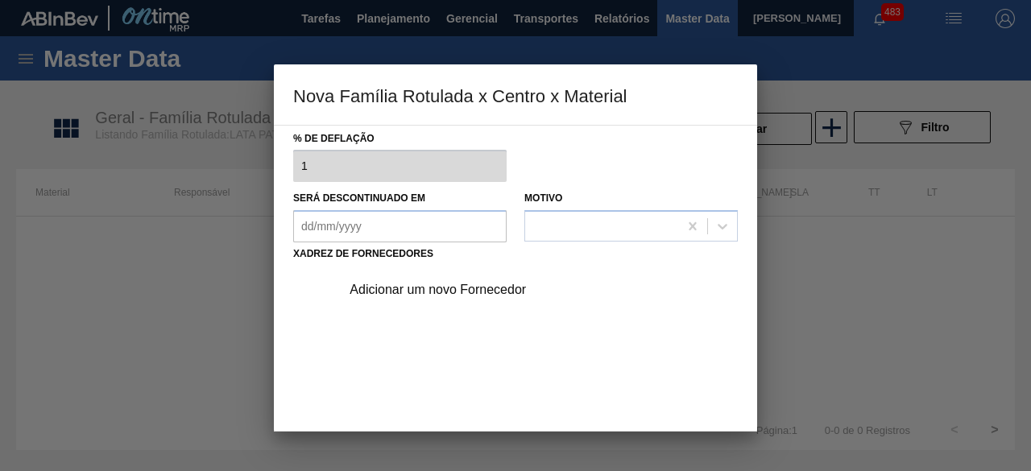
click at [500, 292] on div "Adicionar um novo Fornecedor" at bounding box center [508, 290] width 316 height 15
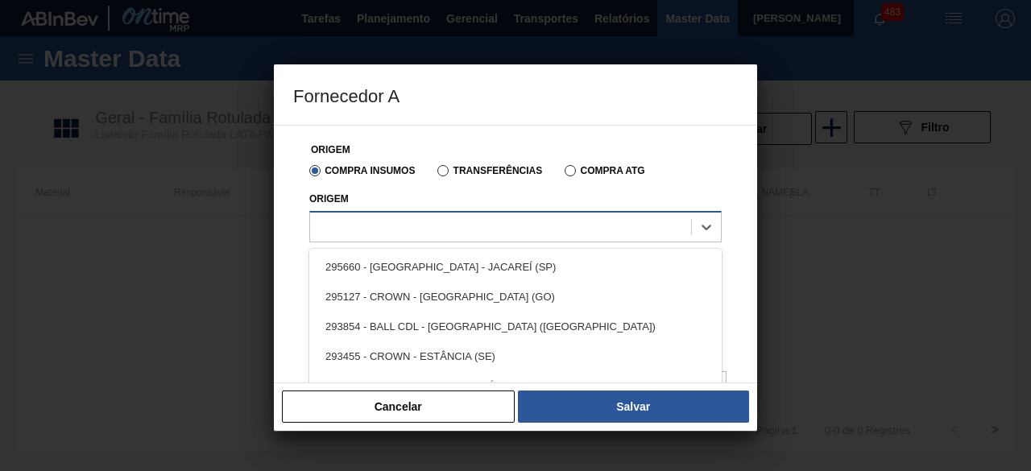
click at [548, 228] on div at bounding box center [500, 226] width 381 height 23
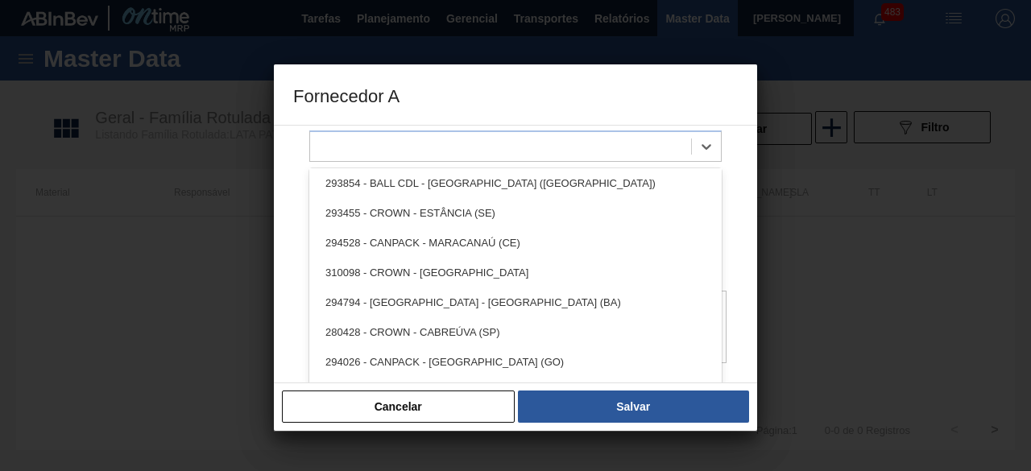
scroll to position [0, 0]
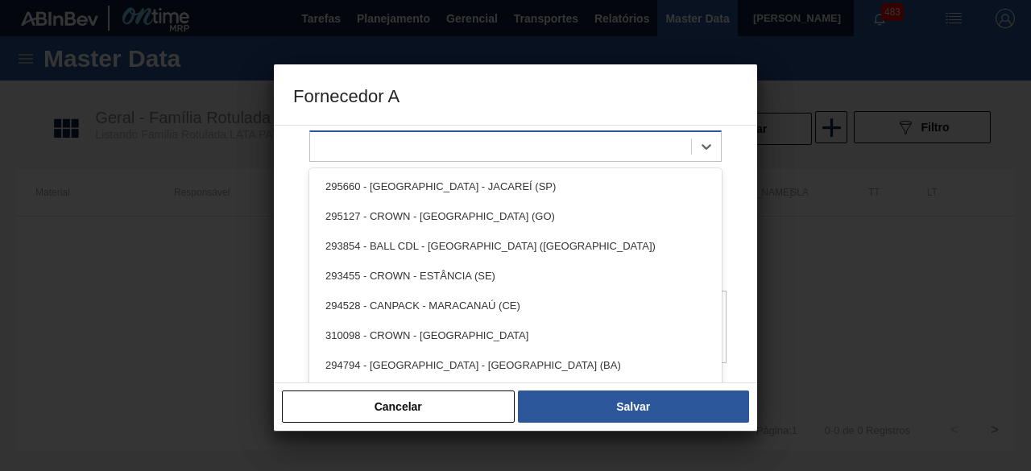
click at [618, 148] on div at bounding box center [500, 146] width 381 height 23
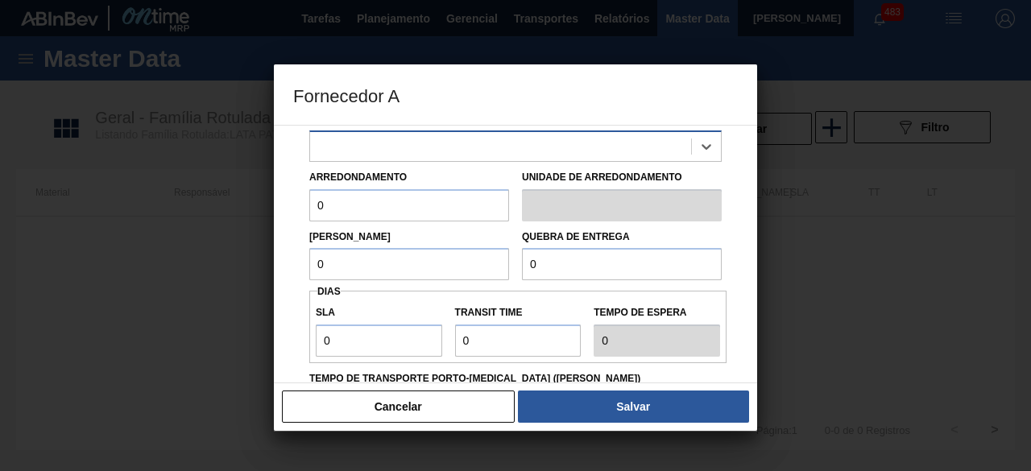
click at [618, 148] on div at bounding box center [500, 146] width 381 height 23
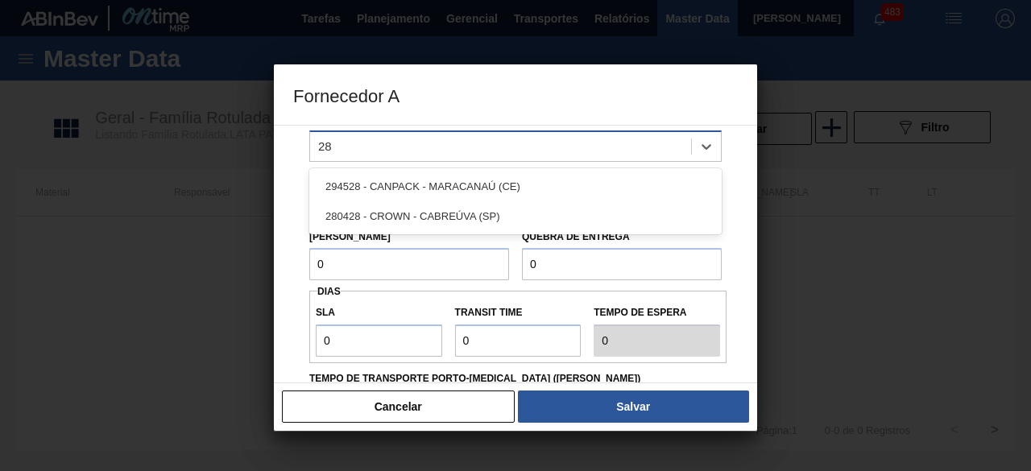
type input "2"
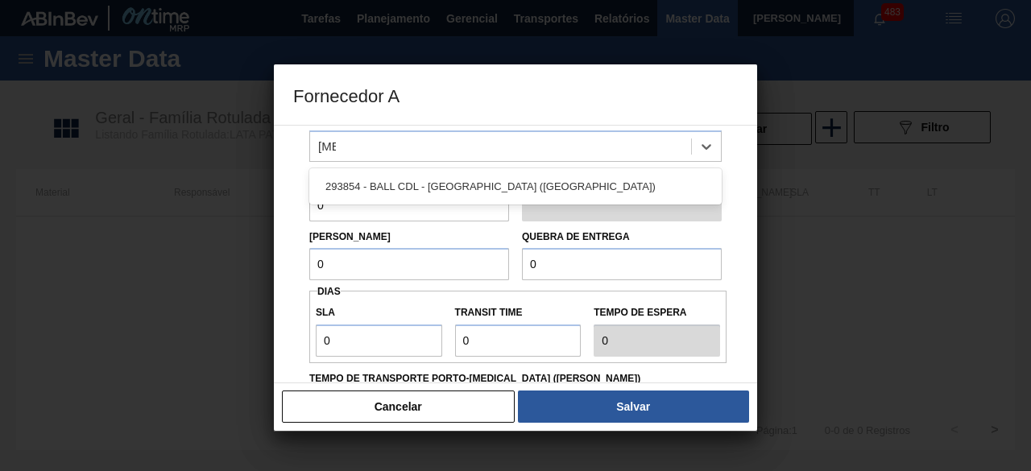
type input "bal"
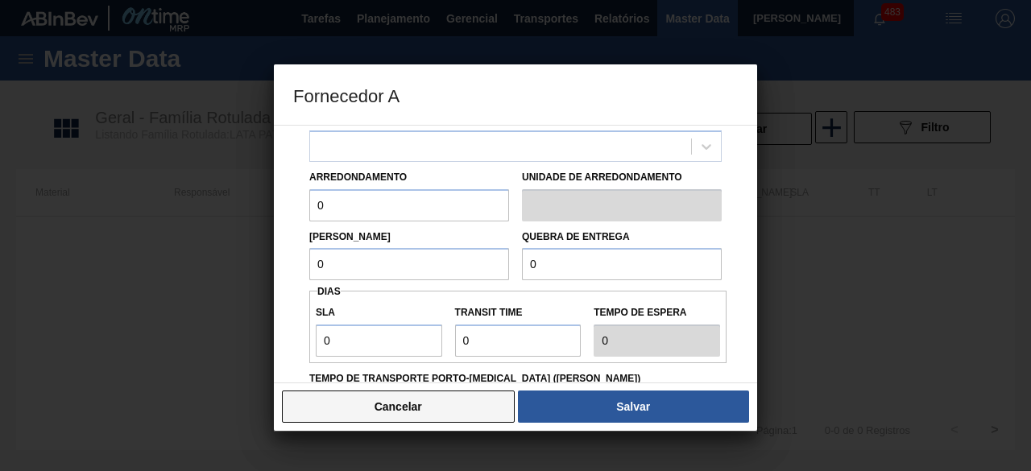
click at [405, 410] on button "Cancelar" at bounding box center [398, 407] width 233 height 32
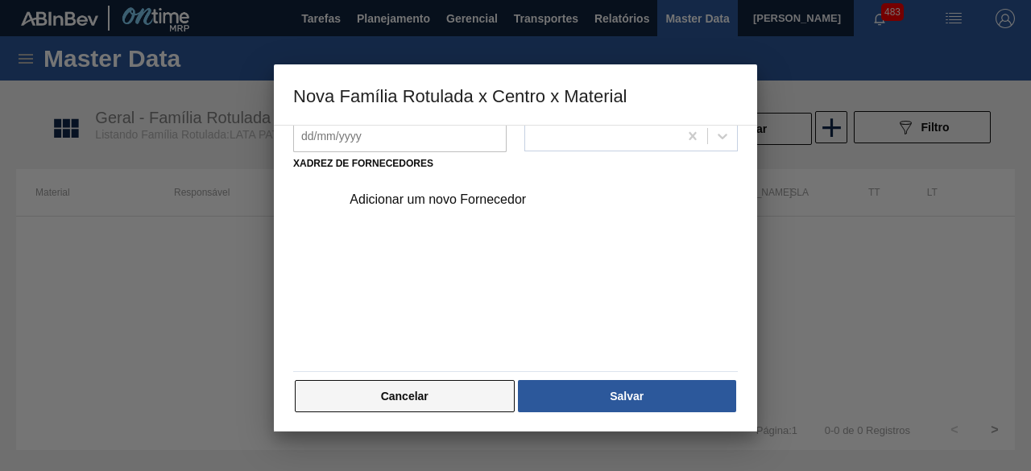
scroll to position [252, 0]
click at [500, 397] on button "Cancelar" at bounding box center [405, 395] width 220 height 32
